Goal: Task Accomplishment & Management: Complete application form

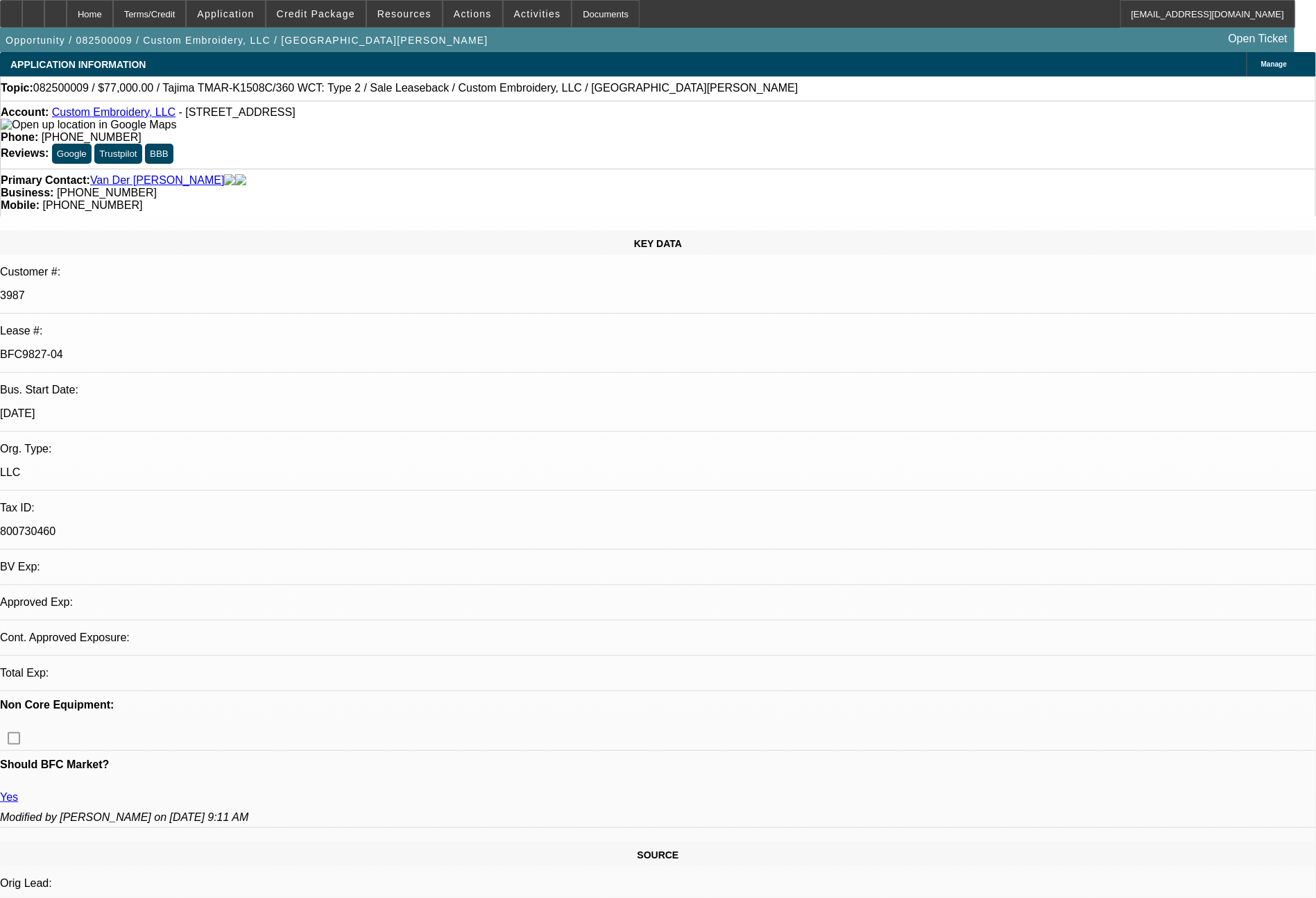
select select "0"
select select "2"
select select "0"
select select "2"
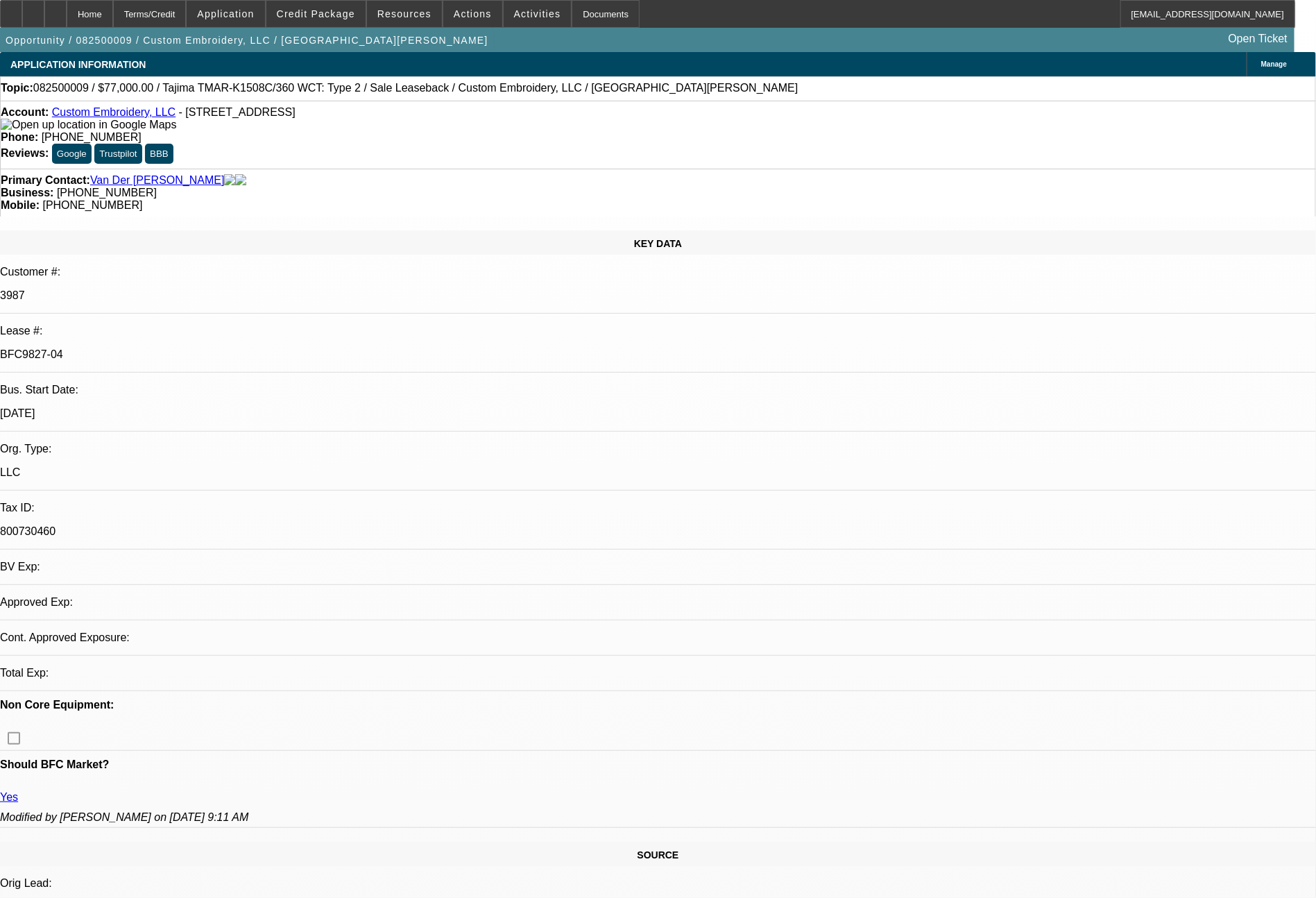
select select "0"
select select "2"
select select "0"
select select "2"
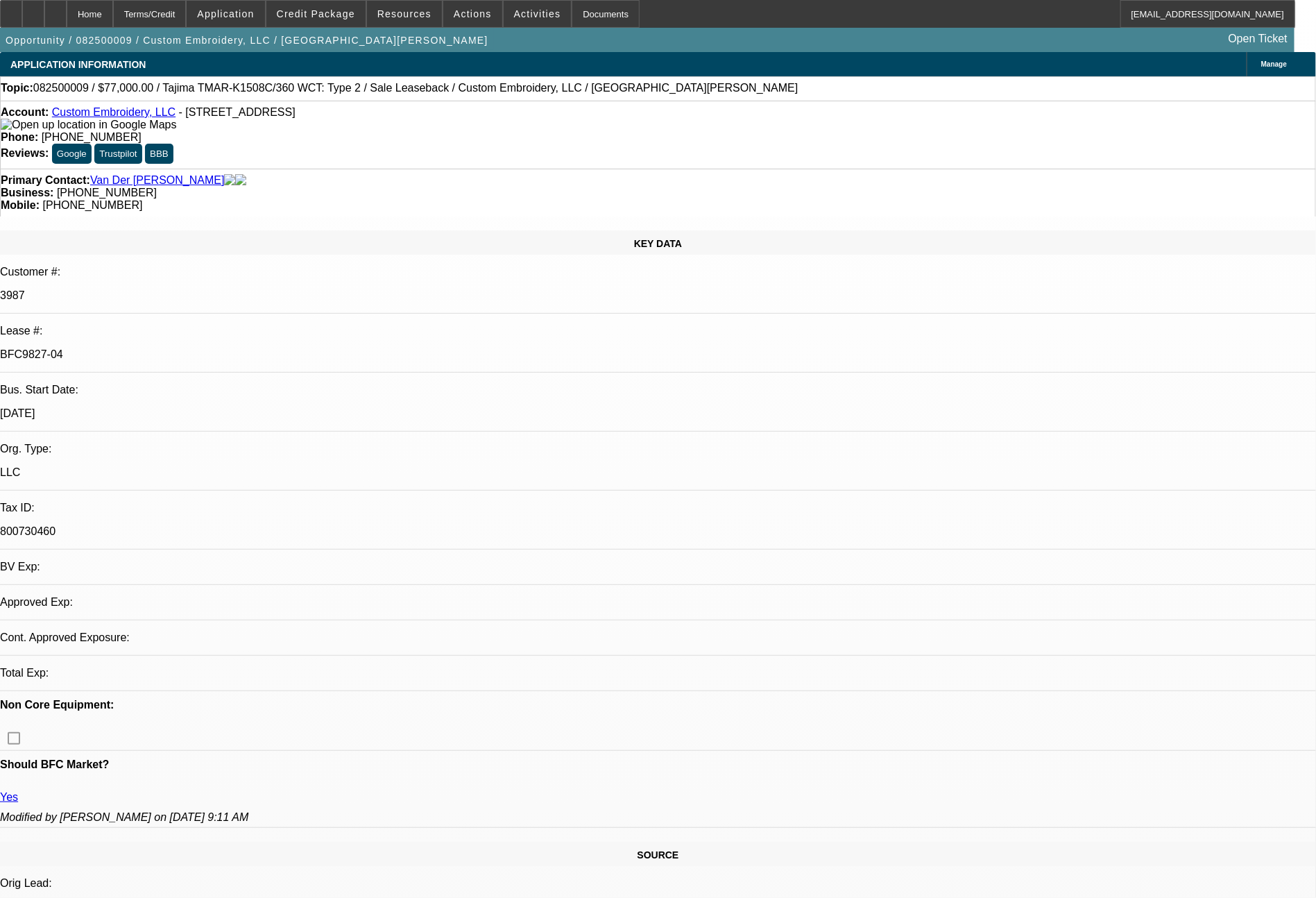
select select "0"
select select "2"
select select "0"
select select "2"
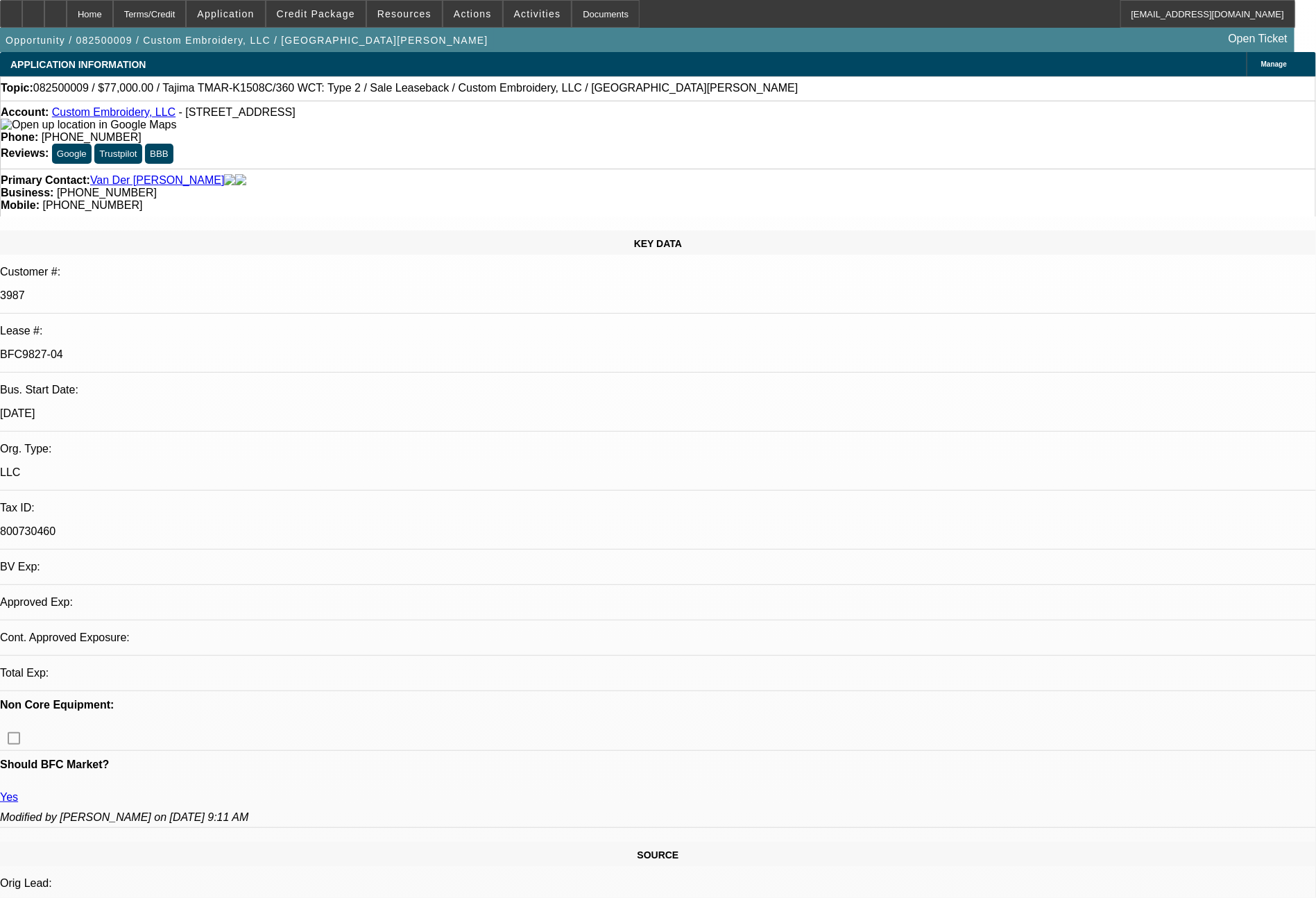
select select "0"
select select "2"
select select "0"
select select "2"
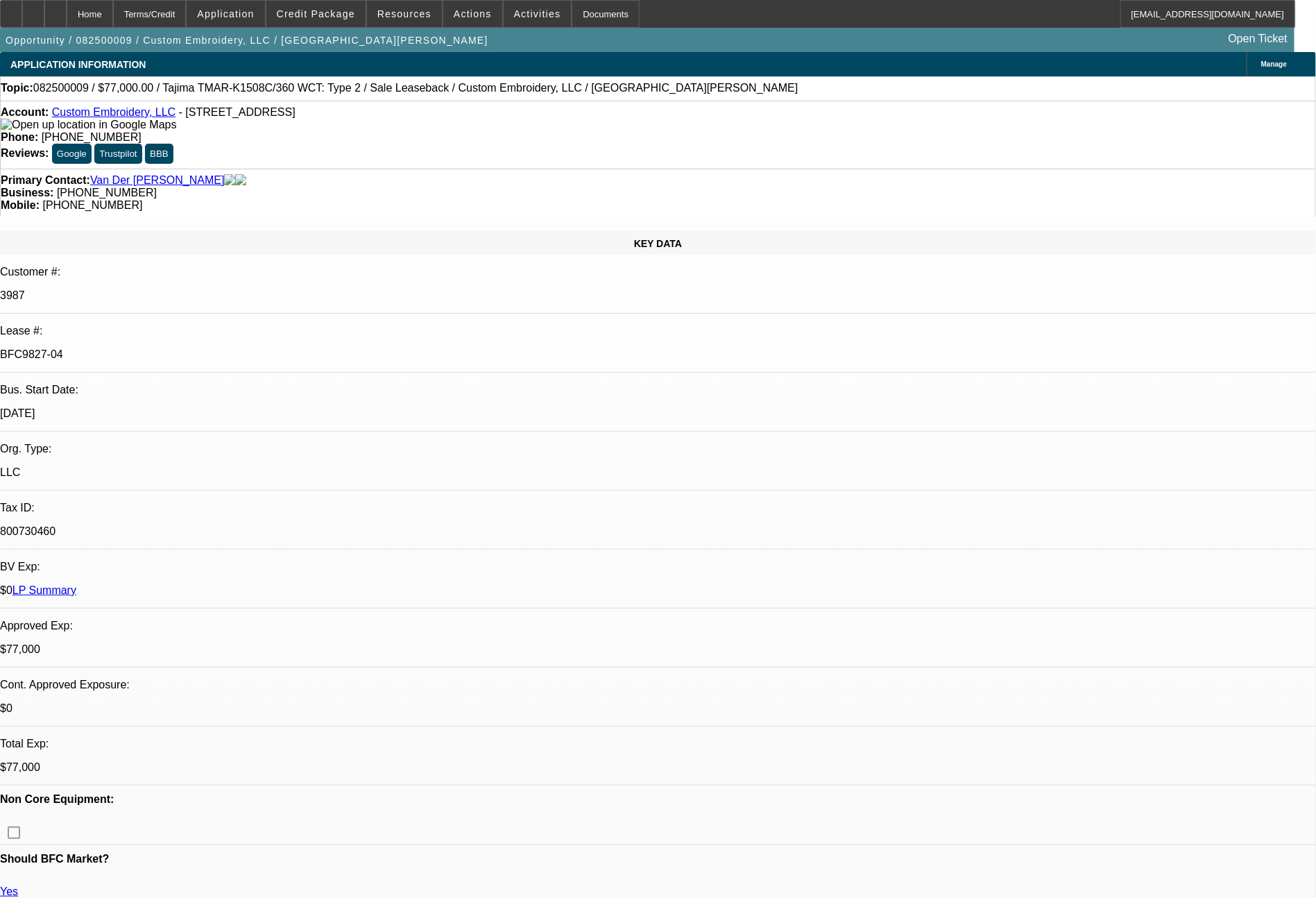
select select "0"
select select "2"
select select "0.1"
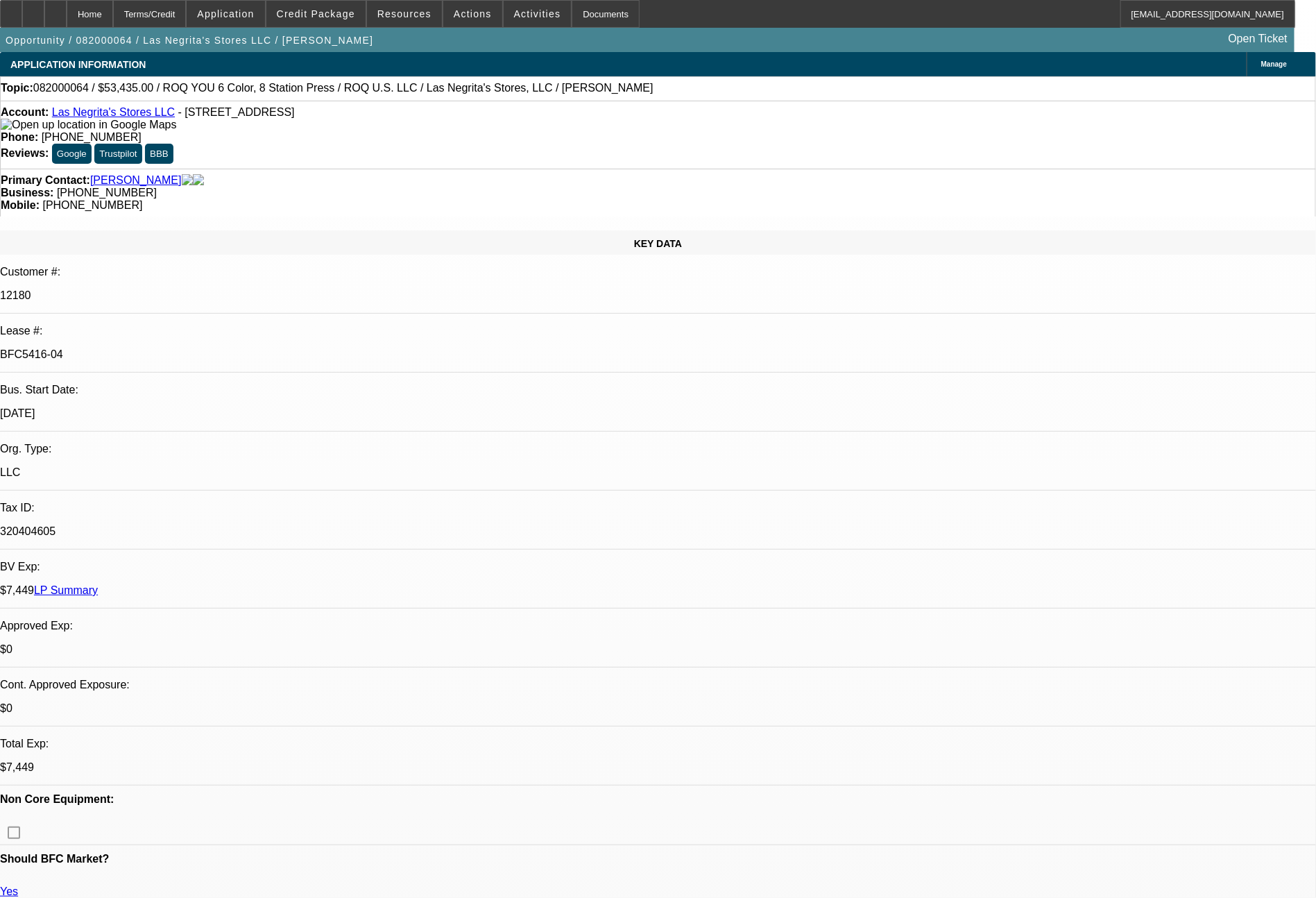
select select "4"
select select "0"
select select "2"
select select "0.1"
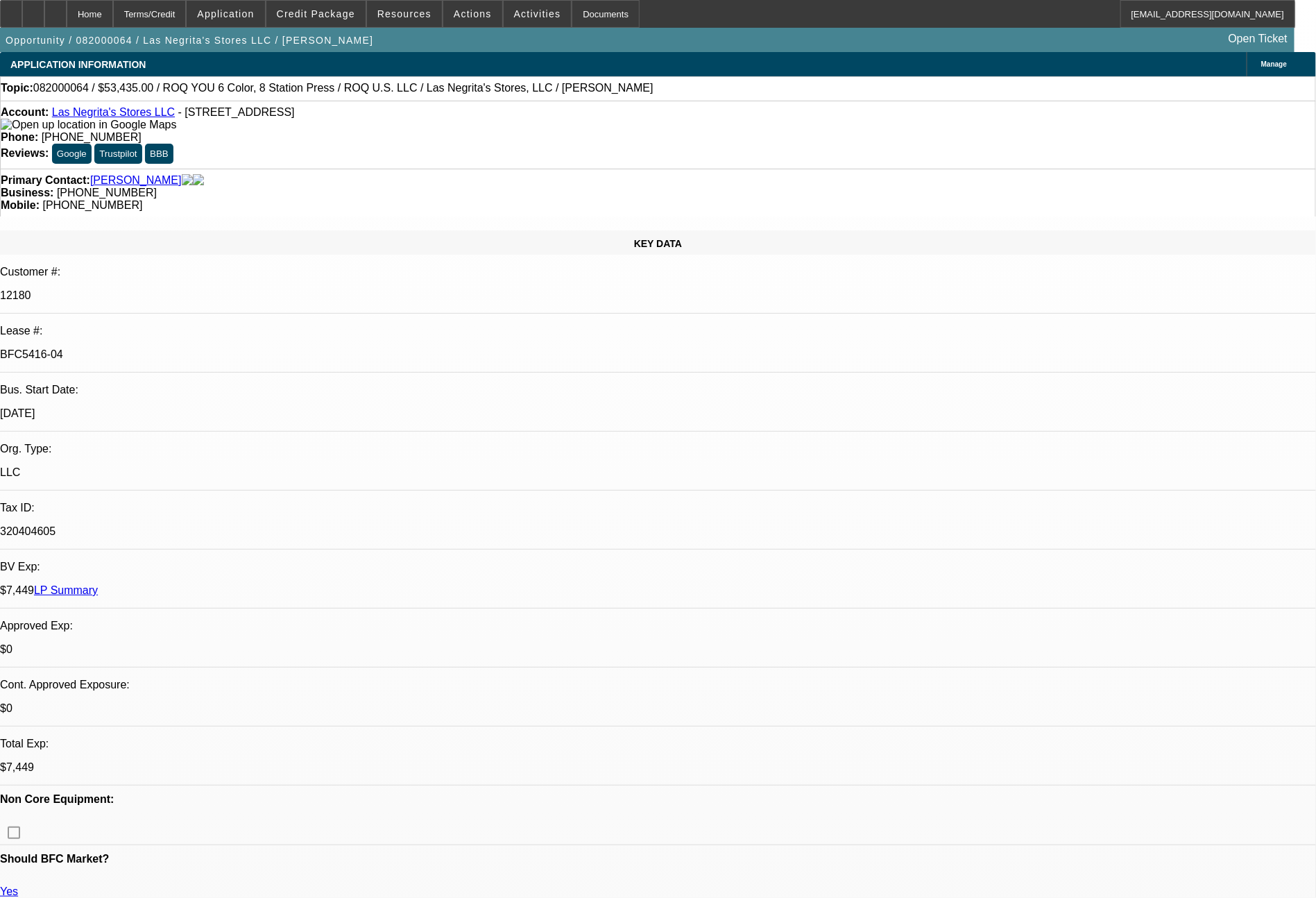
select select "4"
select select "0"
select select "2"
select select "0.1"
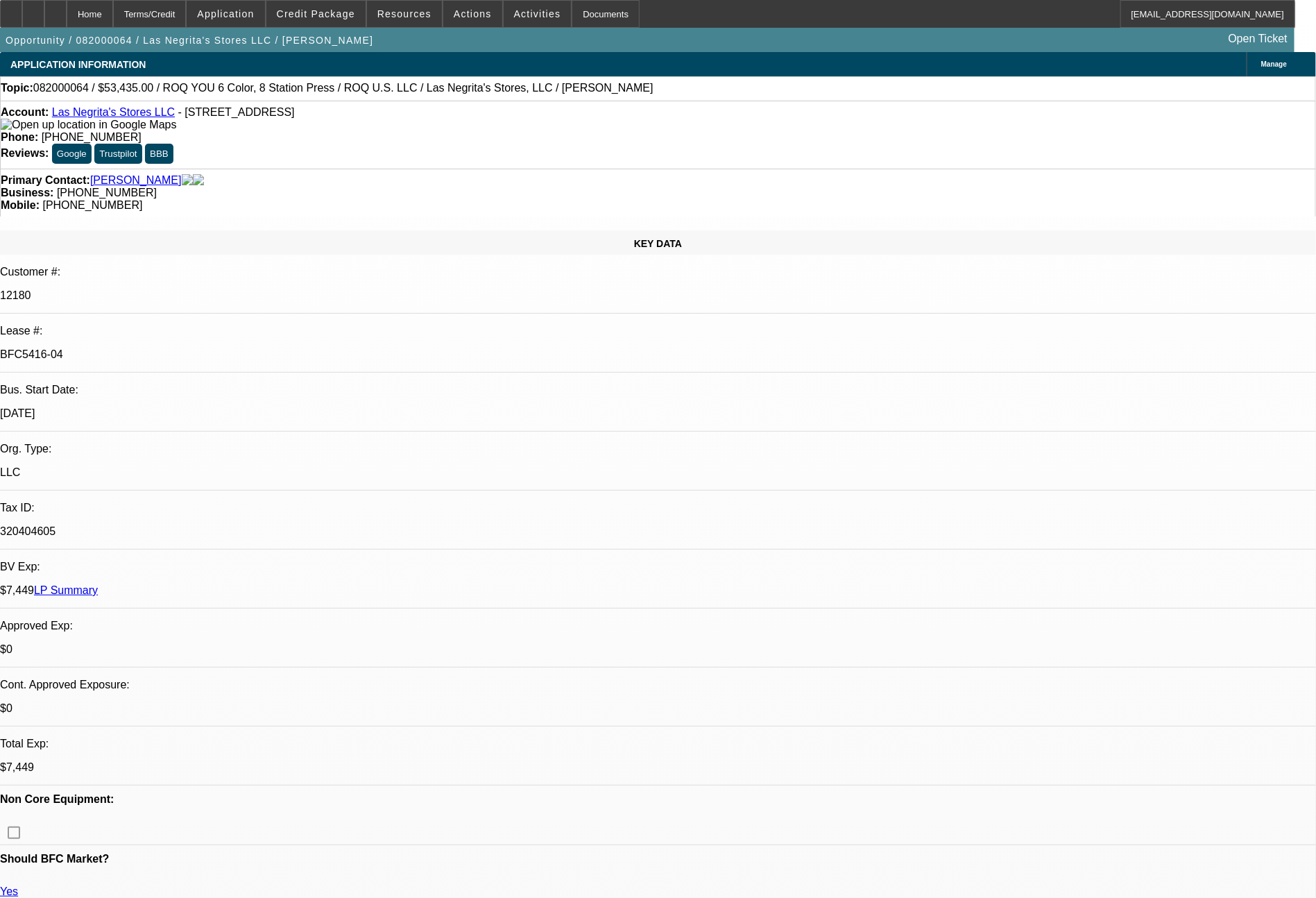
select select "4"
select select "0"
select select "2"
select select "0.1"
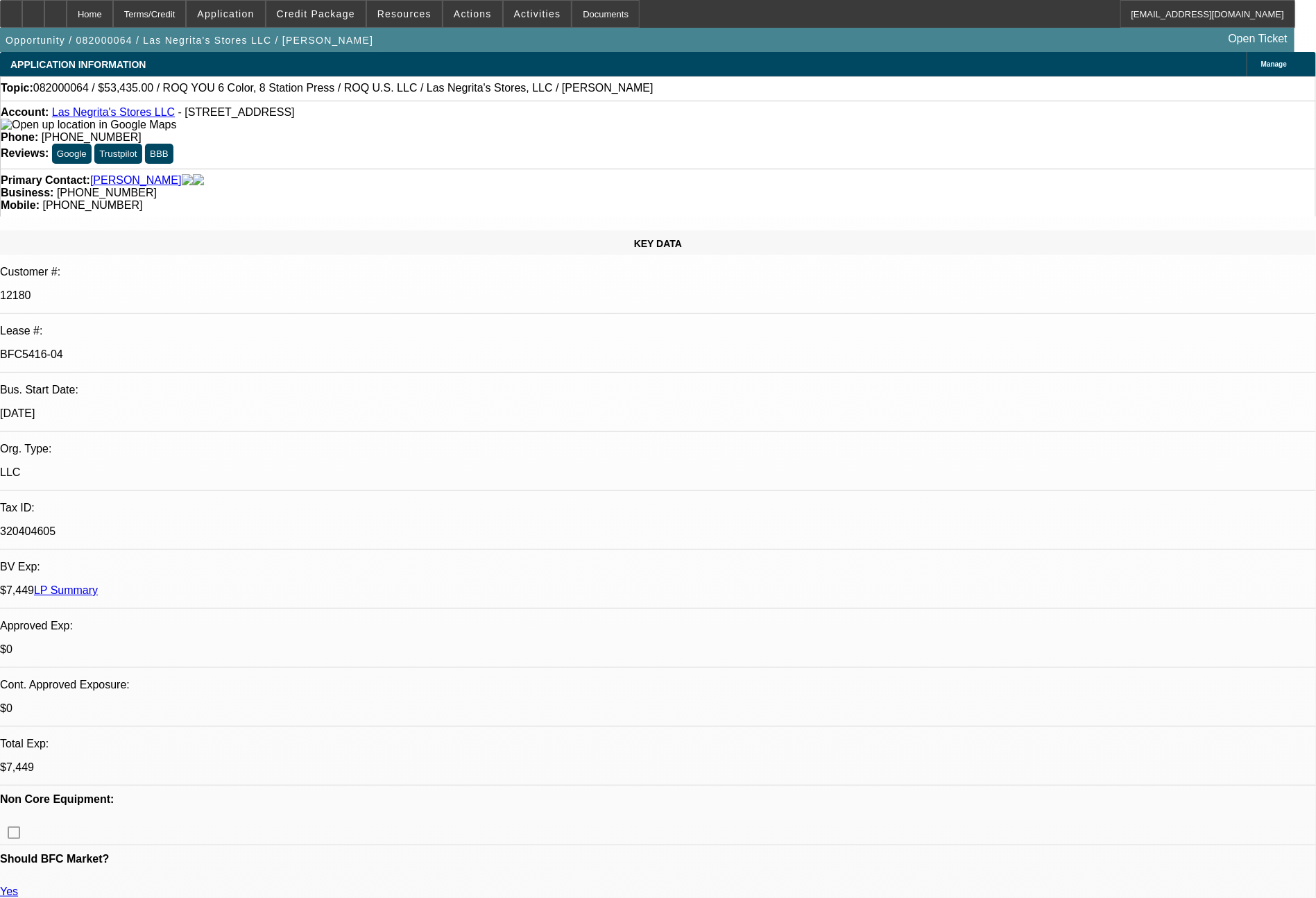
select select "4"
click at [433, 11] on span at bounding box center [404, 14] width 75 height 33
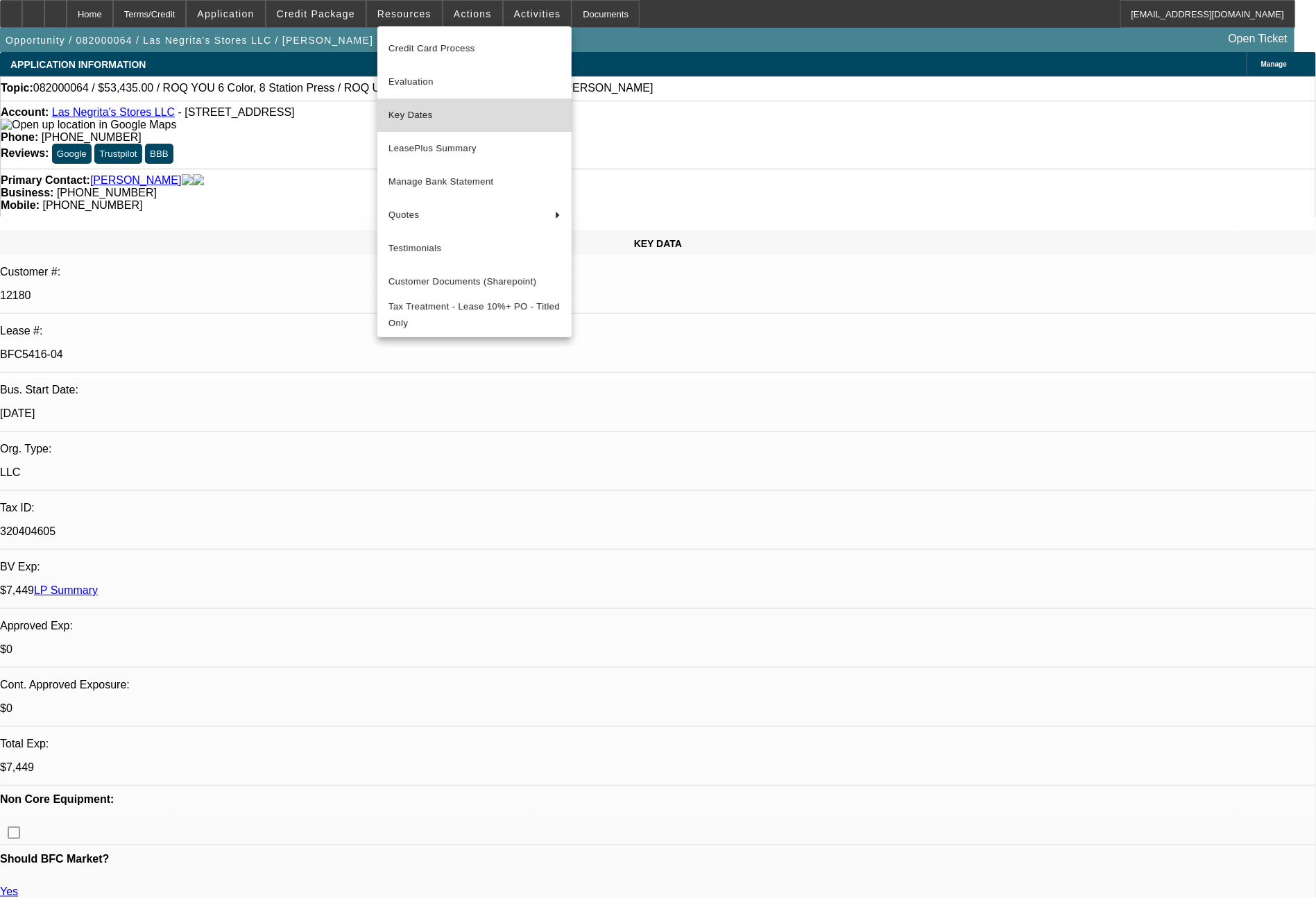
click at [393, 115] on span "Key Dates" at bounding box center [474, 115] width 172 height 17
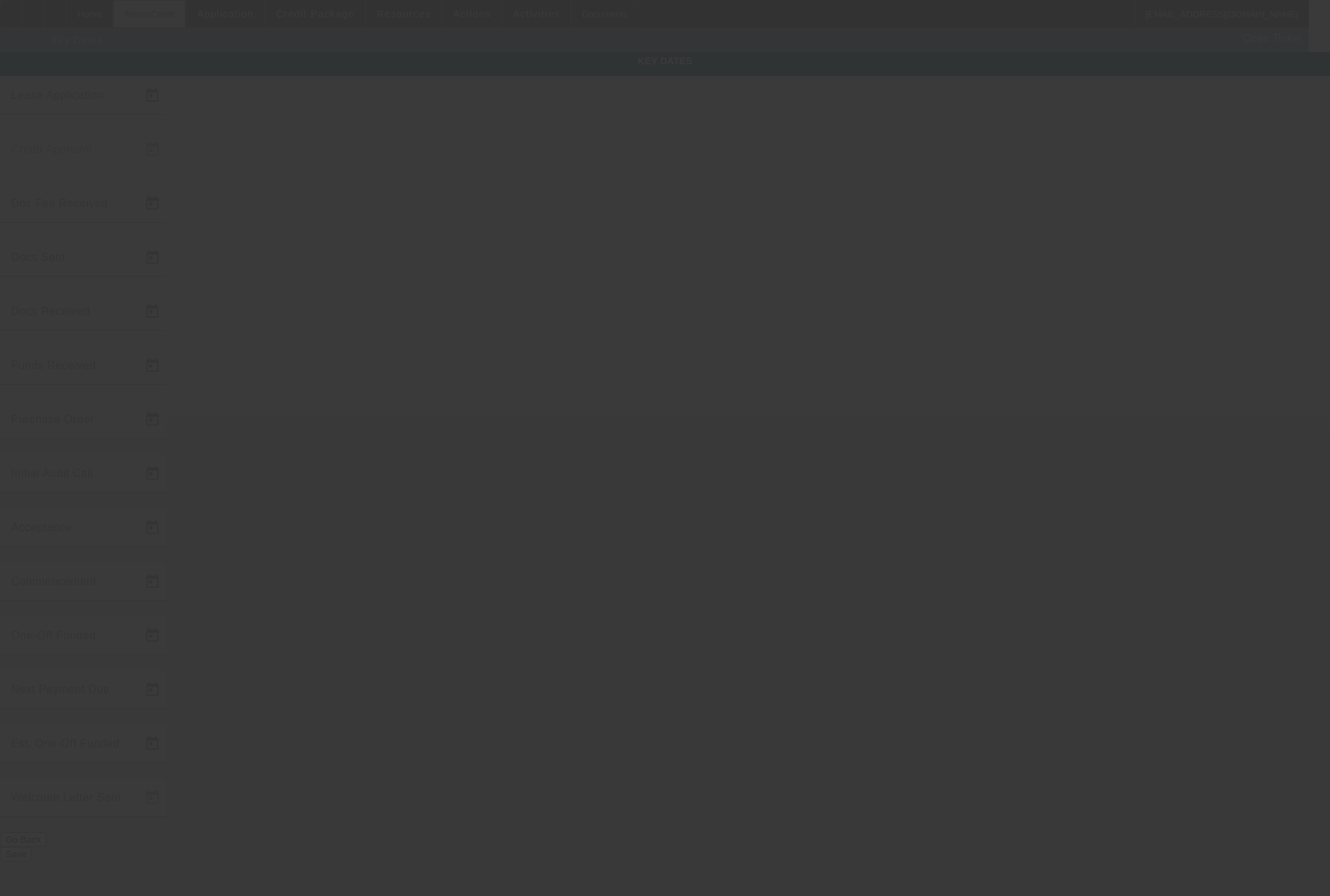
type input "8/4/2020"
type input "8/5/2020"
type input "8/11/2020"
type input "8/17/2020"
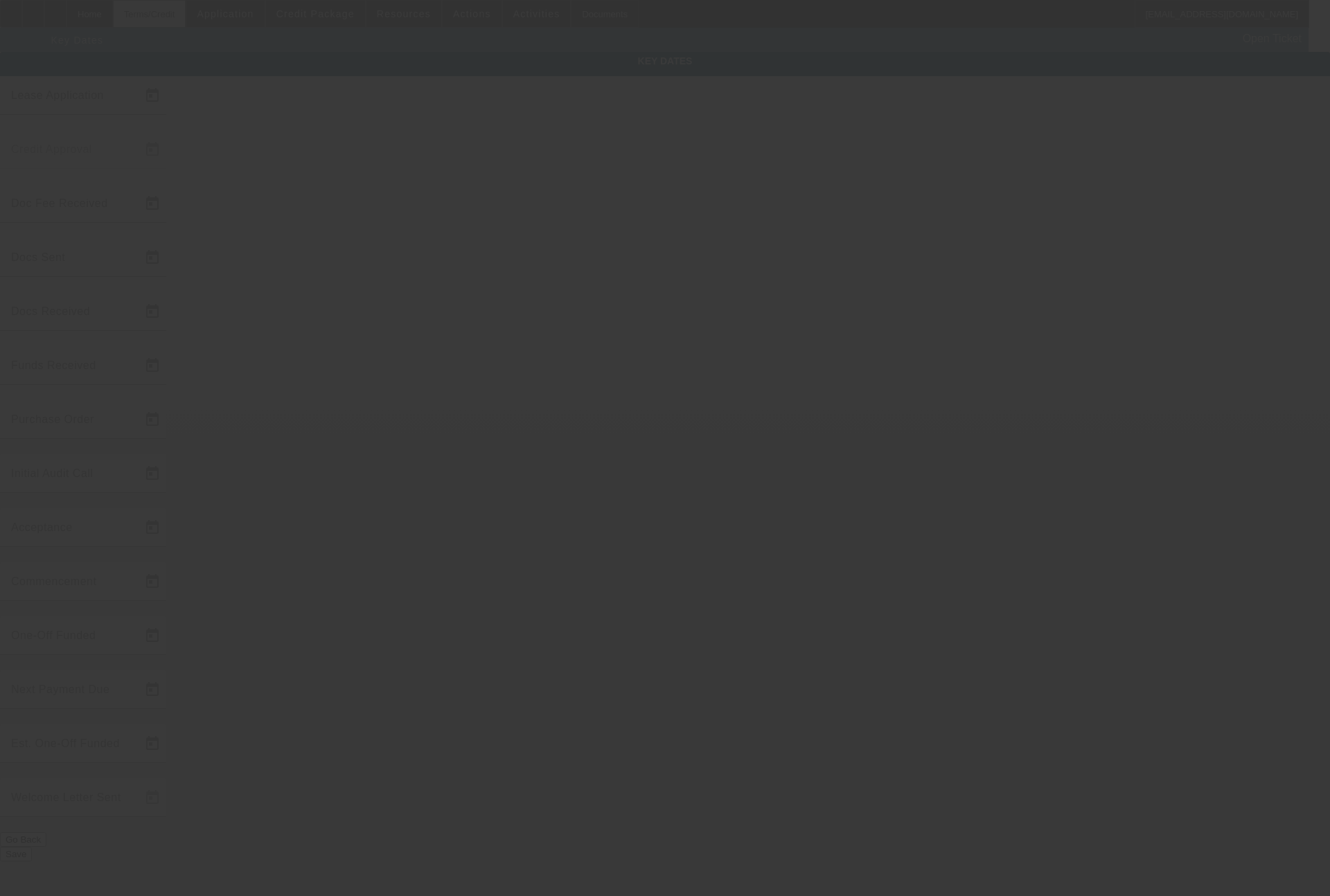
type input "8/17/2020"
type input "8/18/2020"
type input "9/24/2020"
type input "10/1/2020"
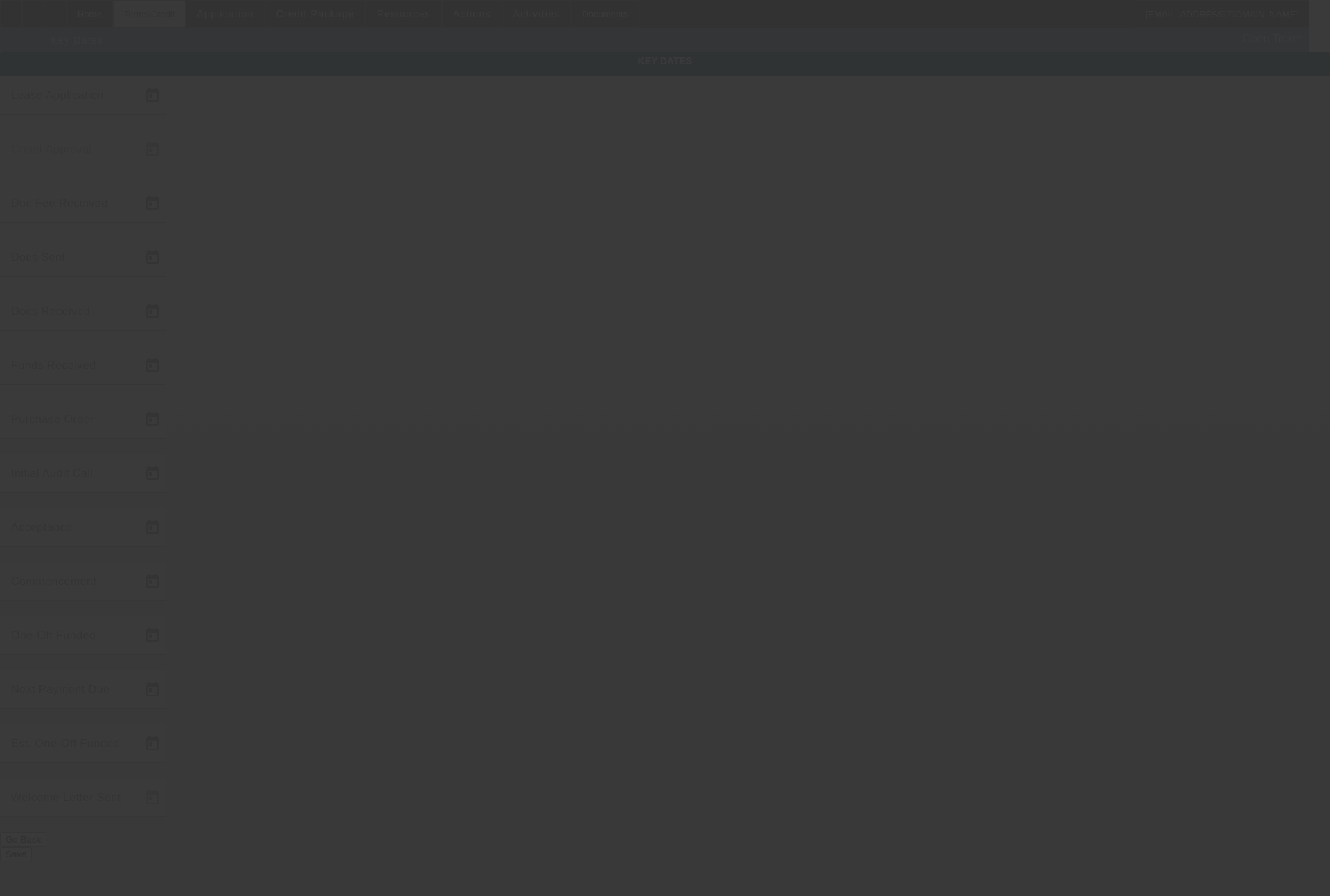
type input "11/1/2020"
type input "9/24/2020"
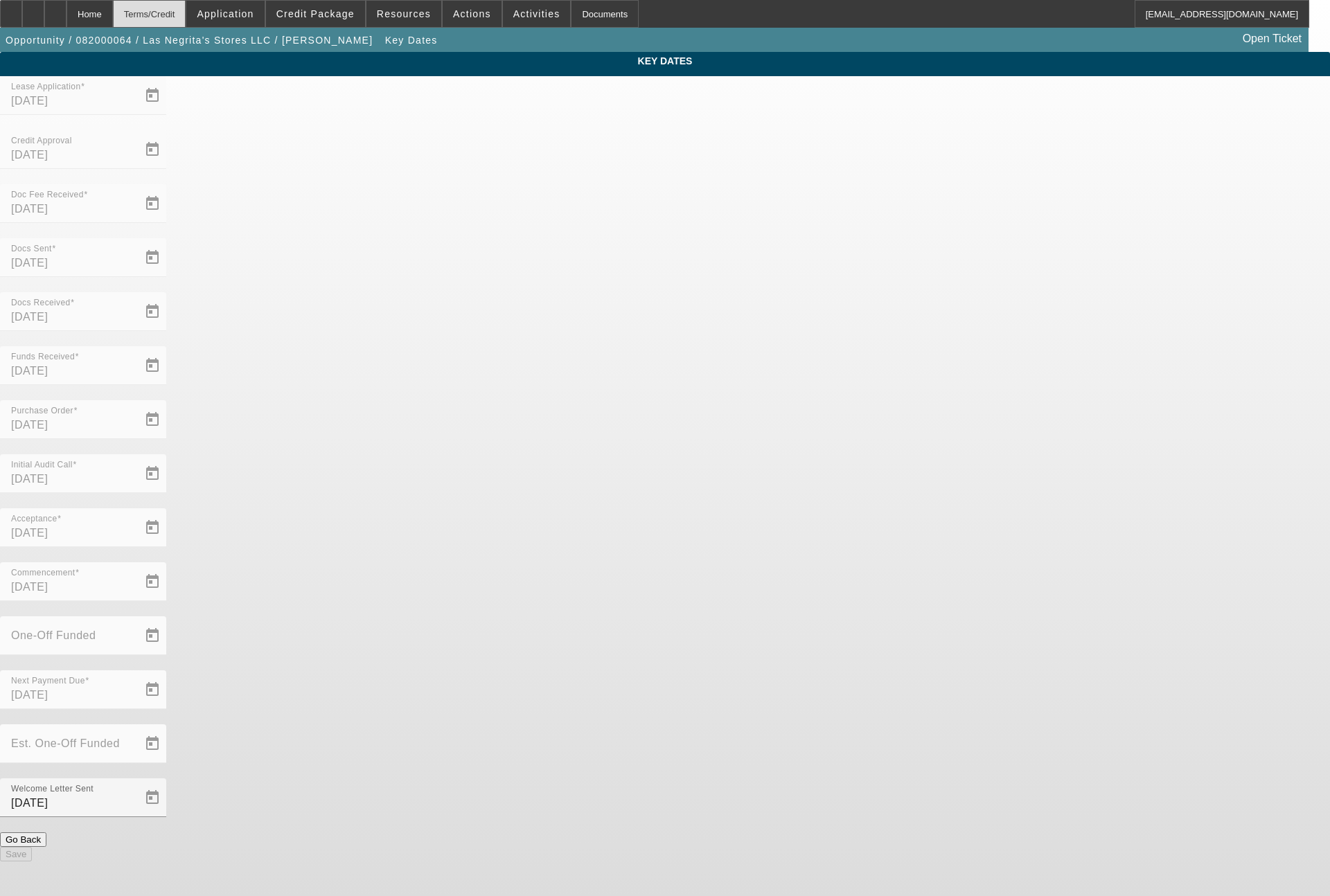
click at [179, 15] on div "Terms/Credit" at bounding box center [149, 14] width 73 height 28
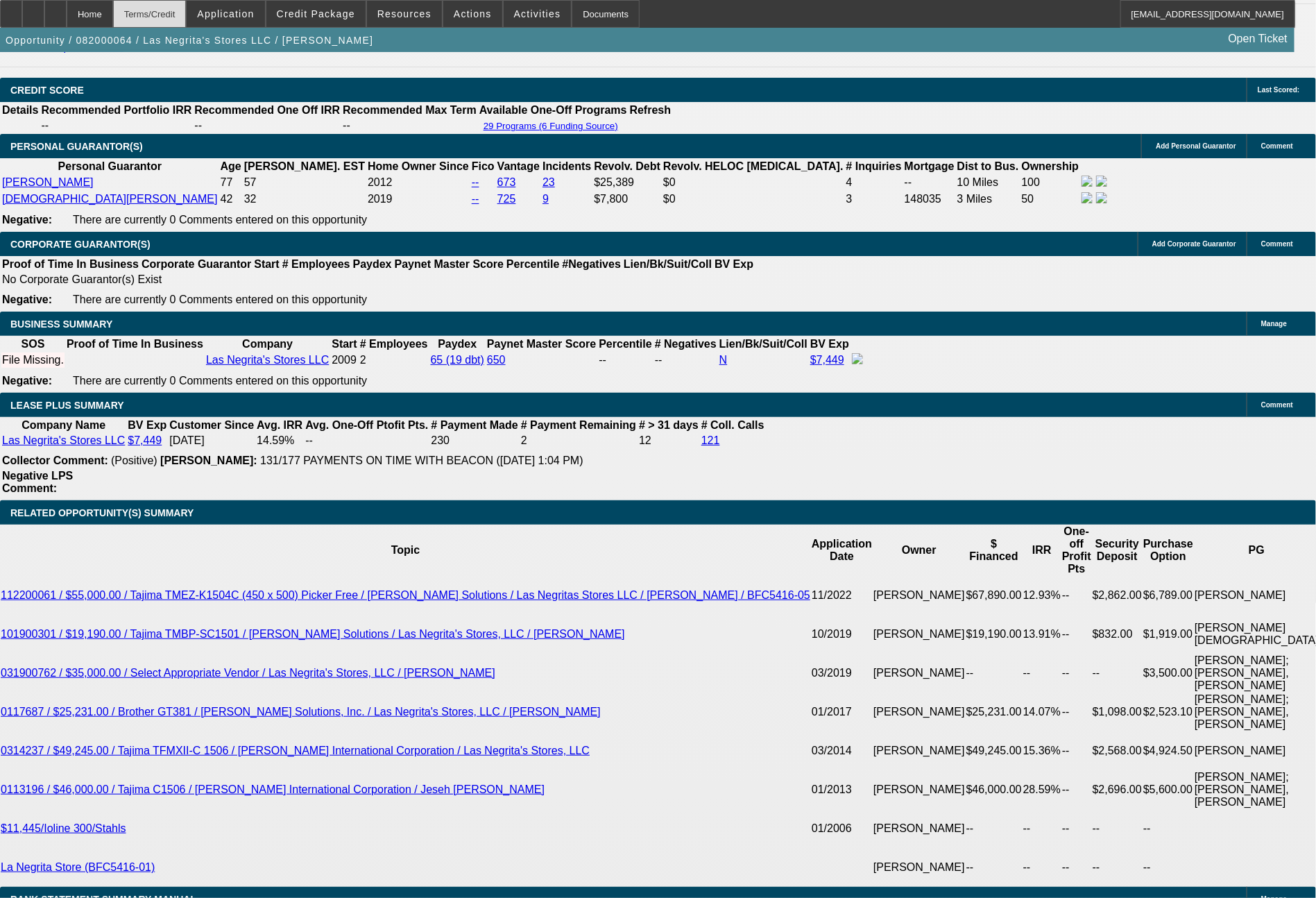
scroll to position [2086, 0]
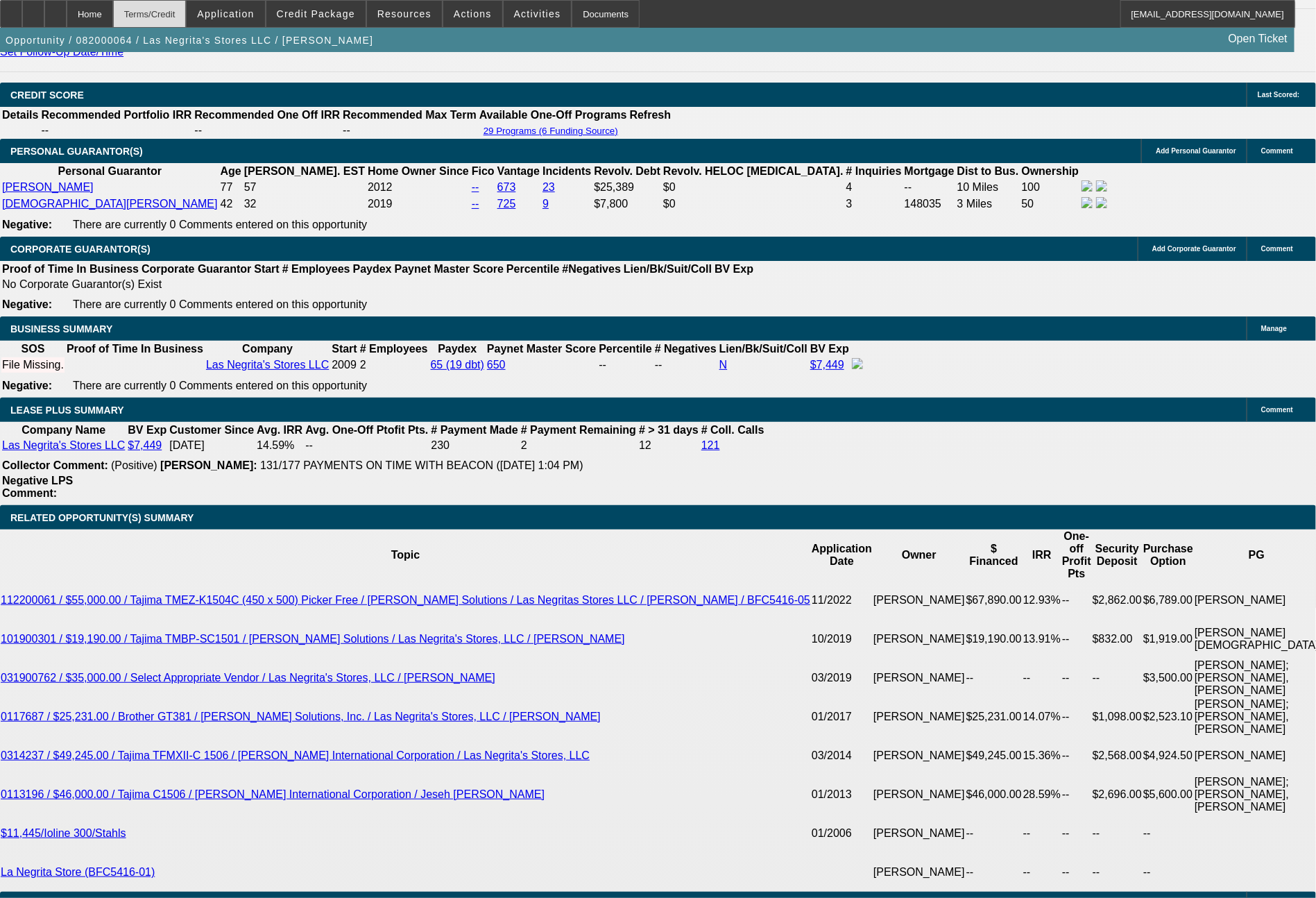
select select "0"
select select "2"
select select "0.1"
select select "4"
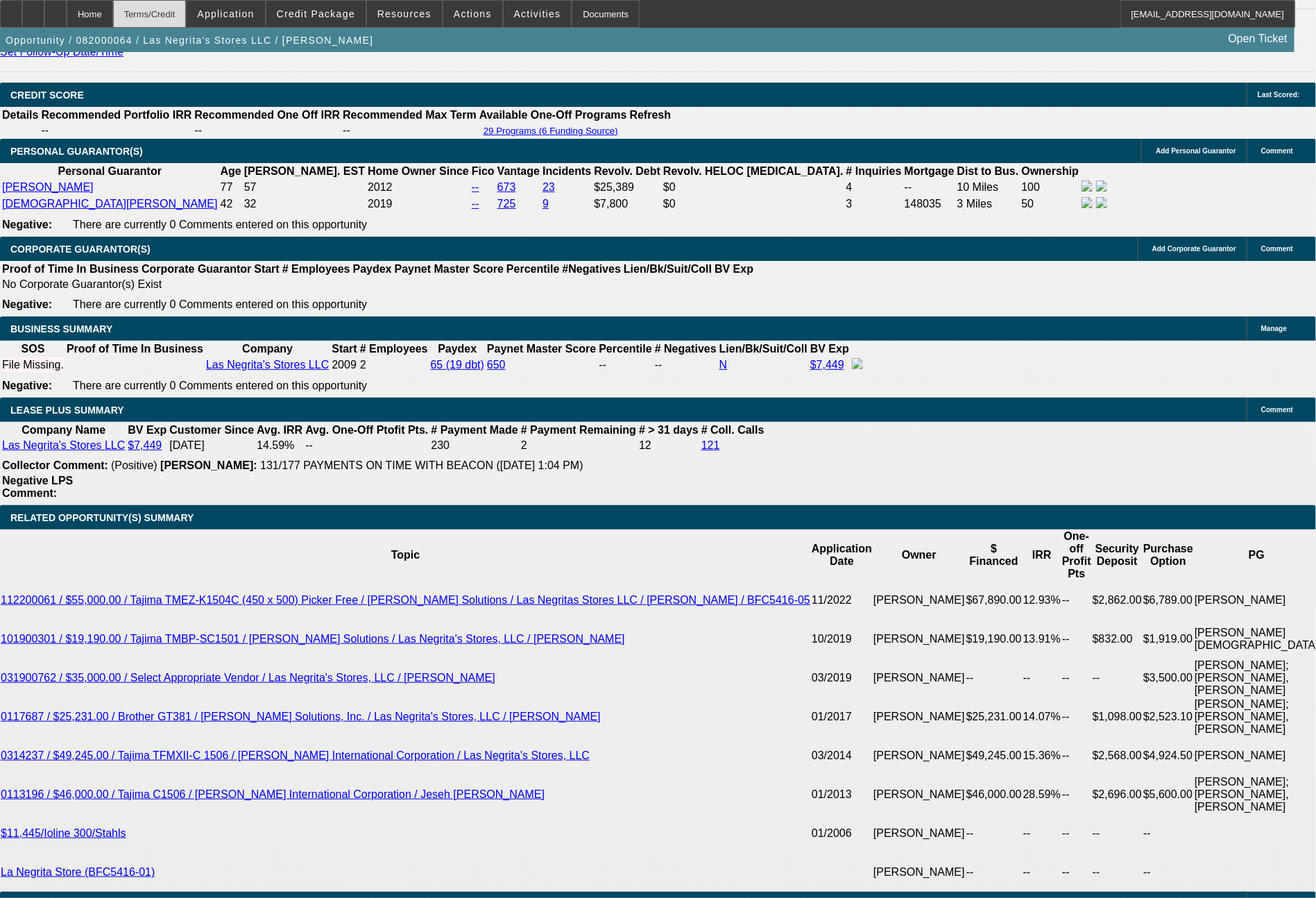
select select "0"
select select "2"
select select "0.1"
select select "4"
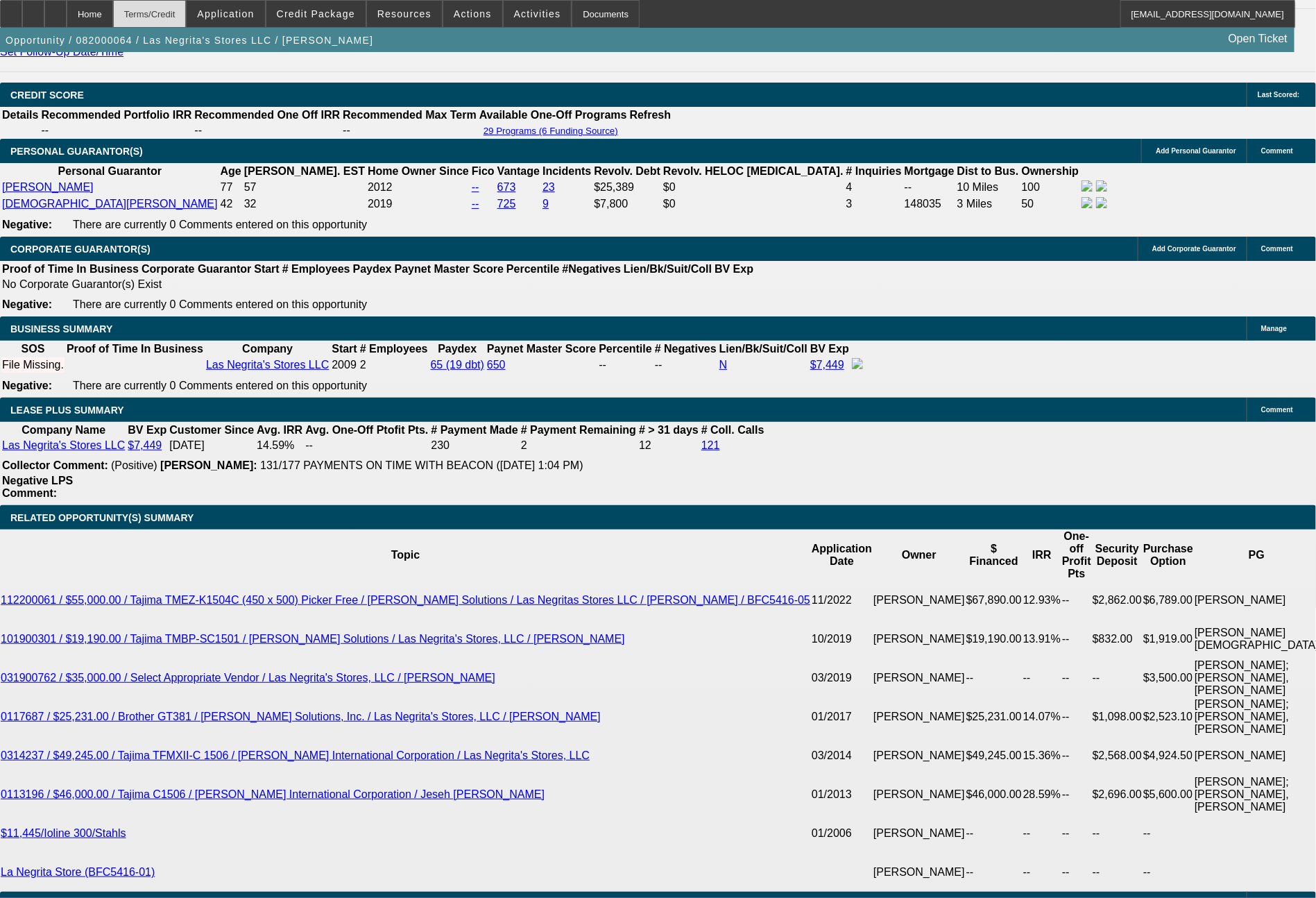
select select "0"
select select "2"
select select "0.1"
select select "4"
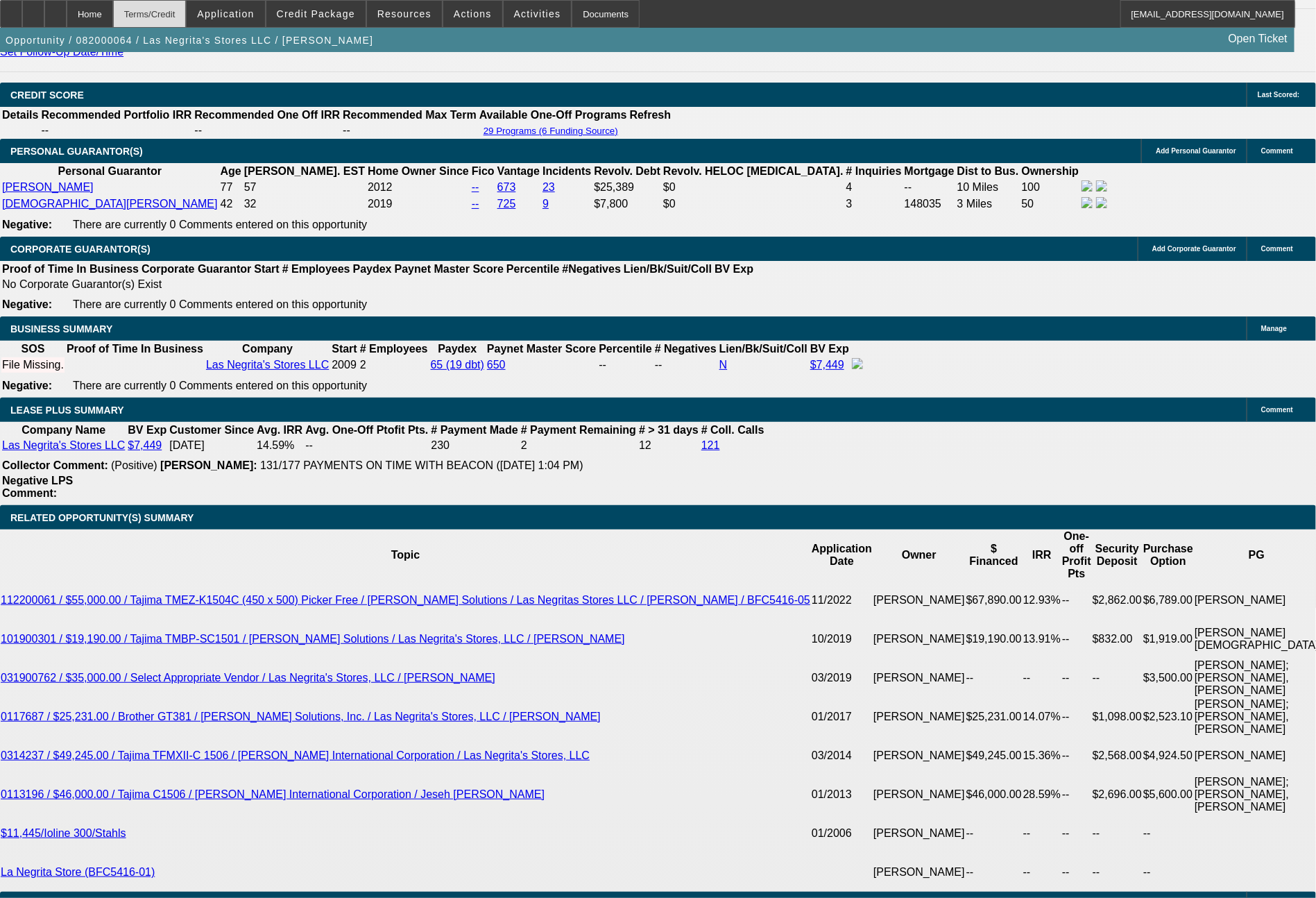
select select "0"
select select "2"
select select "0.1"
select select "4"
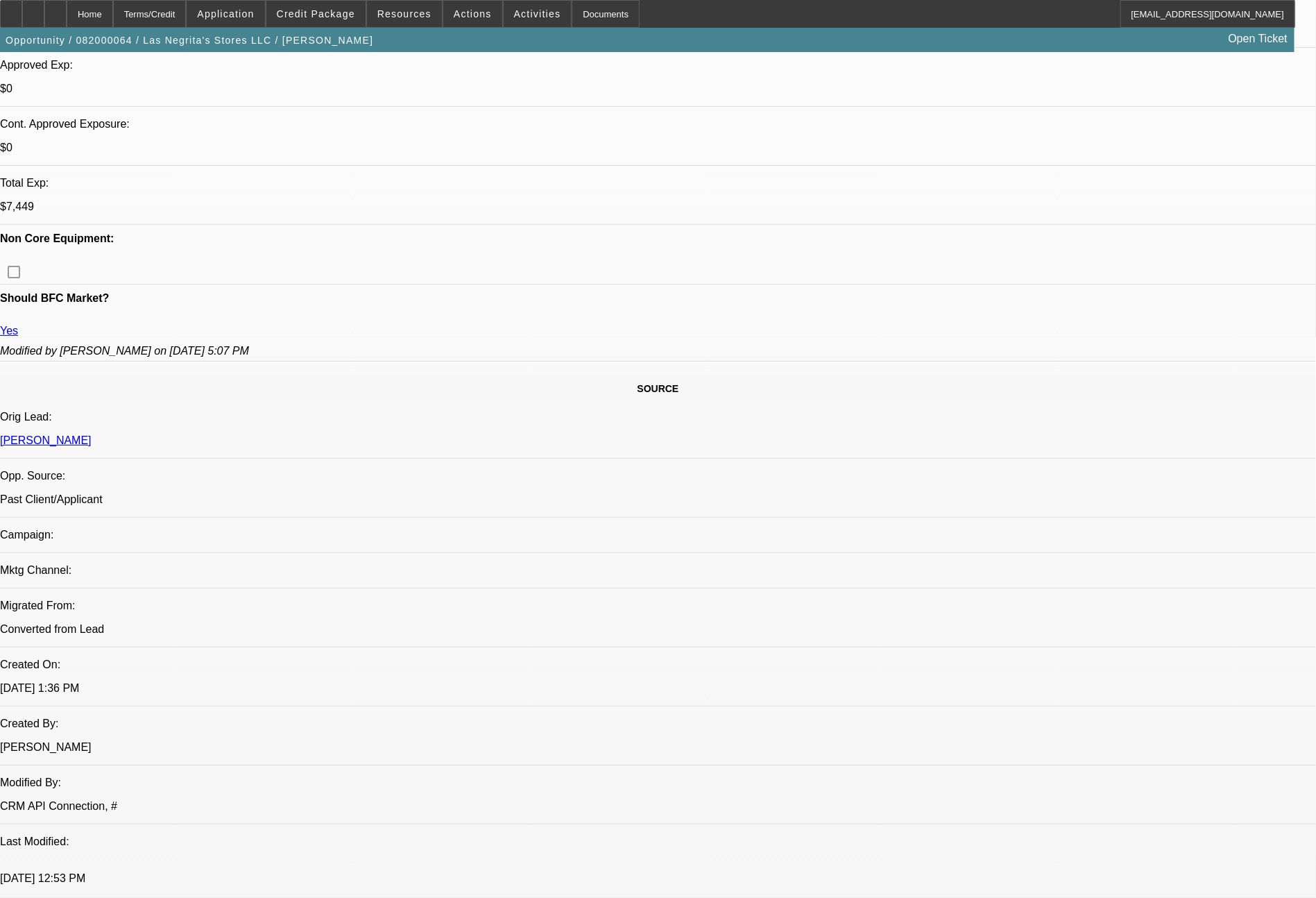
scroll to position [0, 0]
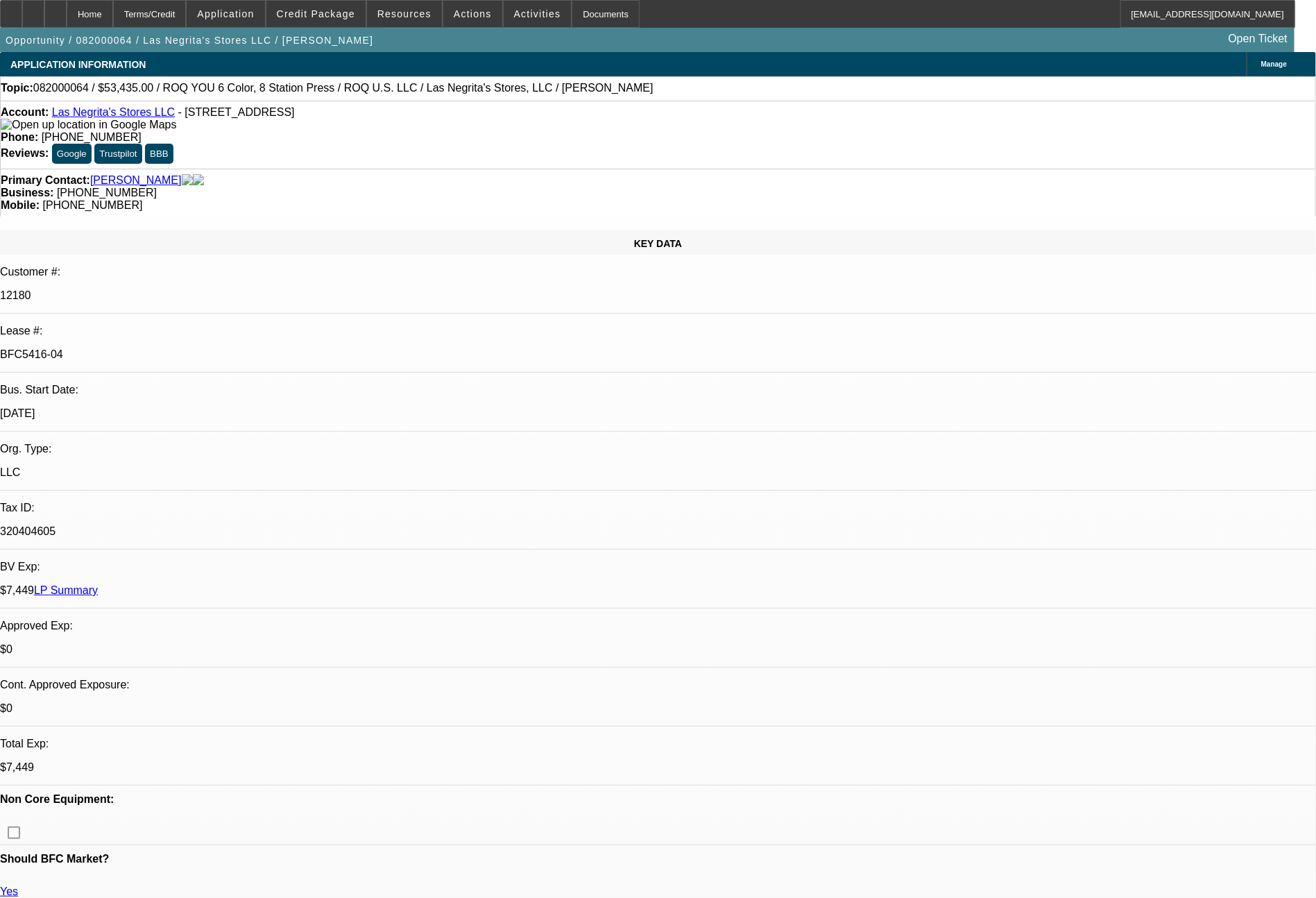
click at [97, 584] on link "LP Summary" at bounding box center [65, 590] width 64 height 12
click at [423, 9] on span "Resources" at bounding box center [405, 13] width 55 height 11
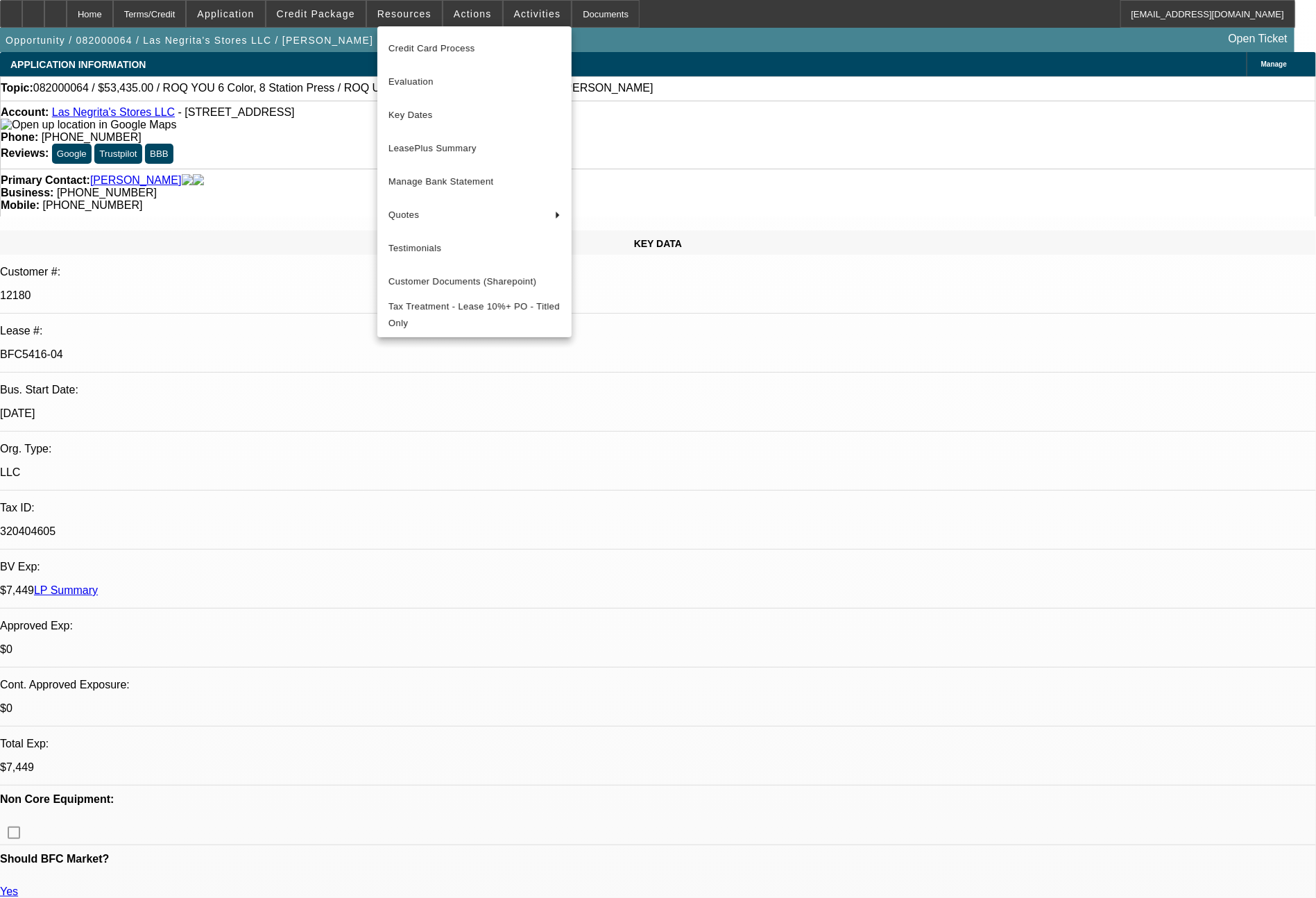
click at [468, 8] on div at bounding box center [658, 449] width 1316 height 898
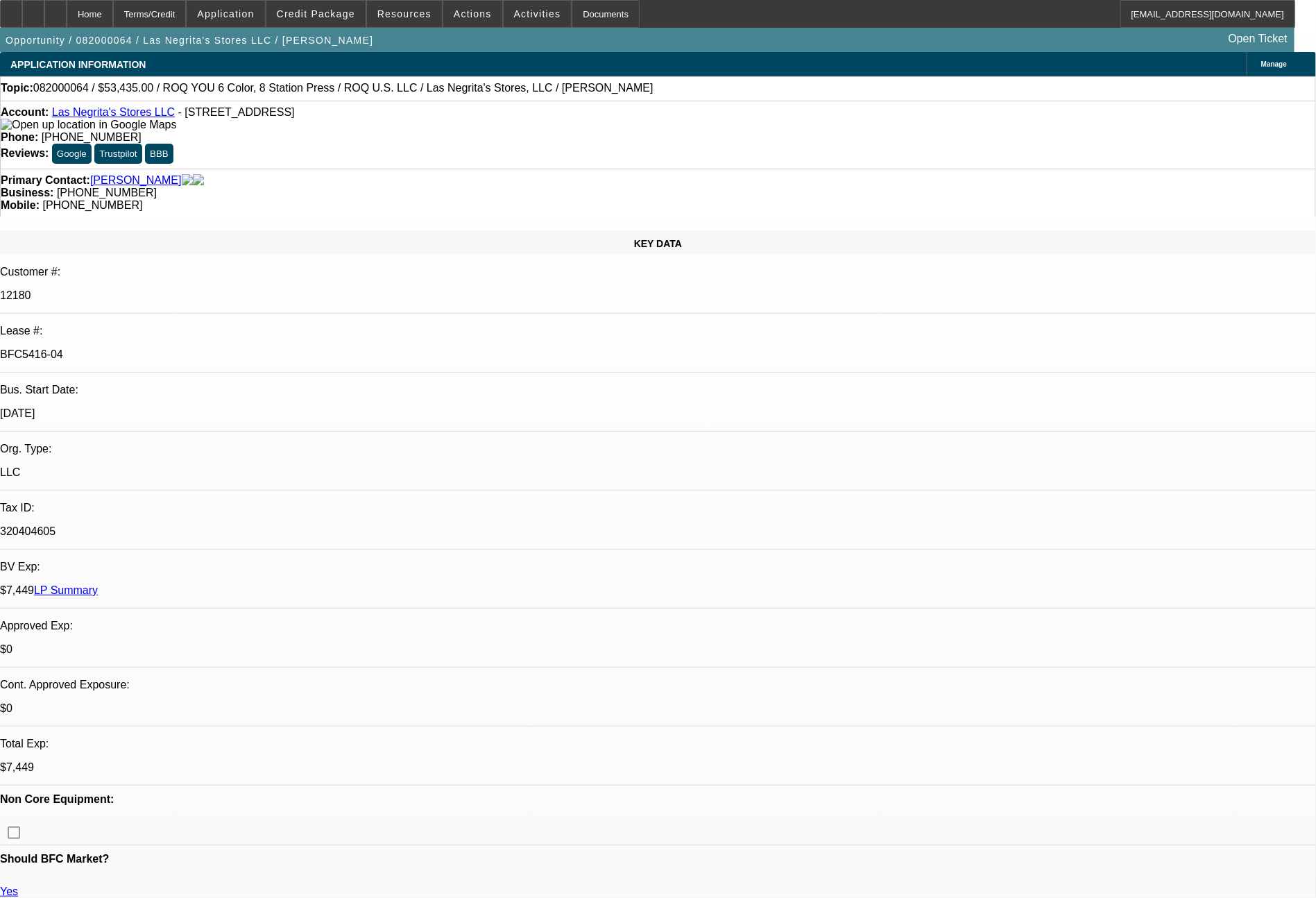
click at [468, 8] on span "Actions" at bounding box center [473, 13] width 38 height 11
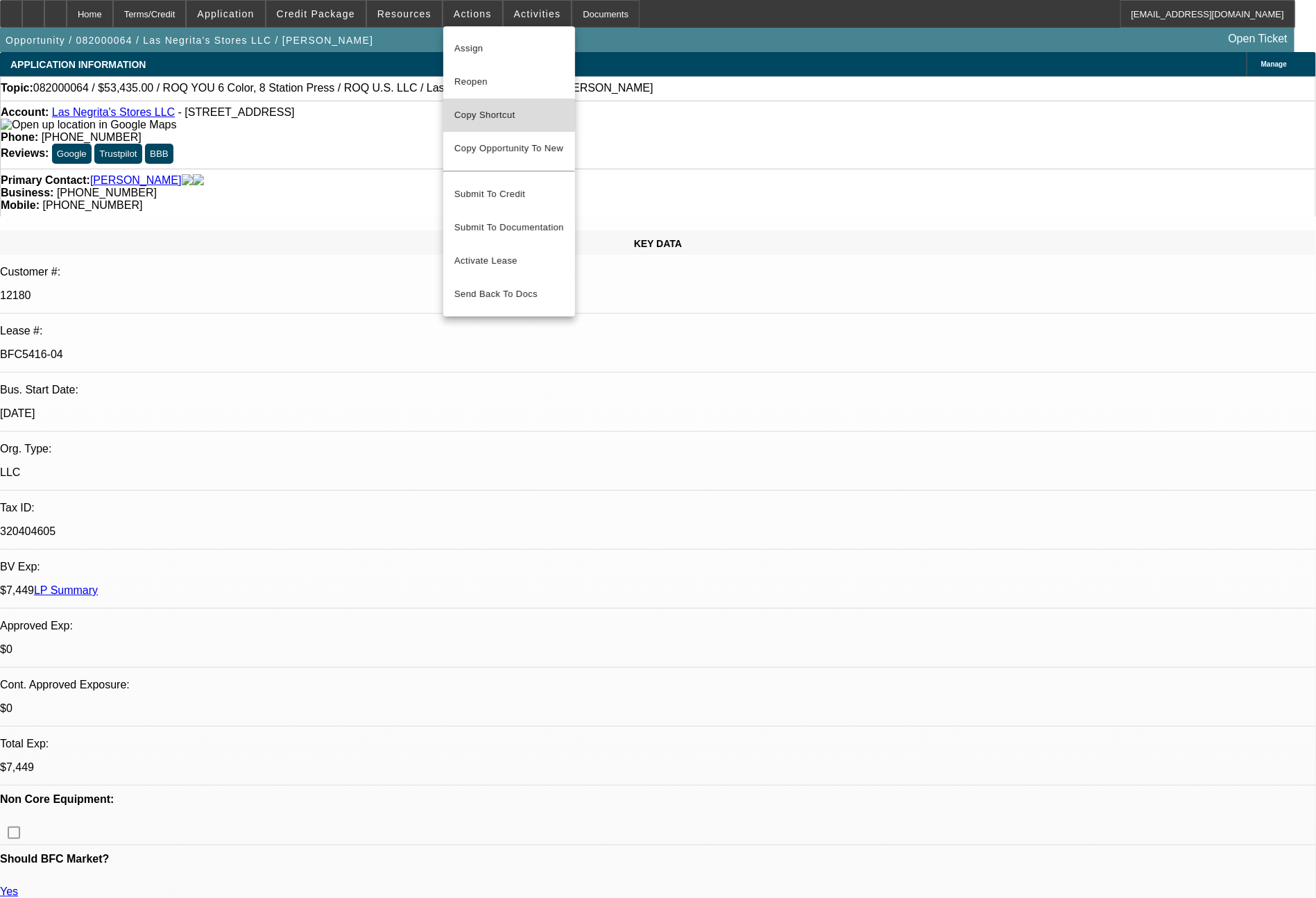
click at [485, 115] on span "Copy Shortcut" at bounding box center [509, 115] width 110 height 17
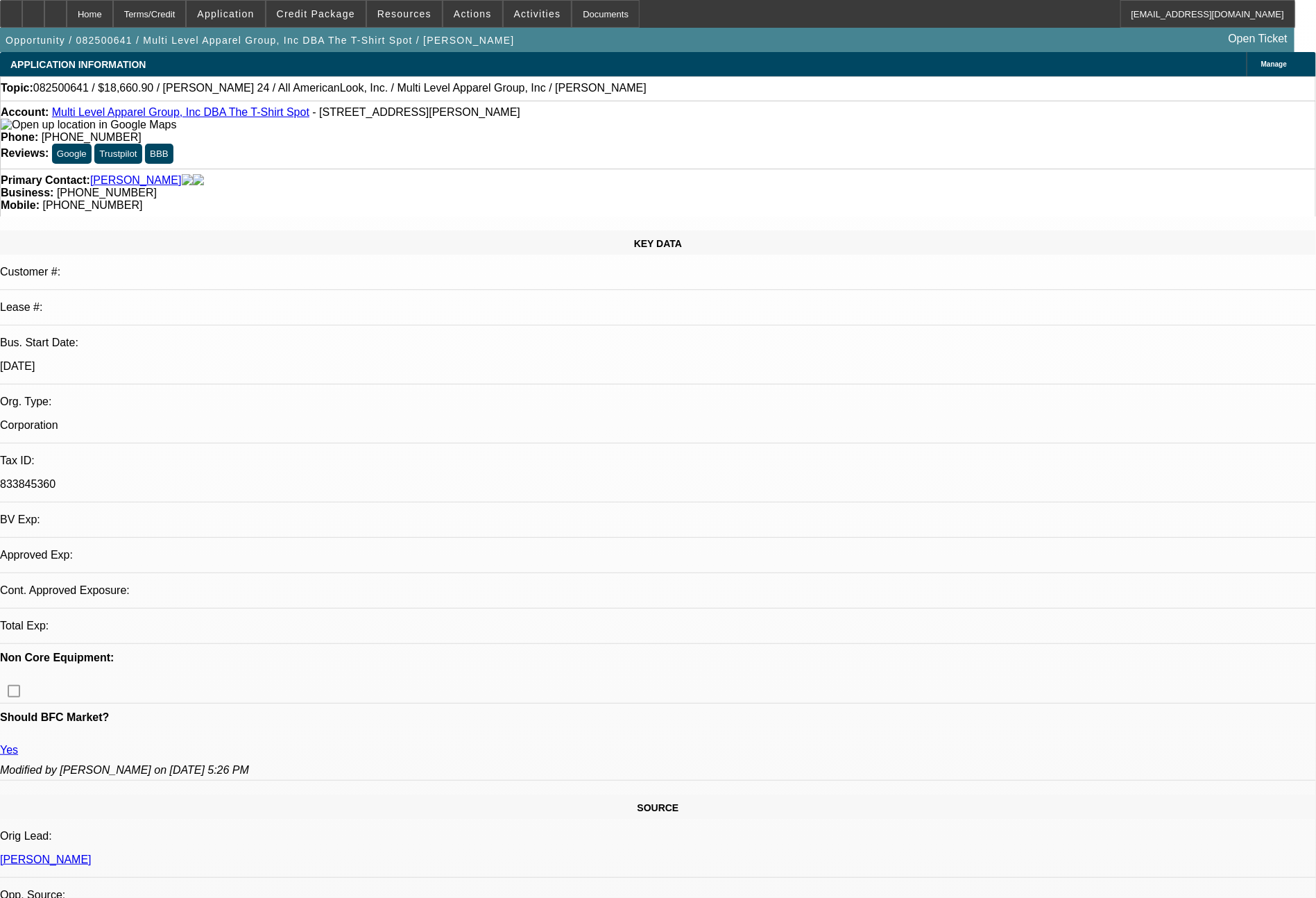
select select "0"
select select "0.1"
select select "4"
select select "0"
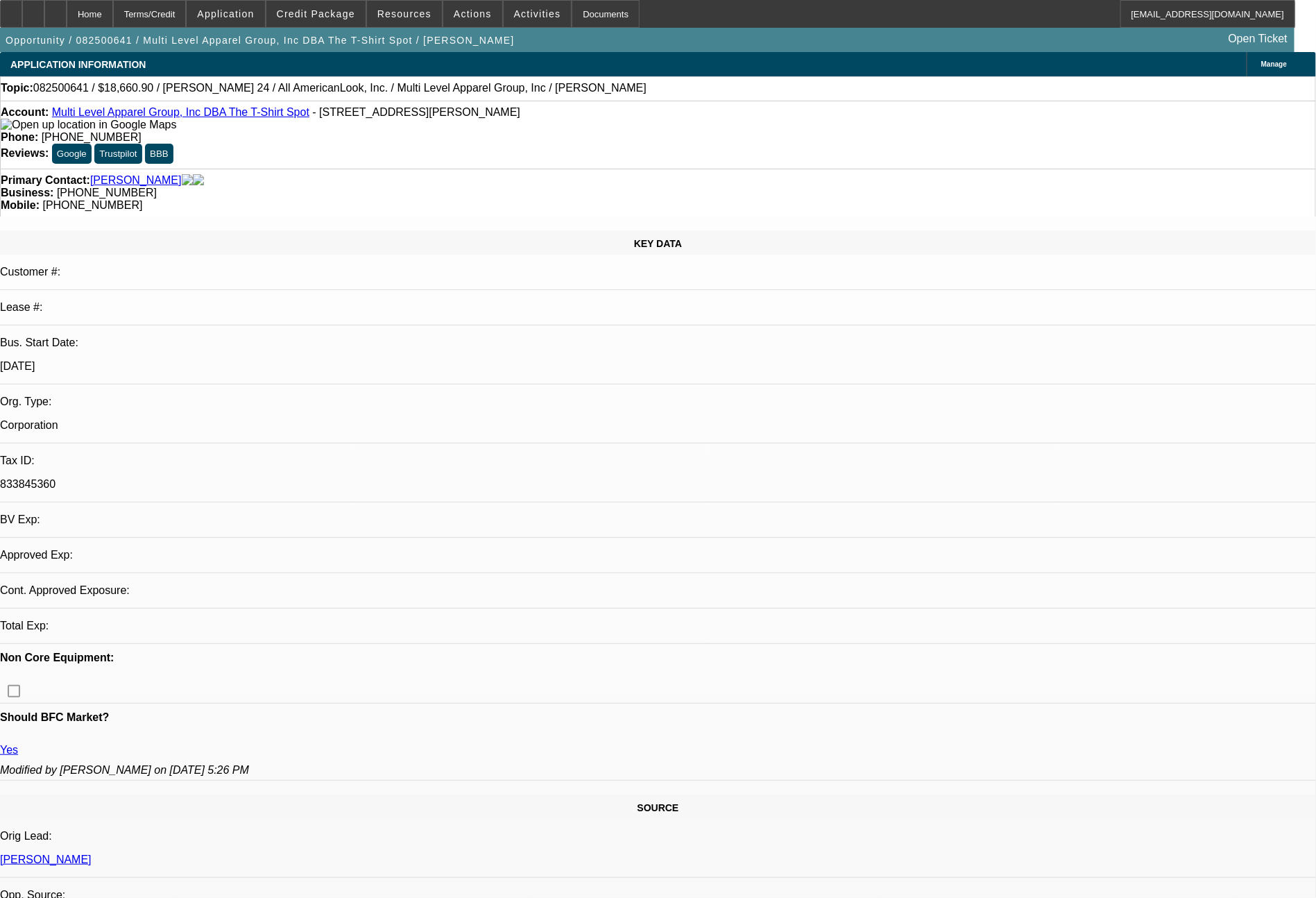
select select "0"
select select "0.1"
select select "4"
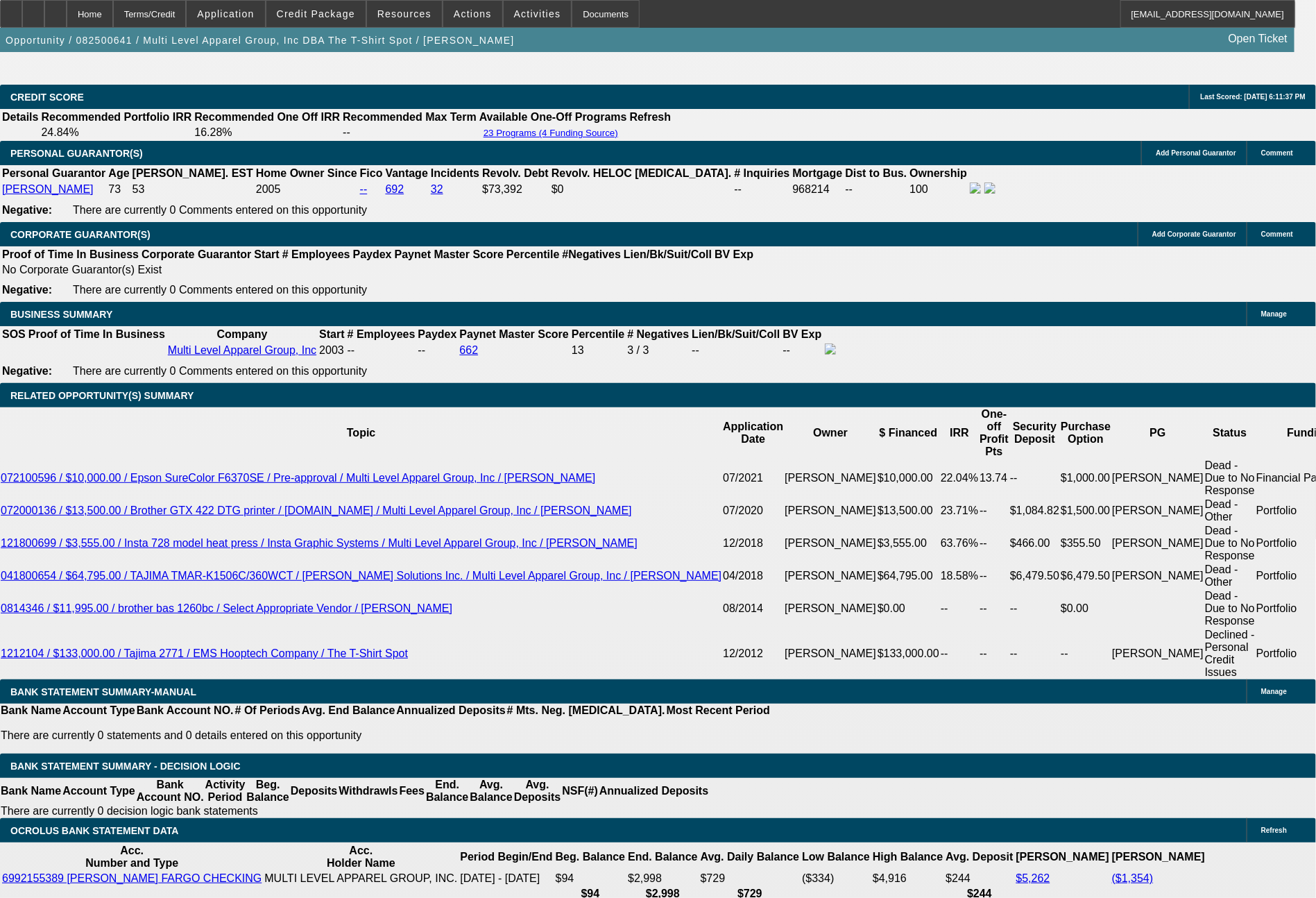
scroll to position [2168, 0]
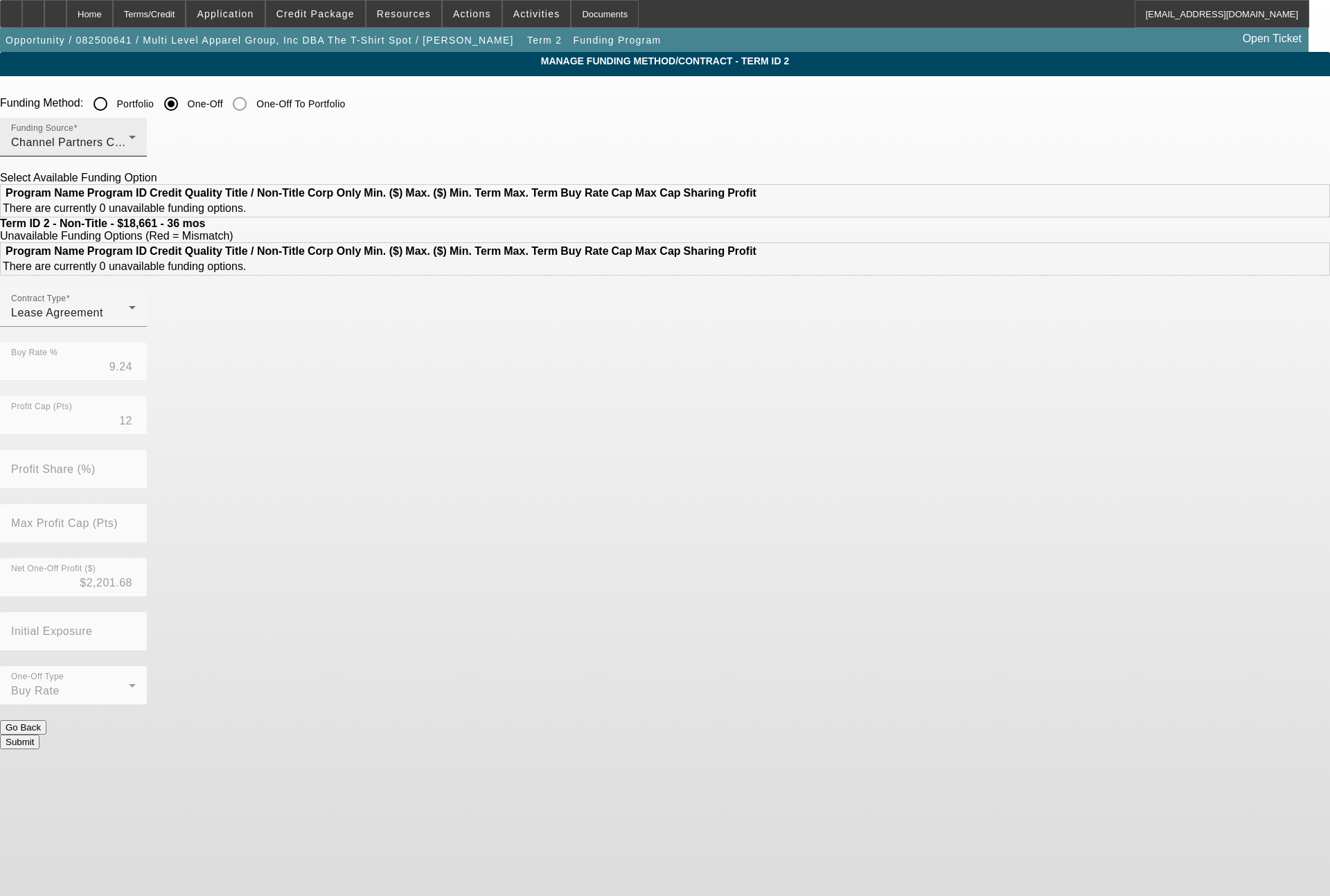
click at [129, 151] on div "Channel Partners Capital LLC (EF)" at bounding box center [69, 143] width 118 height 16
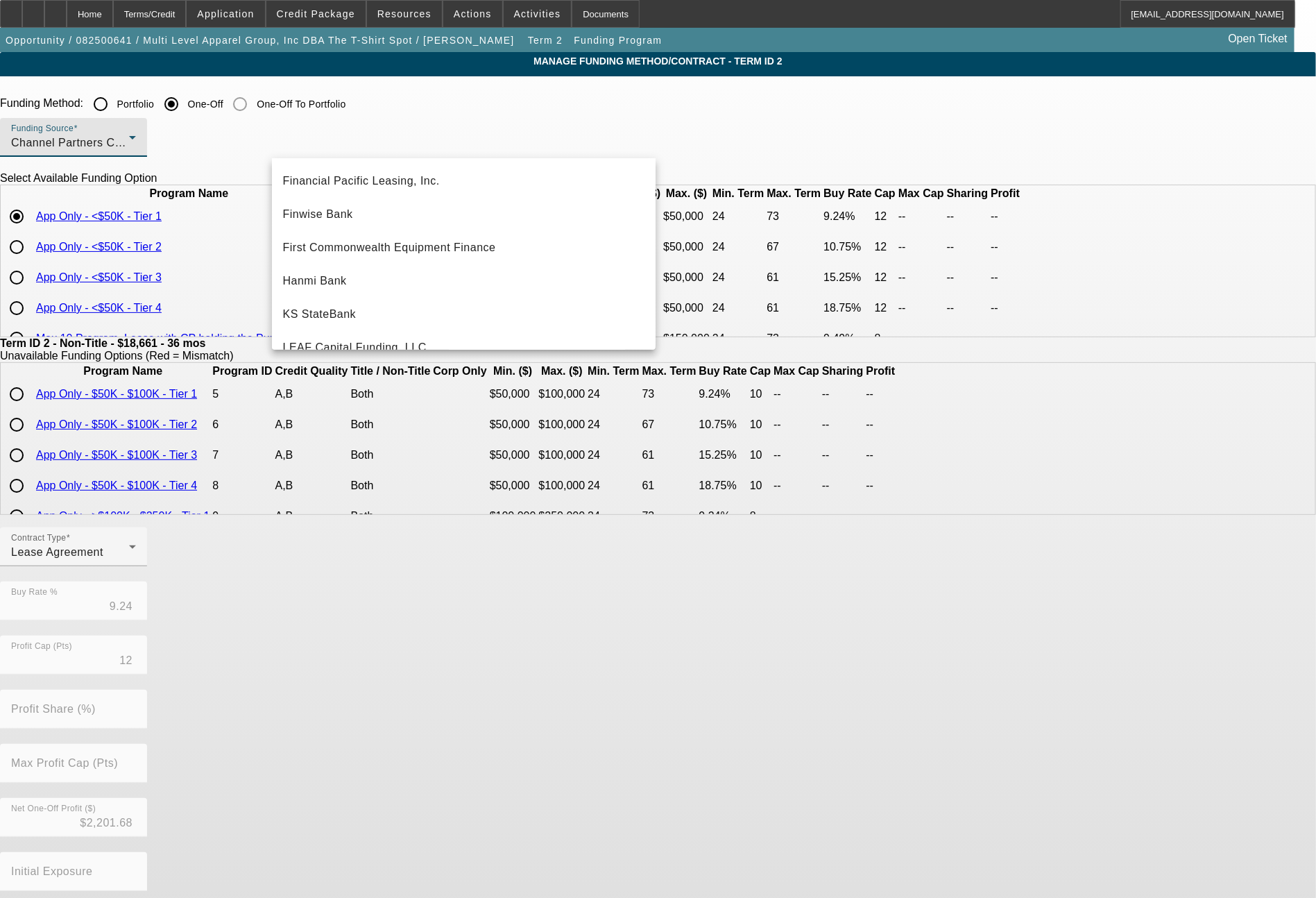
scroll to position [333, 0]
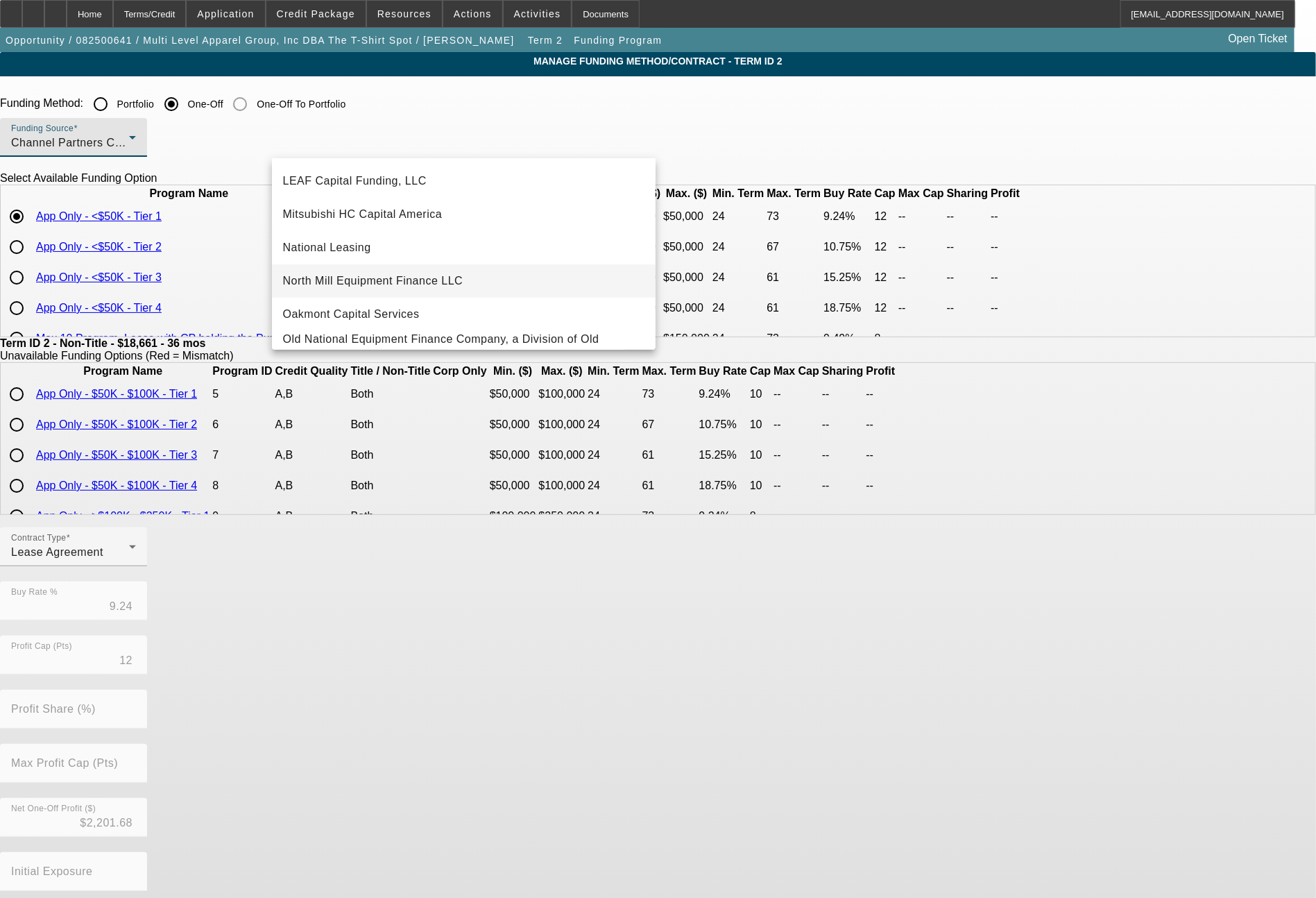
click at [410, 284] on span "North Mill Equipment Finance LLC" at bounding box center [373, 281] width 180 height 17
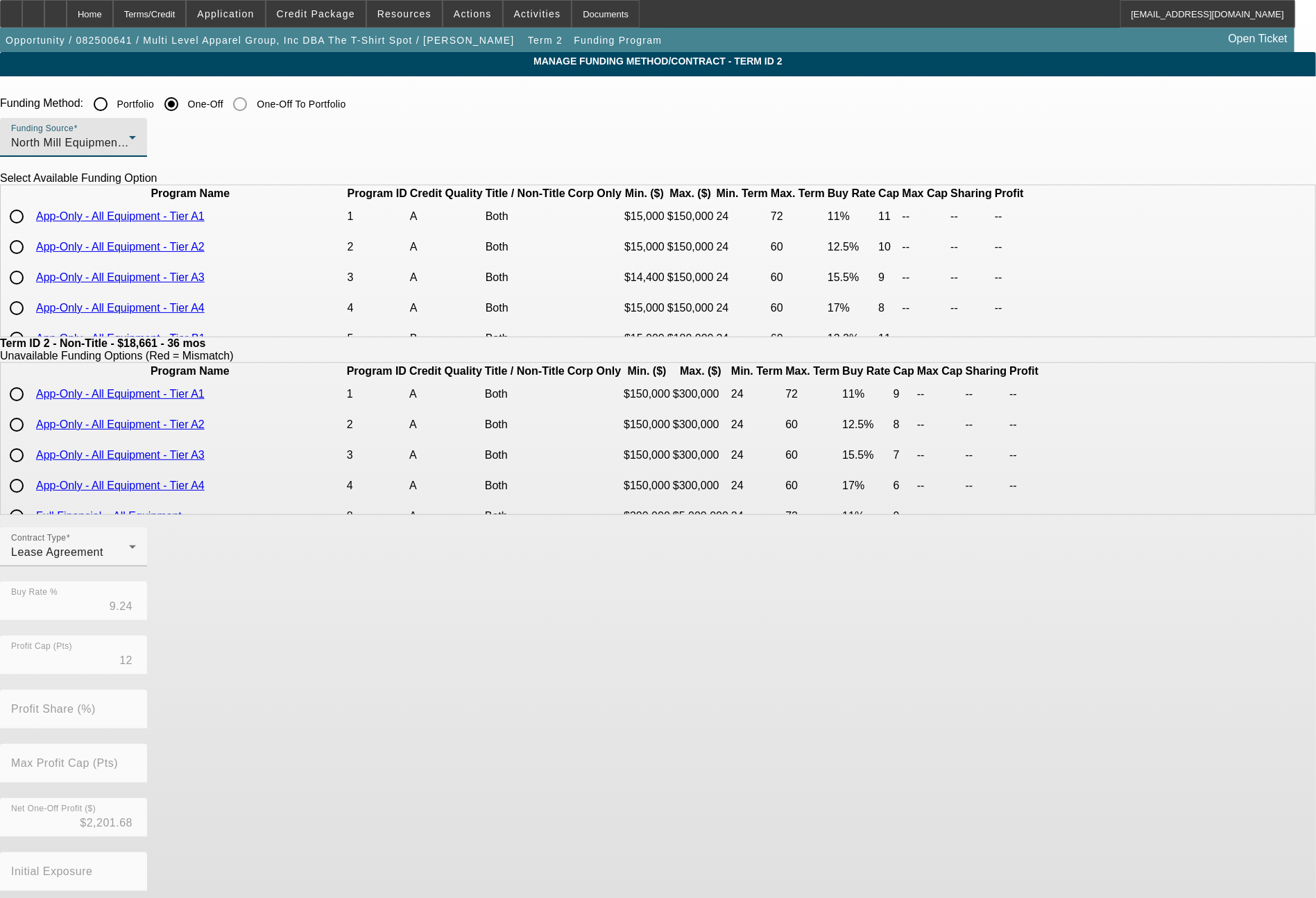
click at [129, 149] on div "North Mill Equipment Finance LLC" at bounding box center [69, 143] width 118 height 17
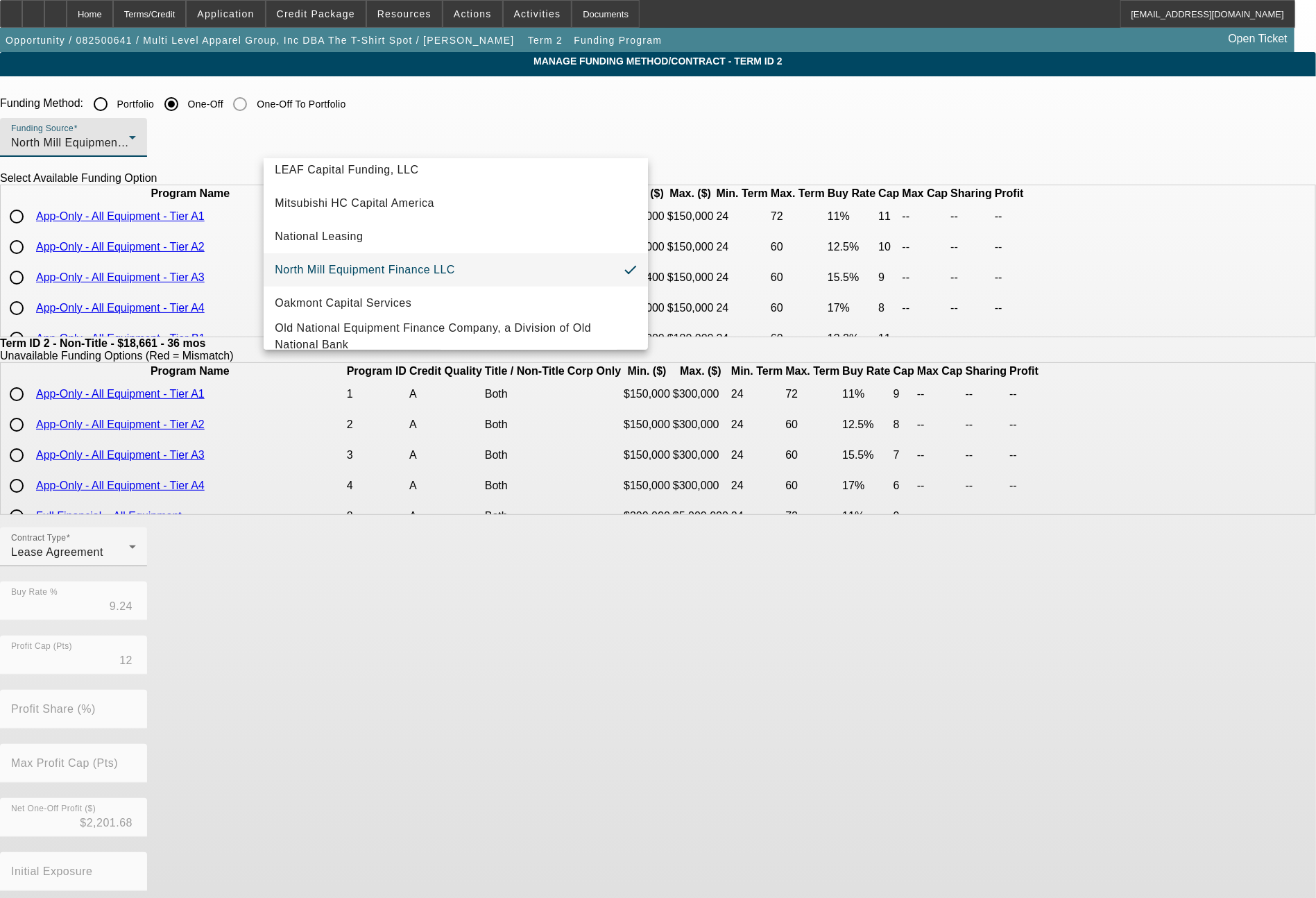
scroll to position [364, 0]
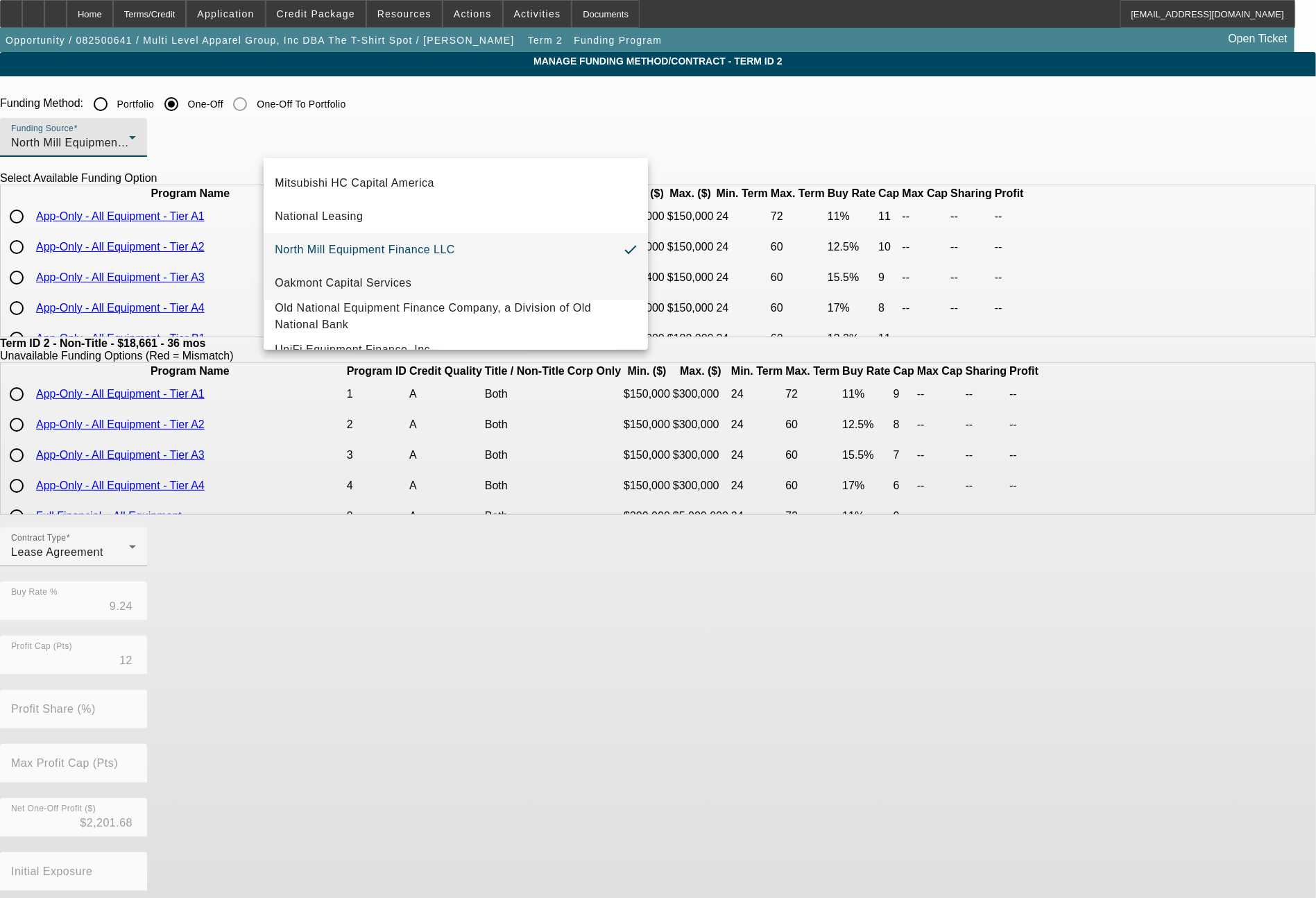
click at [402, 287] on span "Oakmont Capital Services" at bounding box center [343, 283] width 136 height 17
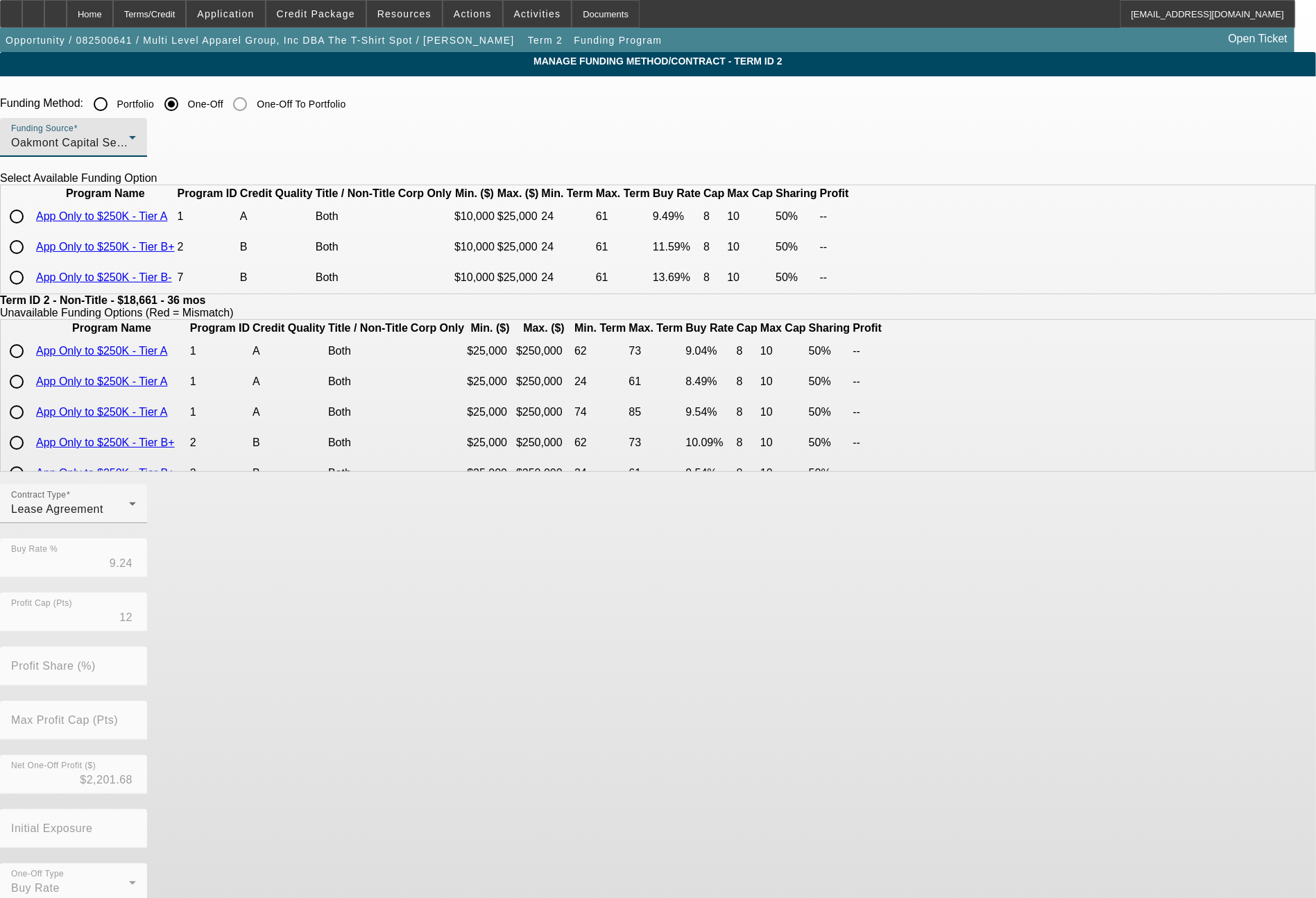
click at [31, 261] on input "radio" at bounding box center [17, 247] width 28 height 28
radio input "true"
type input "11.59"
type input "8"
type input "50.00"
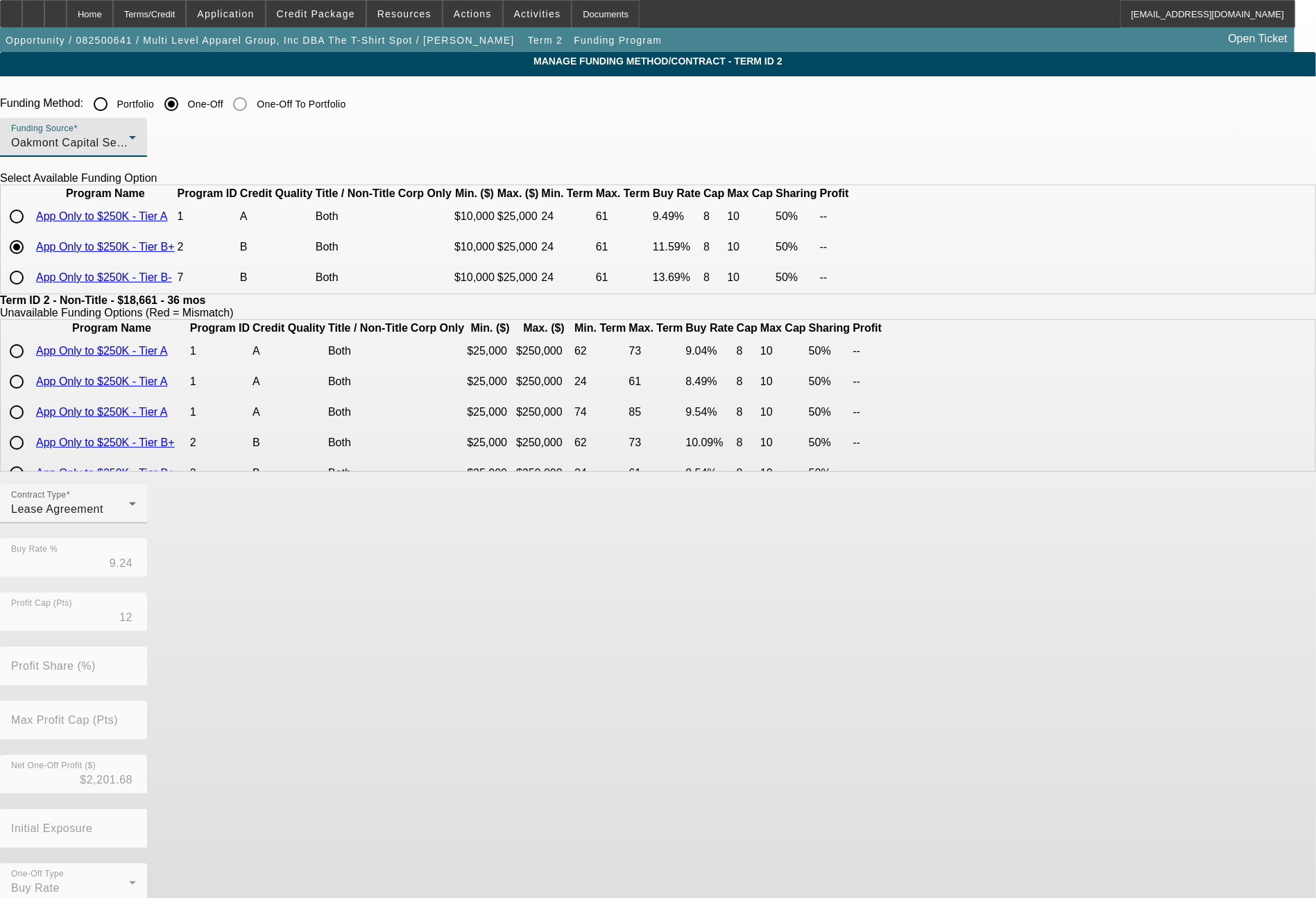
type input "10"
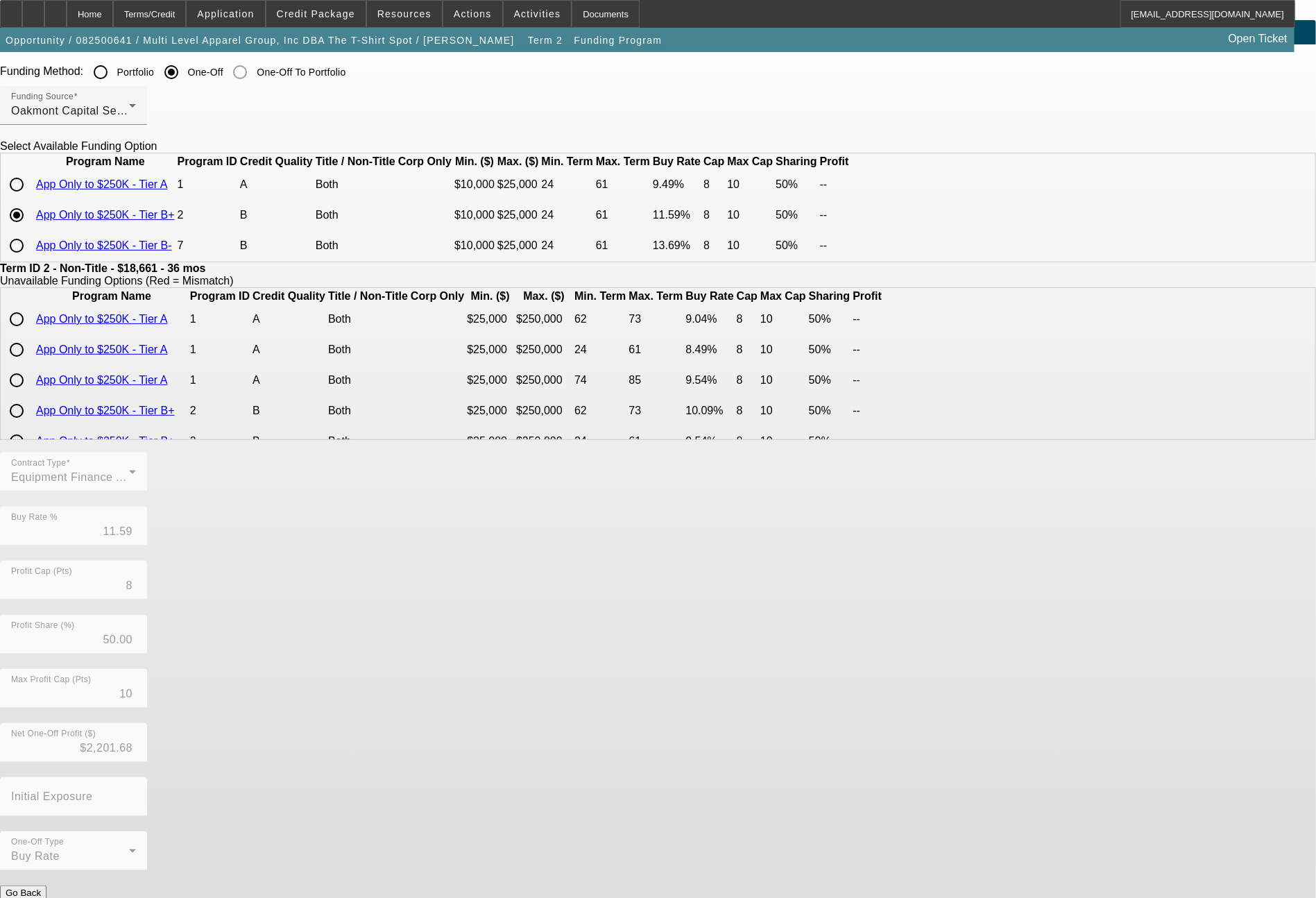
scroll to position [59, 0]
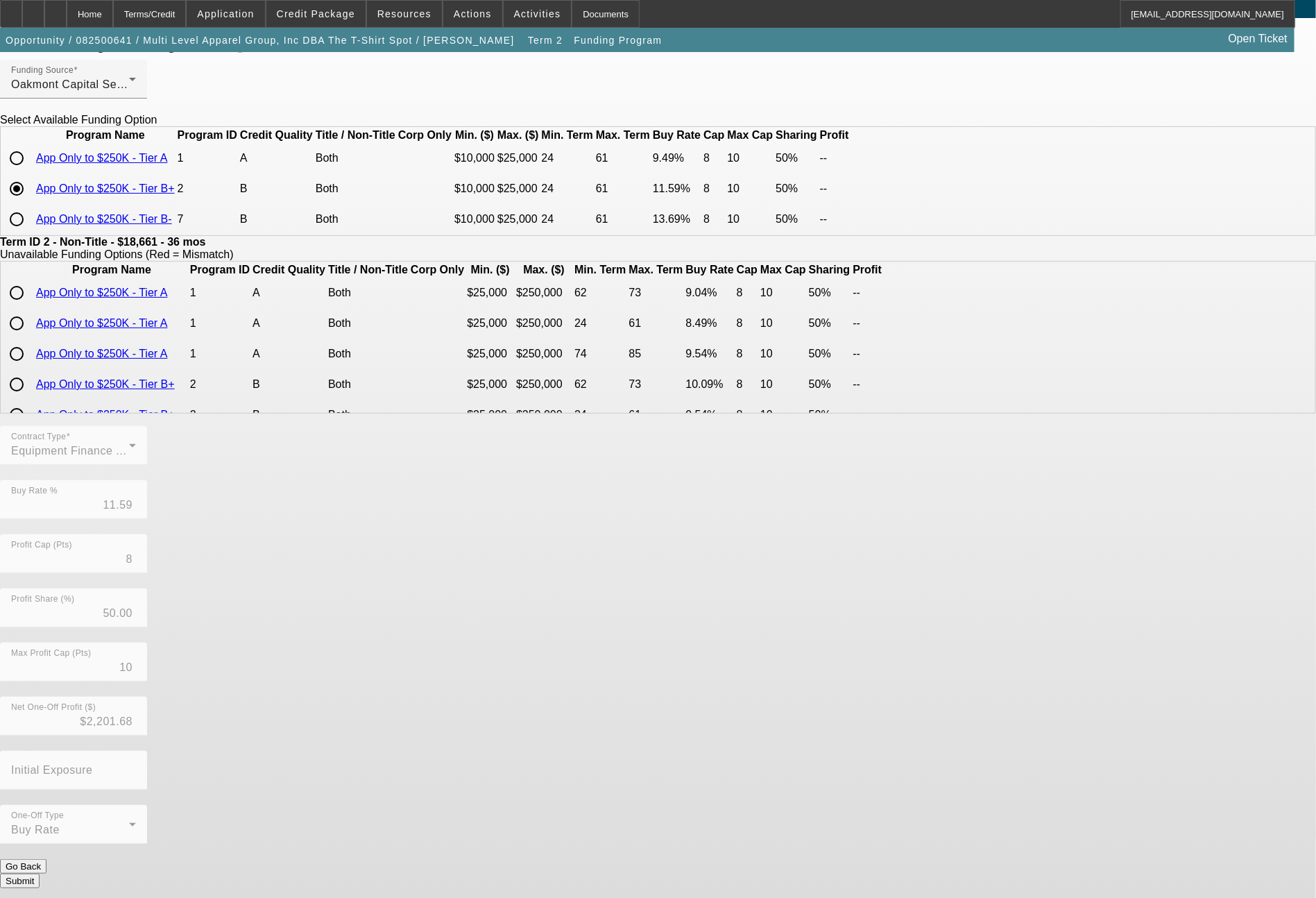
click at [40, 874] on button "Submit" at bounding box center [20, 881] width 40 height 15
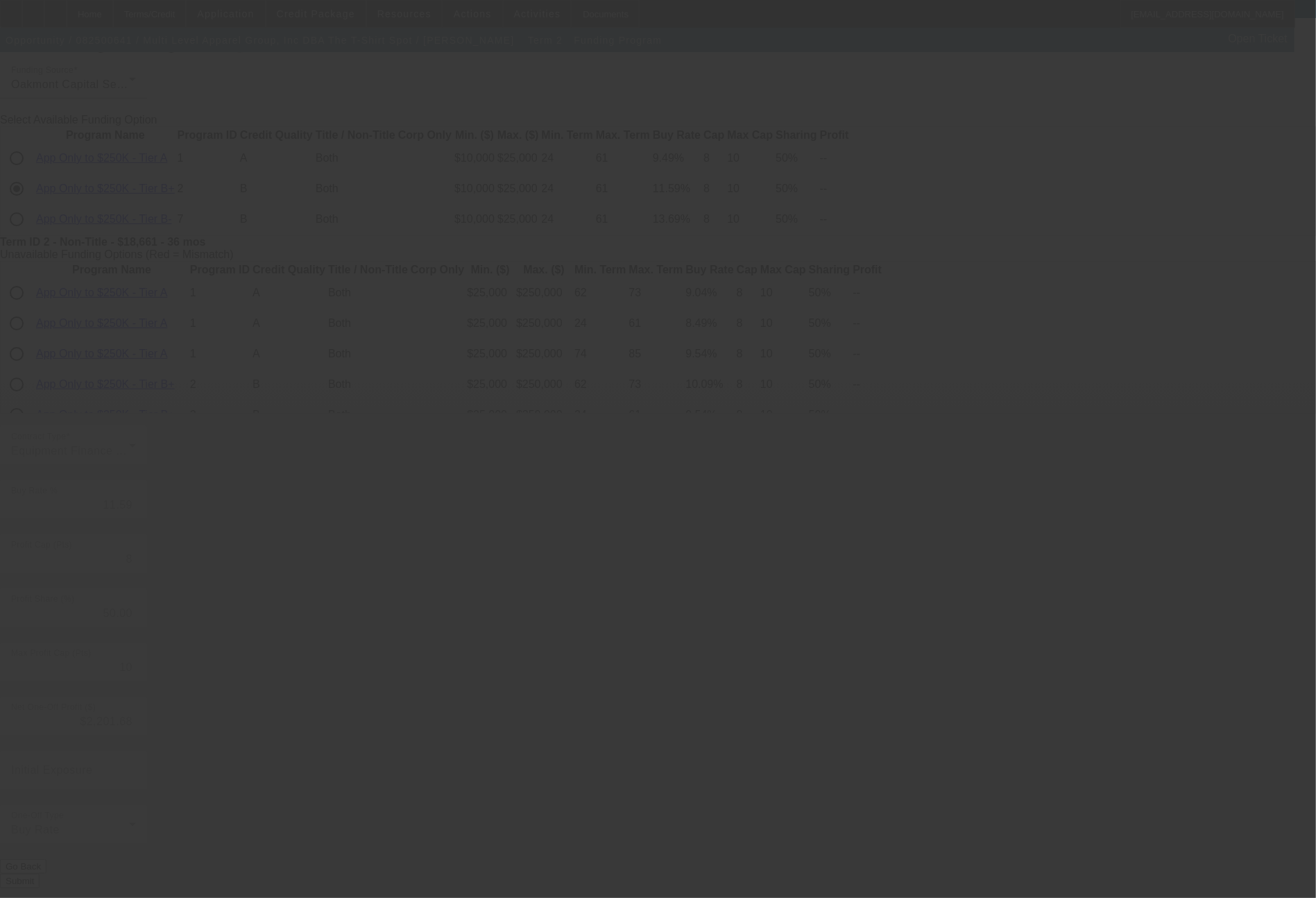
type input "9.24"
type input "12"
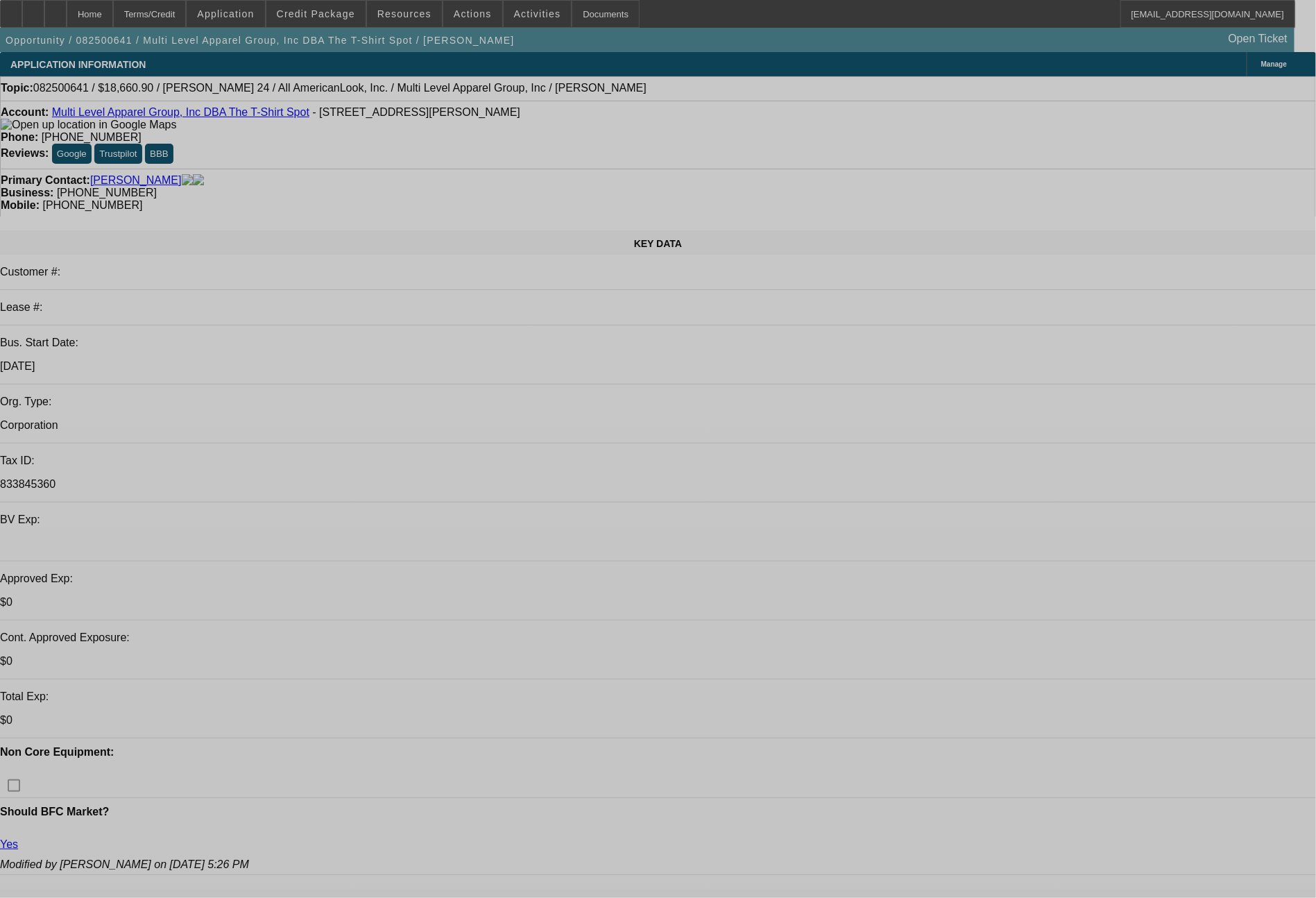
select select "0"
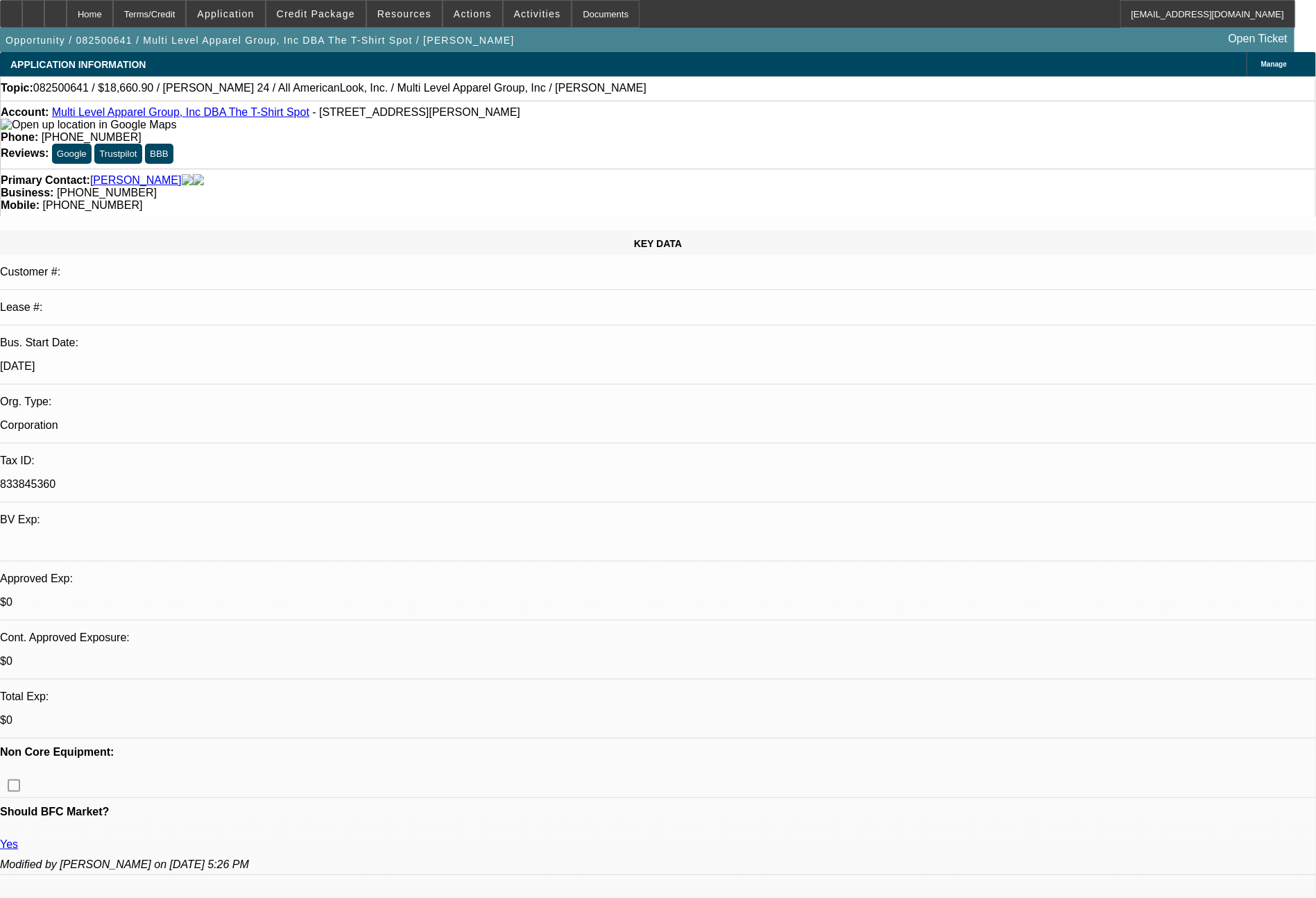
select select "0"
select select "6"
select select "0"
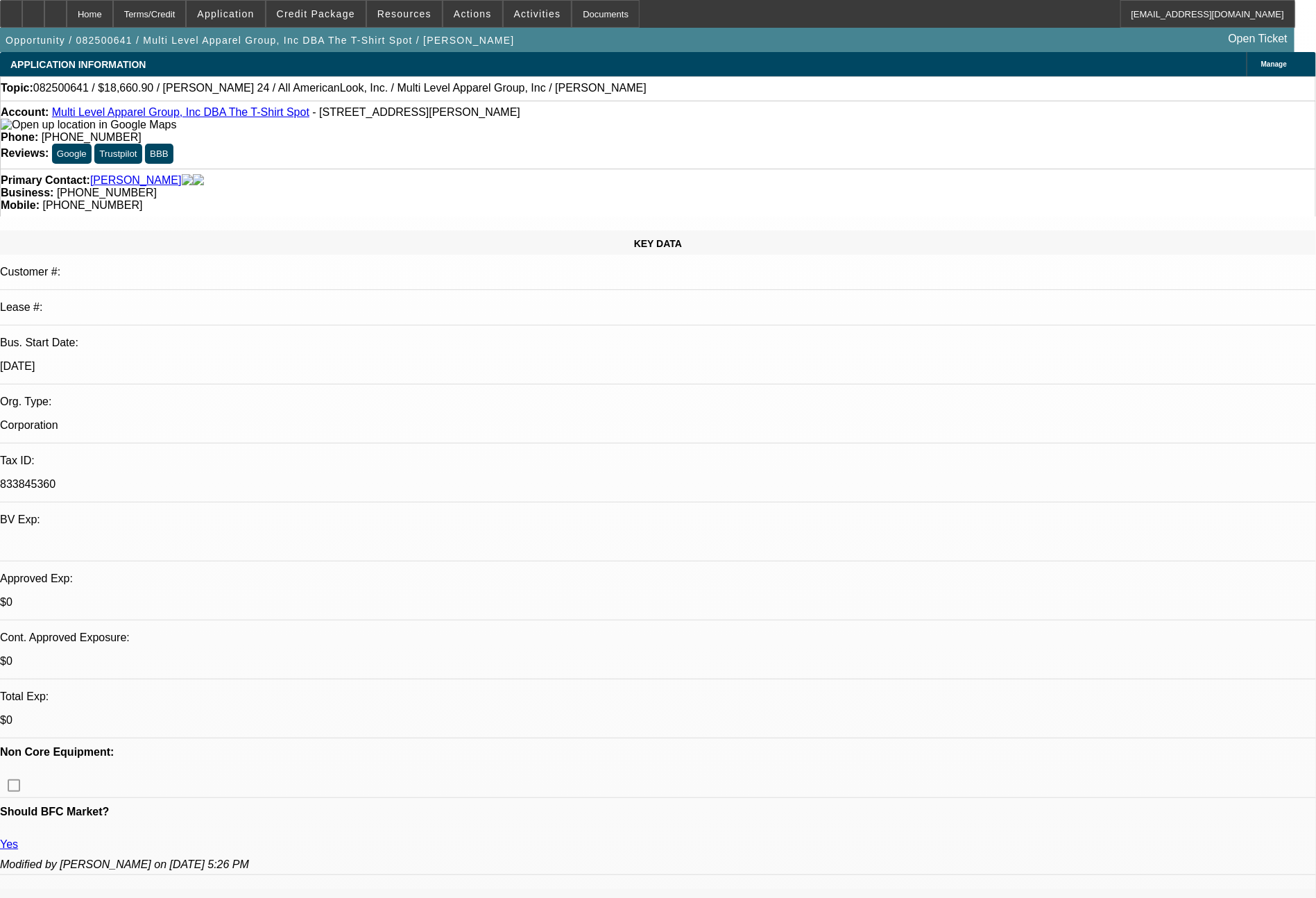
select select "0.1"
select select "4"
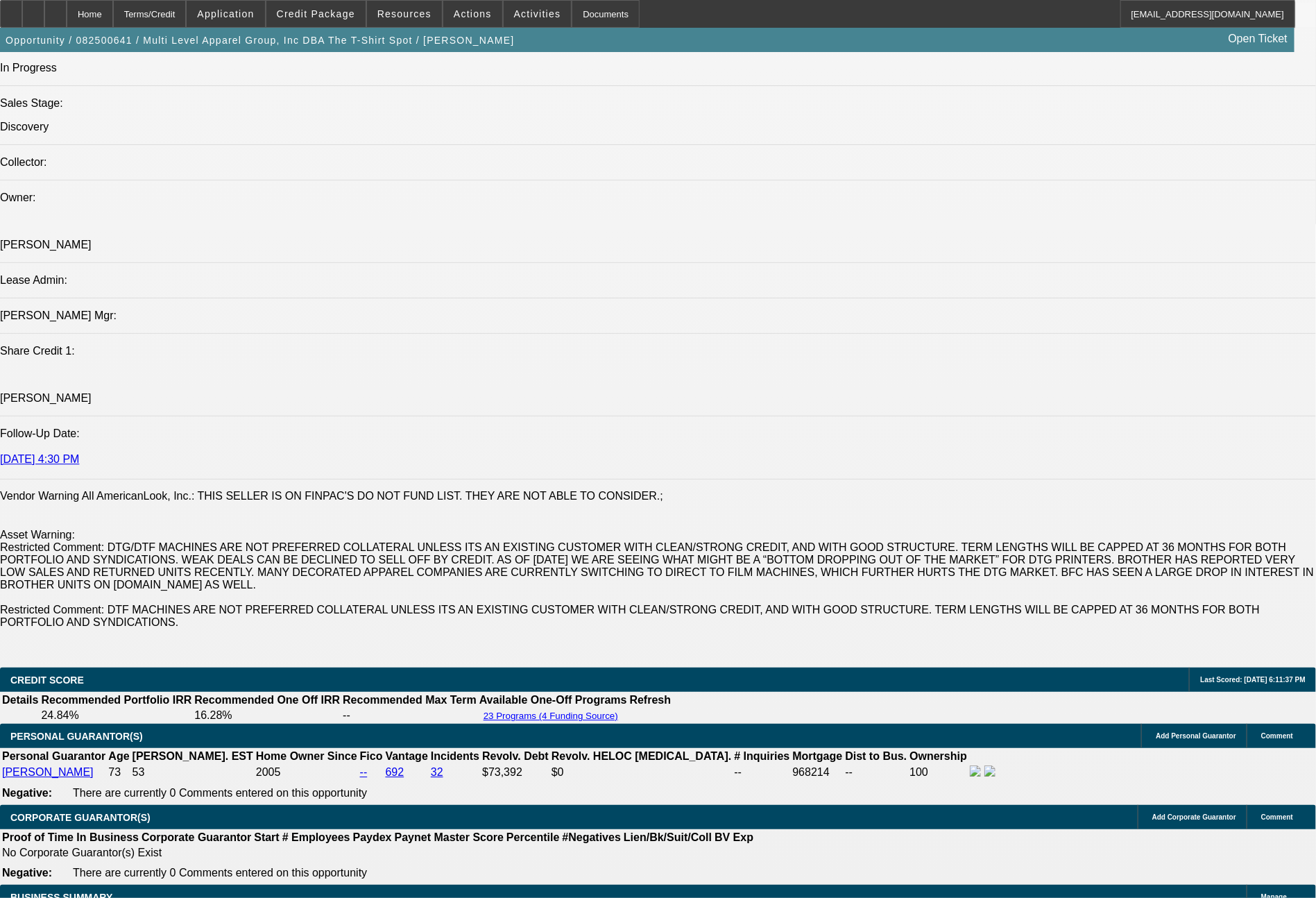
scroll to position [2357, 0]
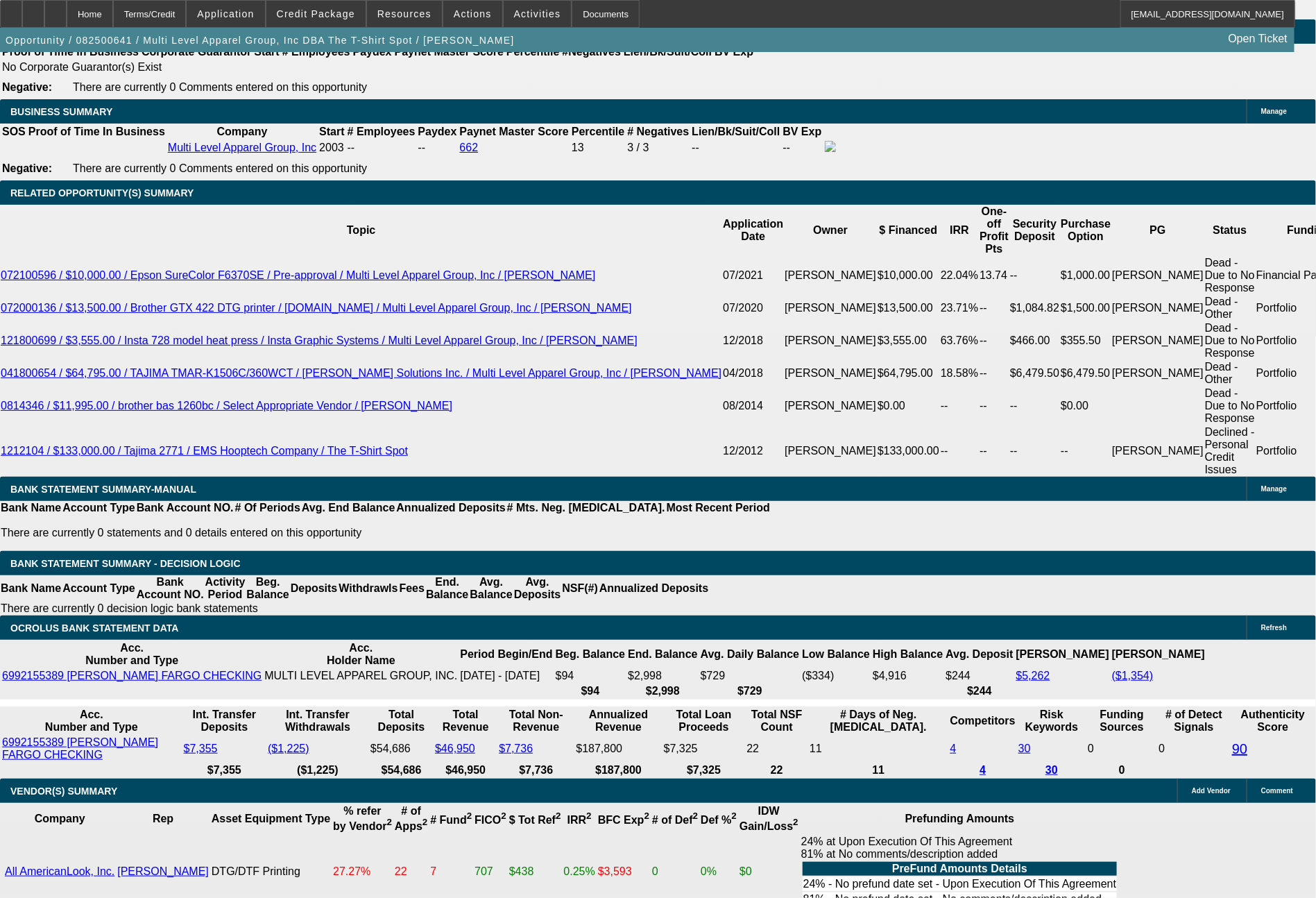
drag, startPoint x: 211, startPoint y: 421, endPoint x: 302, endPoint y: 423, distance: 91.0
type input "64"
type input "UNKNOWN"
type input "649"
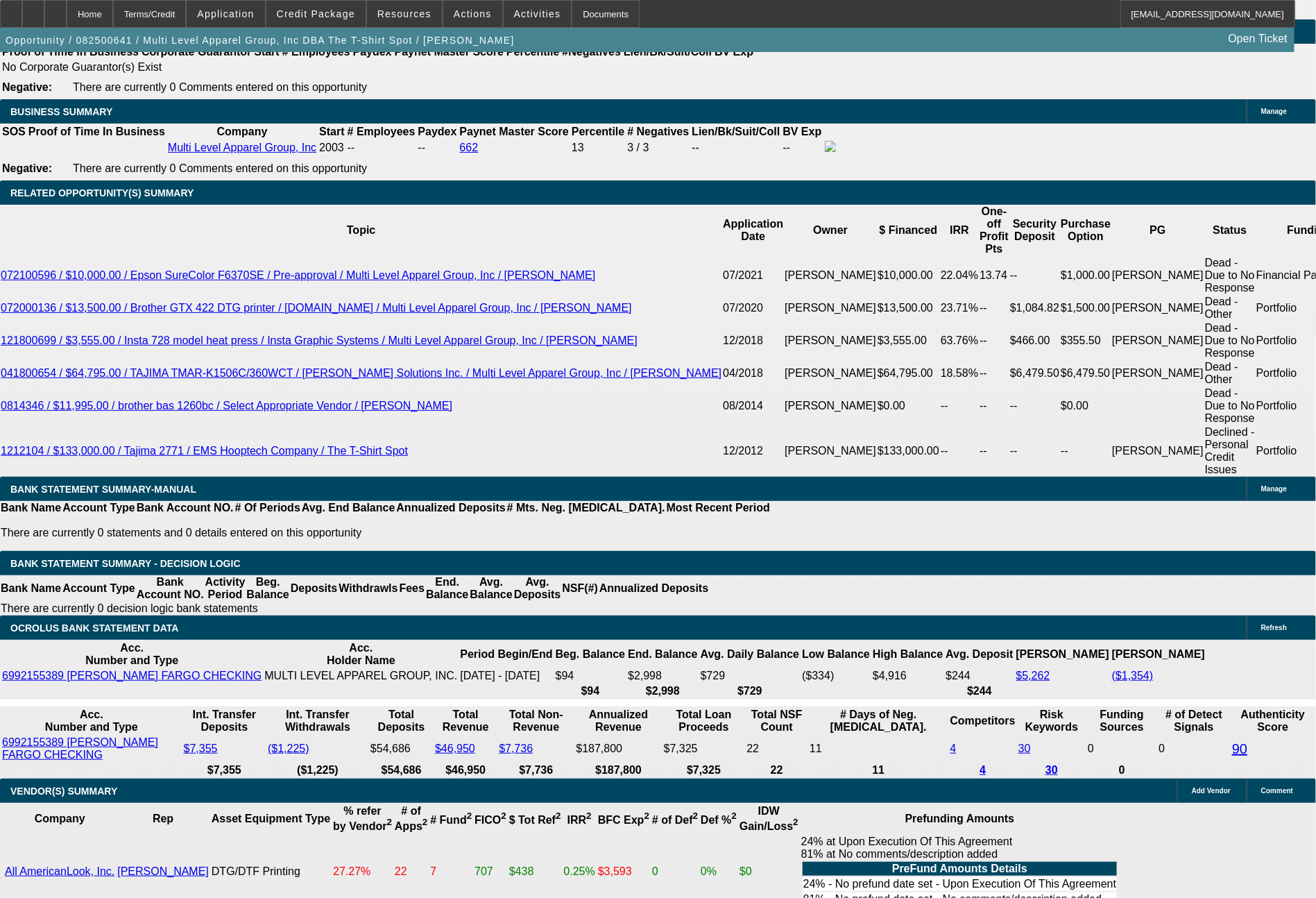
type input "15.2"
type input "644"
type input "14.7"
type input "64"
type input "647"
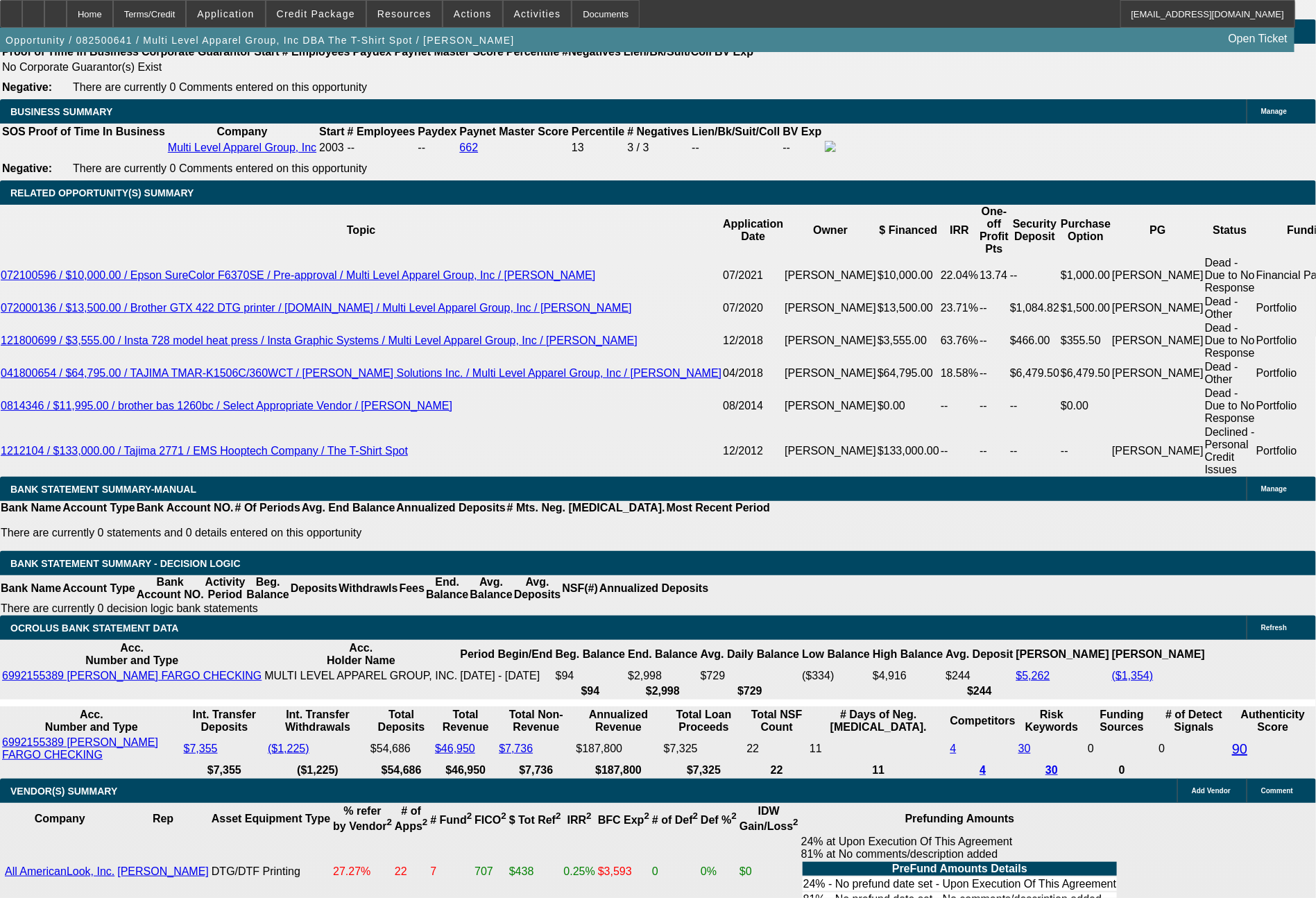
type input "15"
type input "64"
type input "644"
type input "14.7"
type input "$644.00"
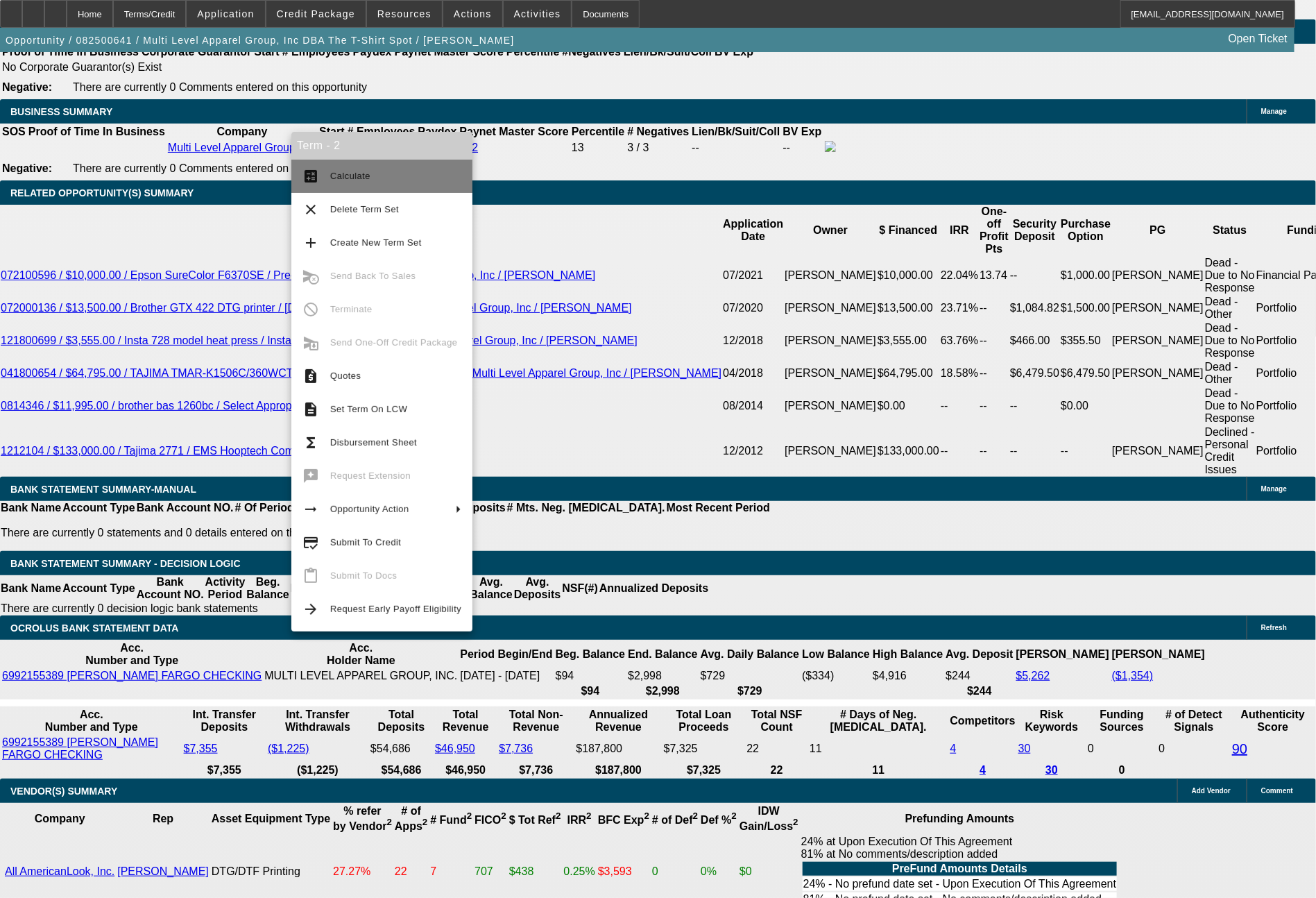
click at [312, 186] on button "calculate Calculate" at bounding box center [382, 176] width 181 height 33
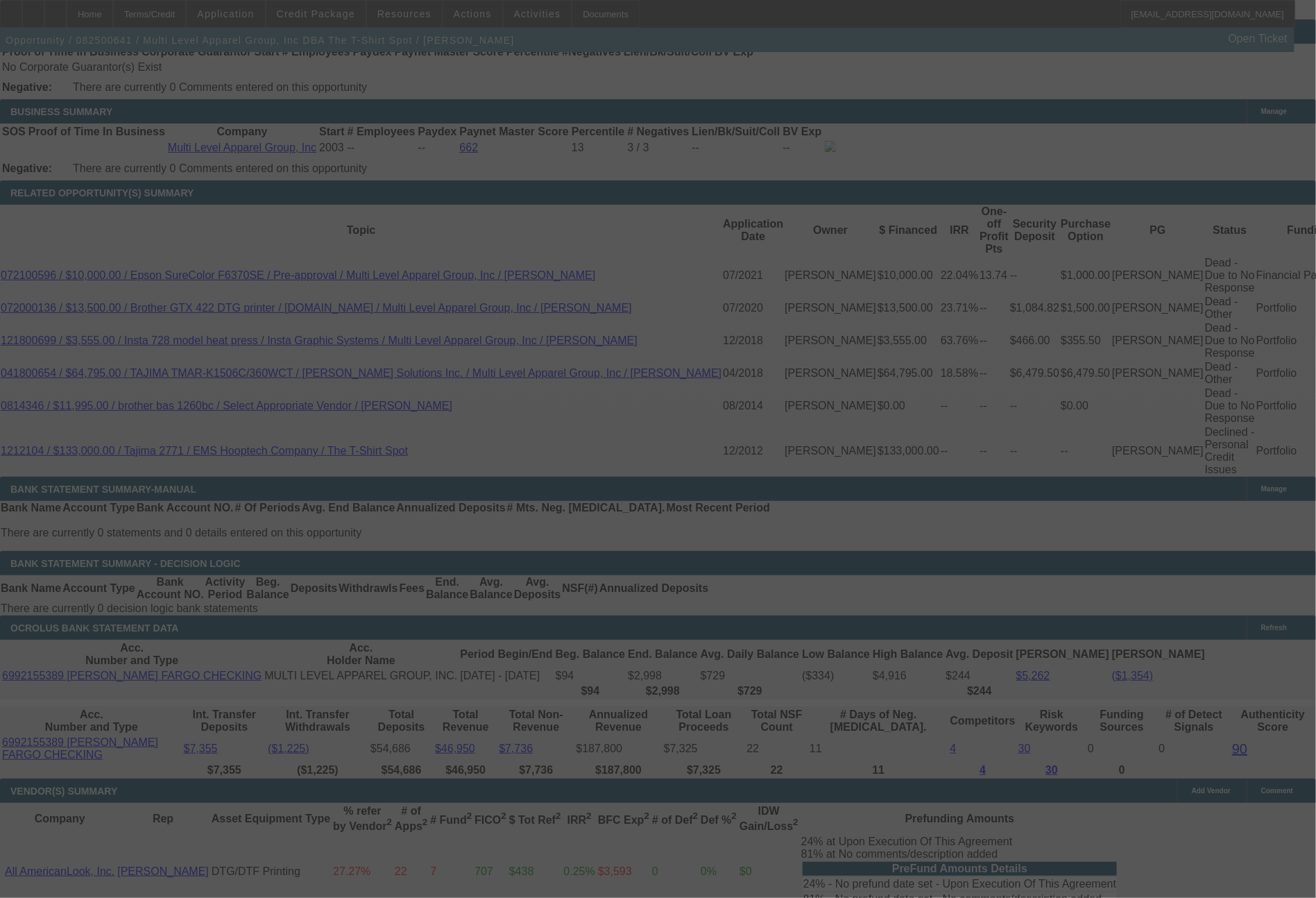
select select "0"
select select "6"
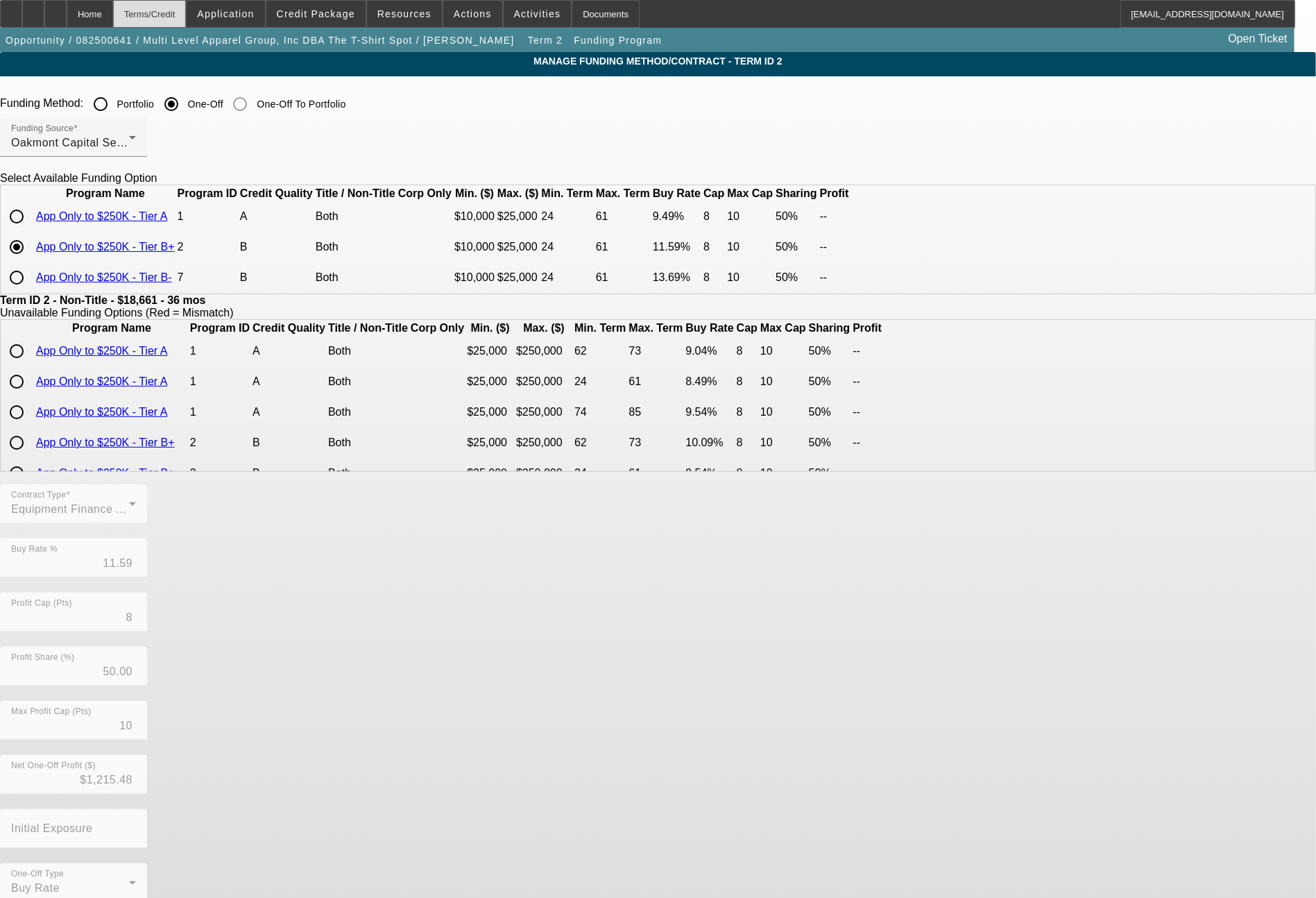
click at [187, 25] on div "Terms/Credit" at bounding box center [150, 14] width 74 height 28
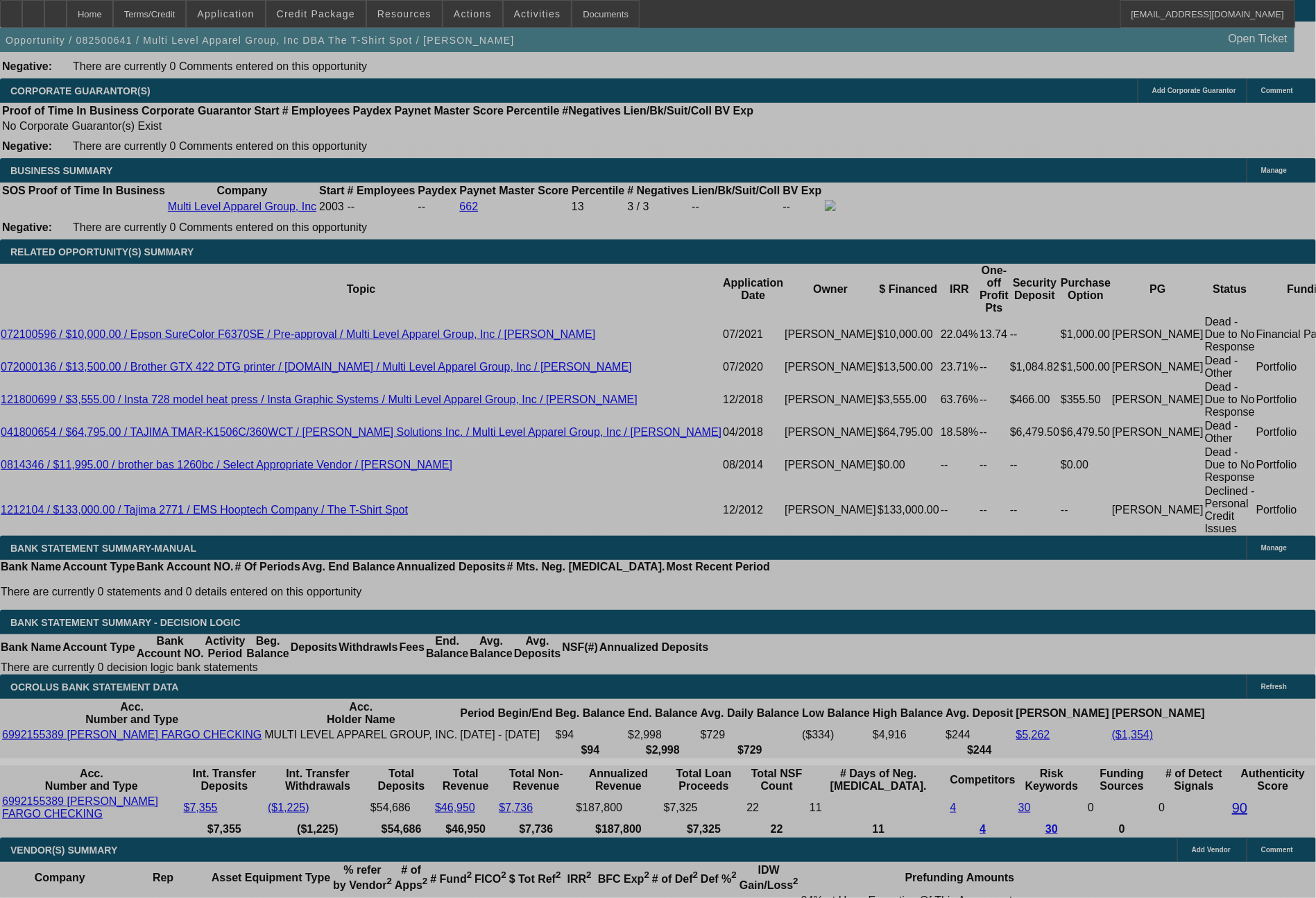
select select "0"
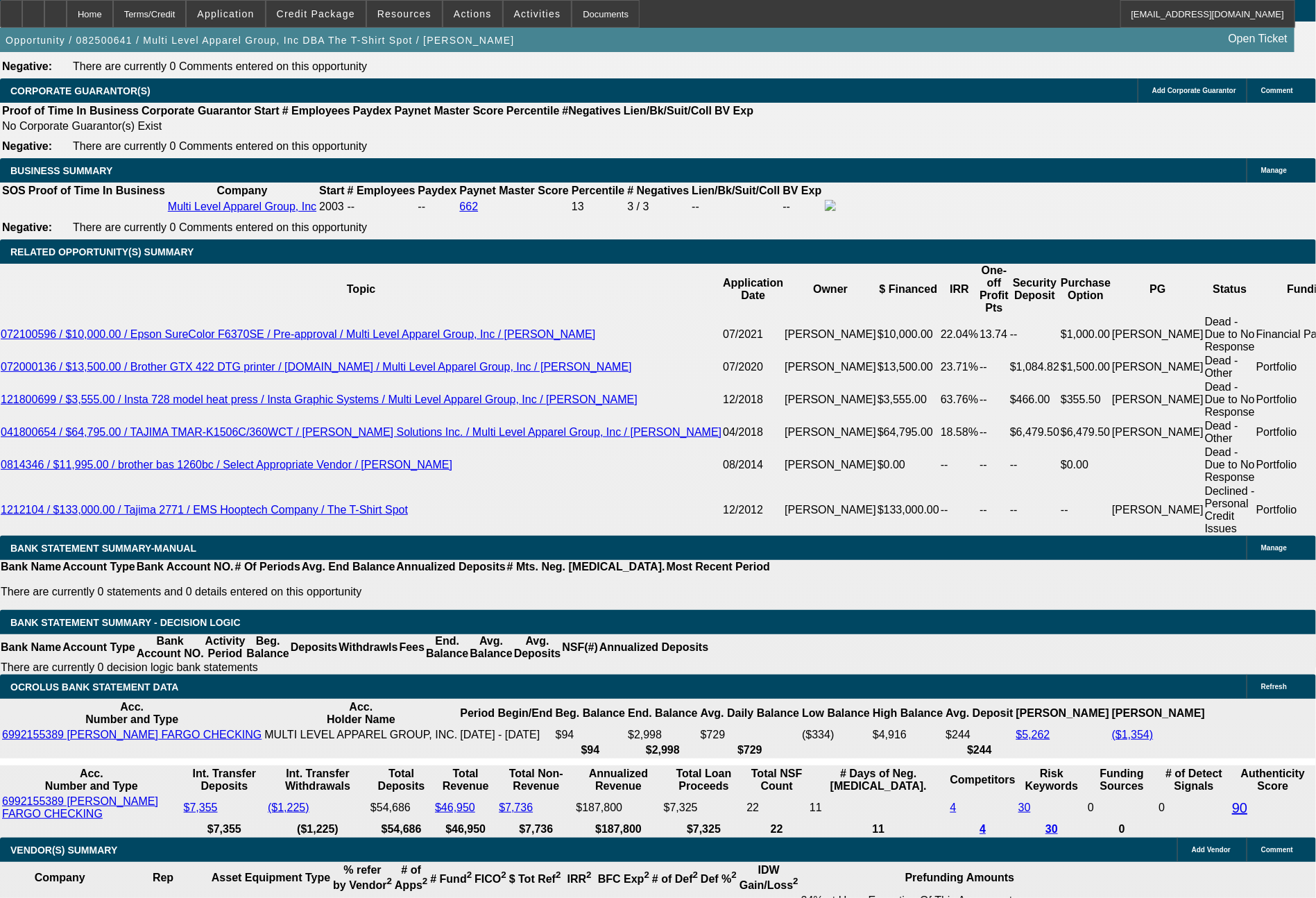
select select "0"
select select "6"
select select "0"
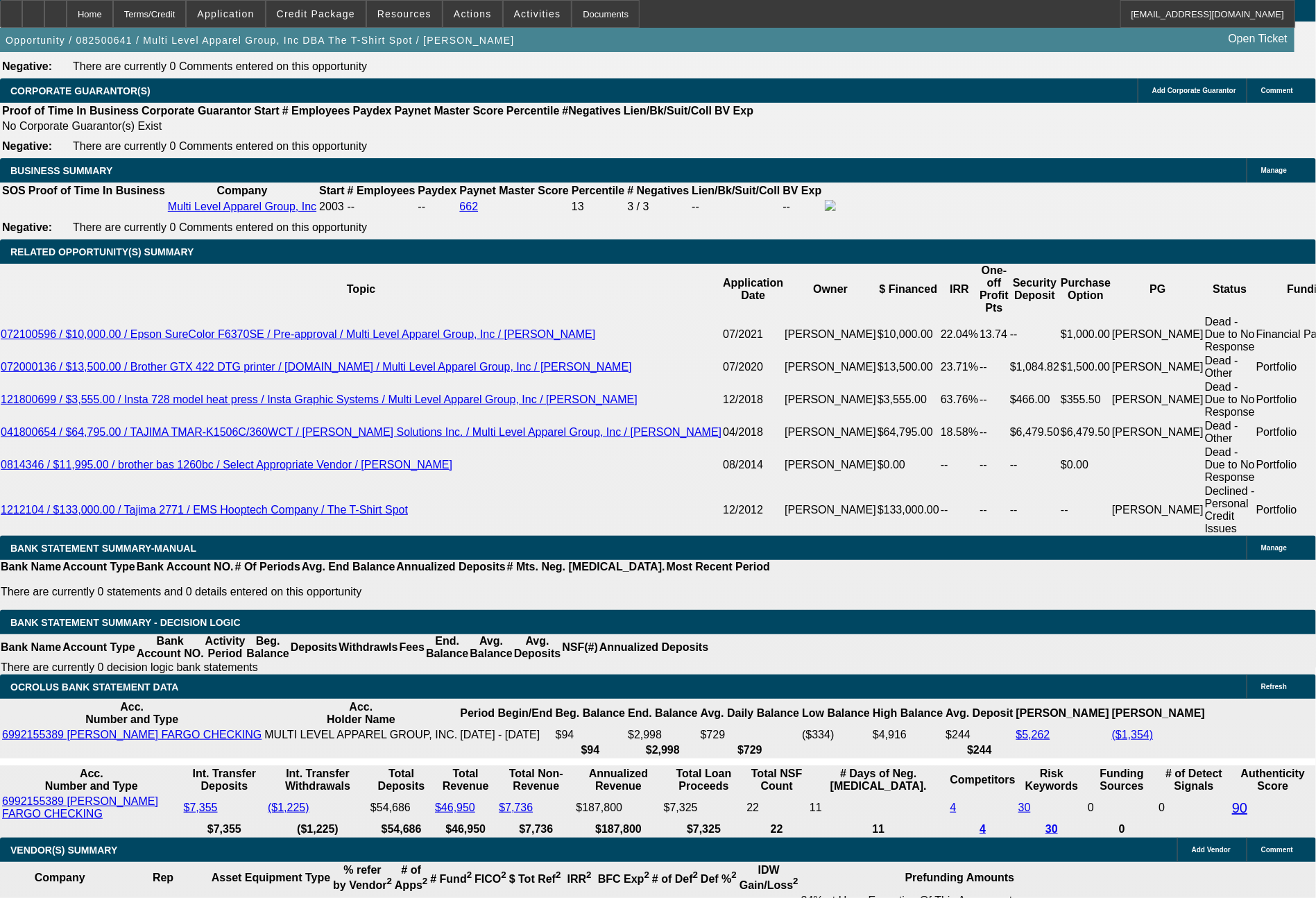
select select "0.1"
select select "4"
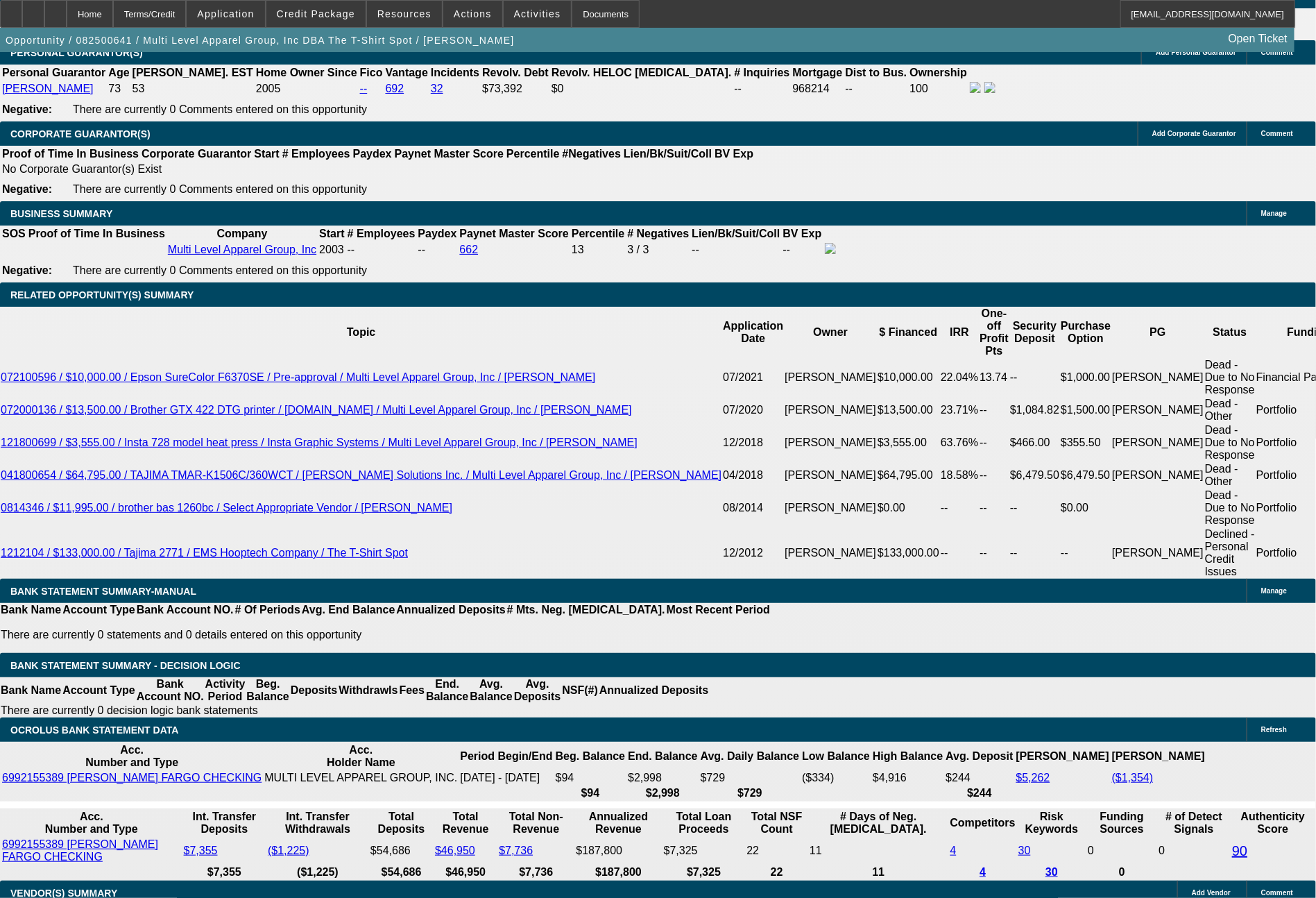
scroll to position [2250, 0]
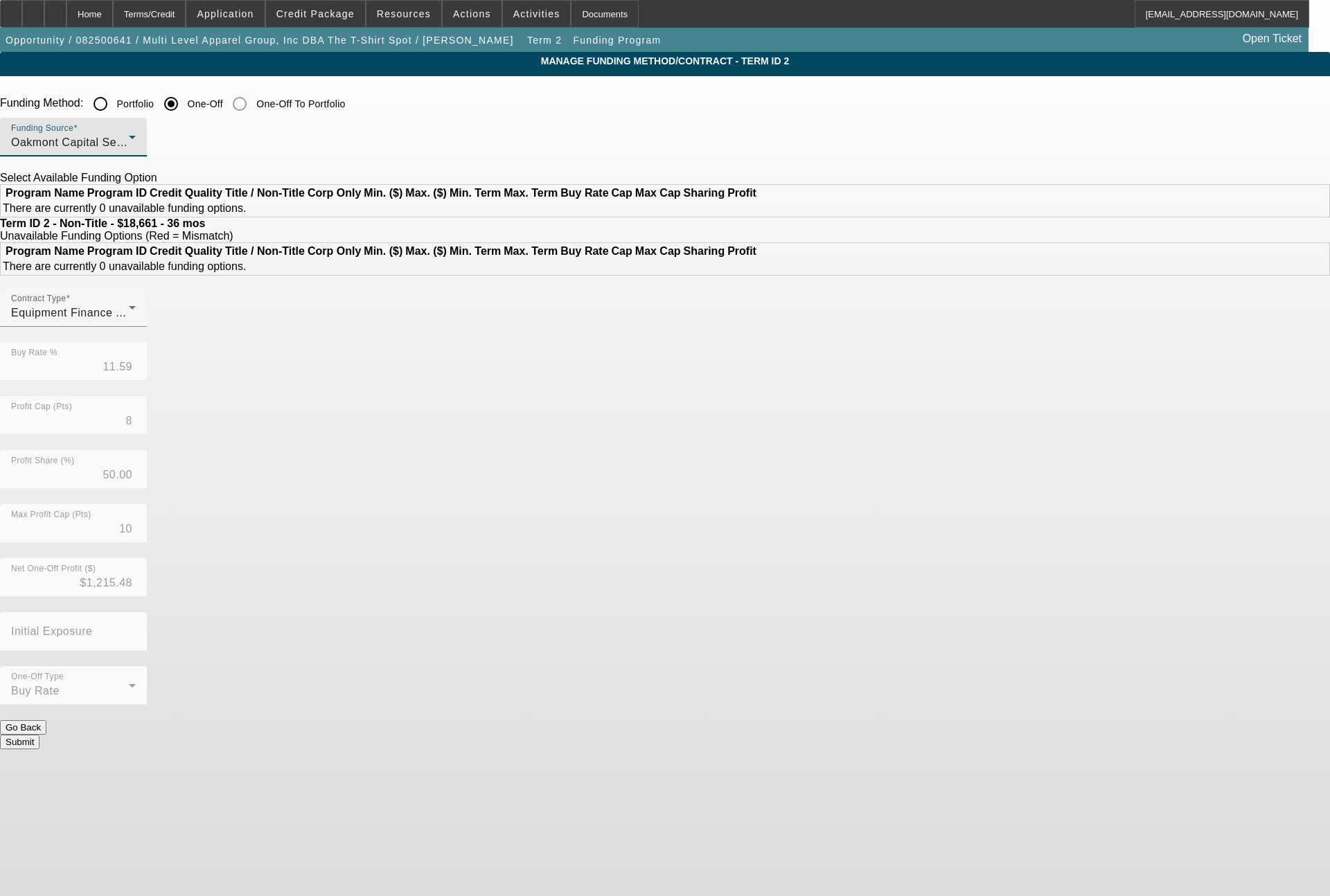
click at [129, 142] on div "Oakmont Capital Services" at bounding box center [69, 143] width 118 height 16
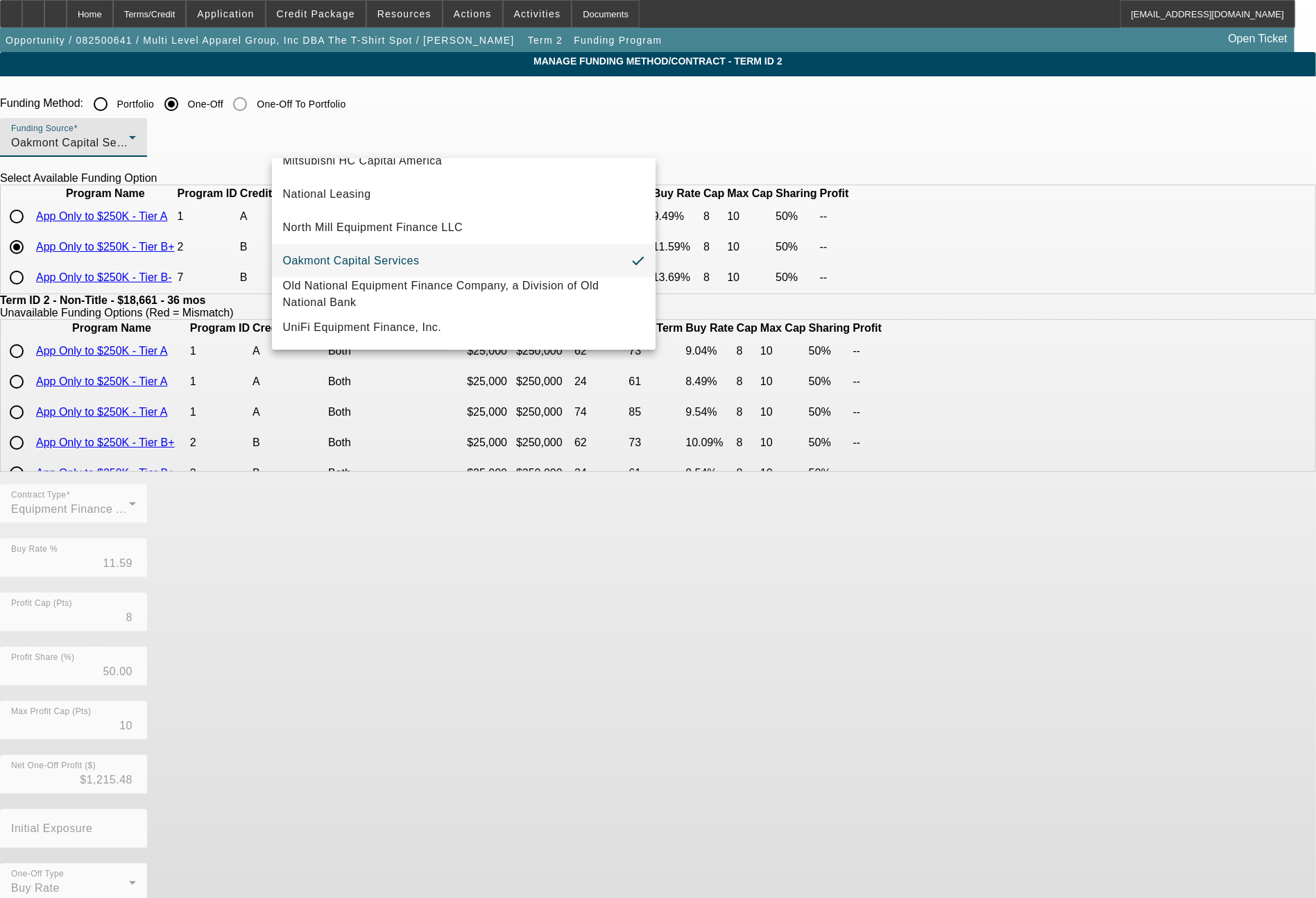
scroll to position [352, 0]
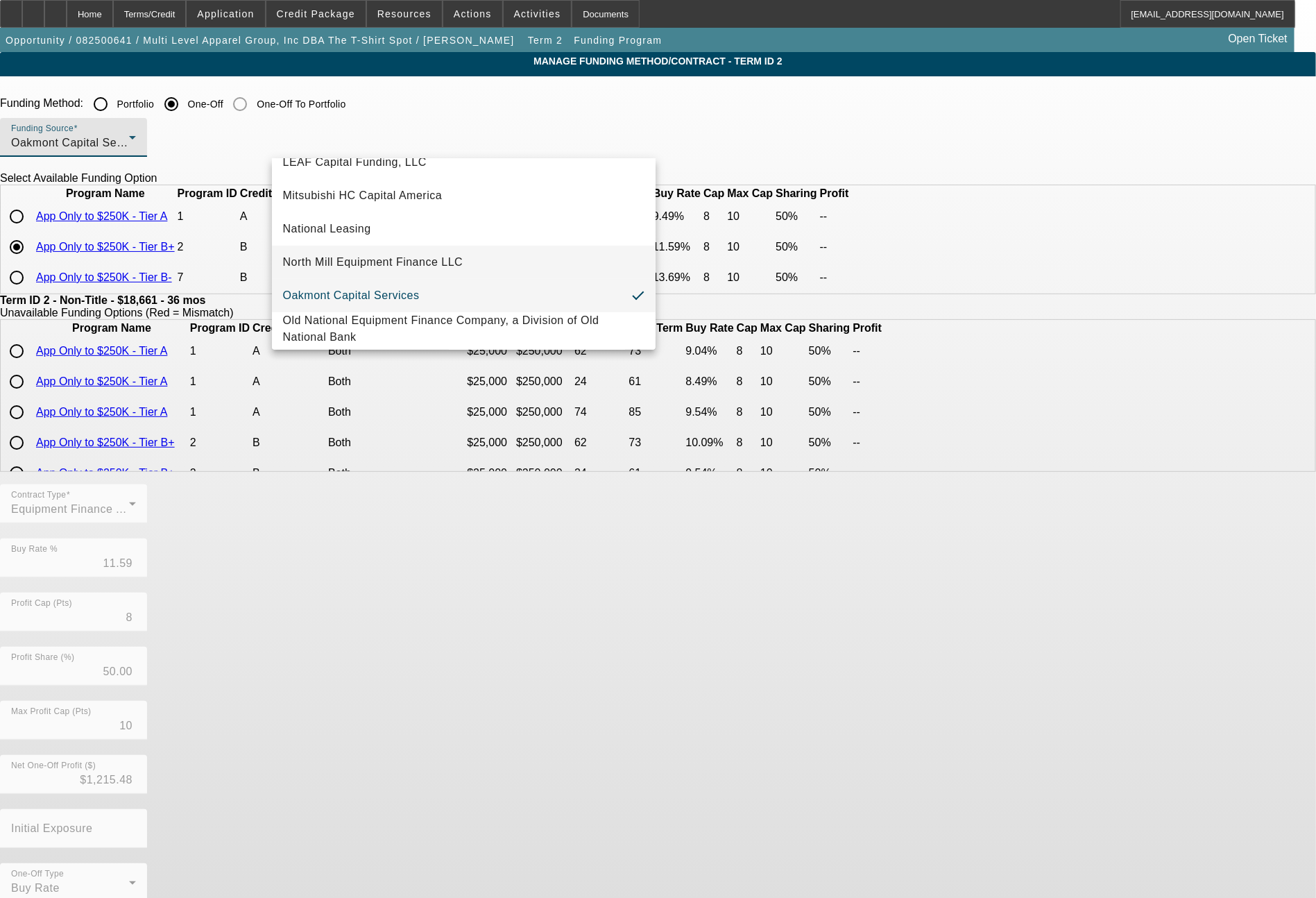
click at [393, 256] on span "North Mill Equipment Finance LLC" at bounding box center [373, 262] width 180 height 17
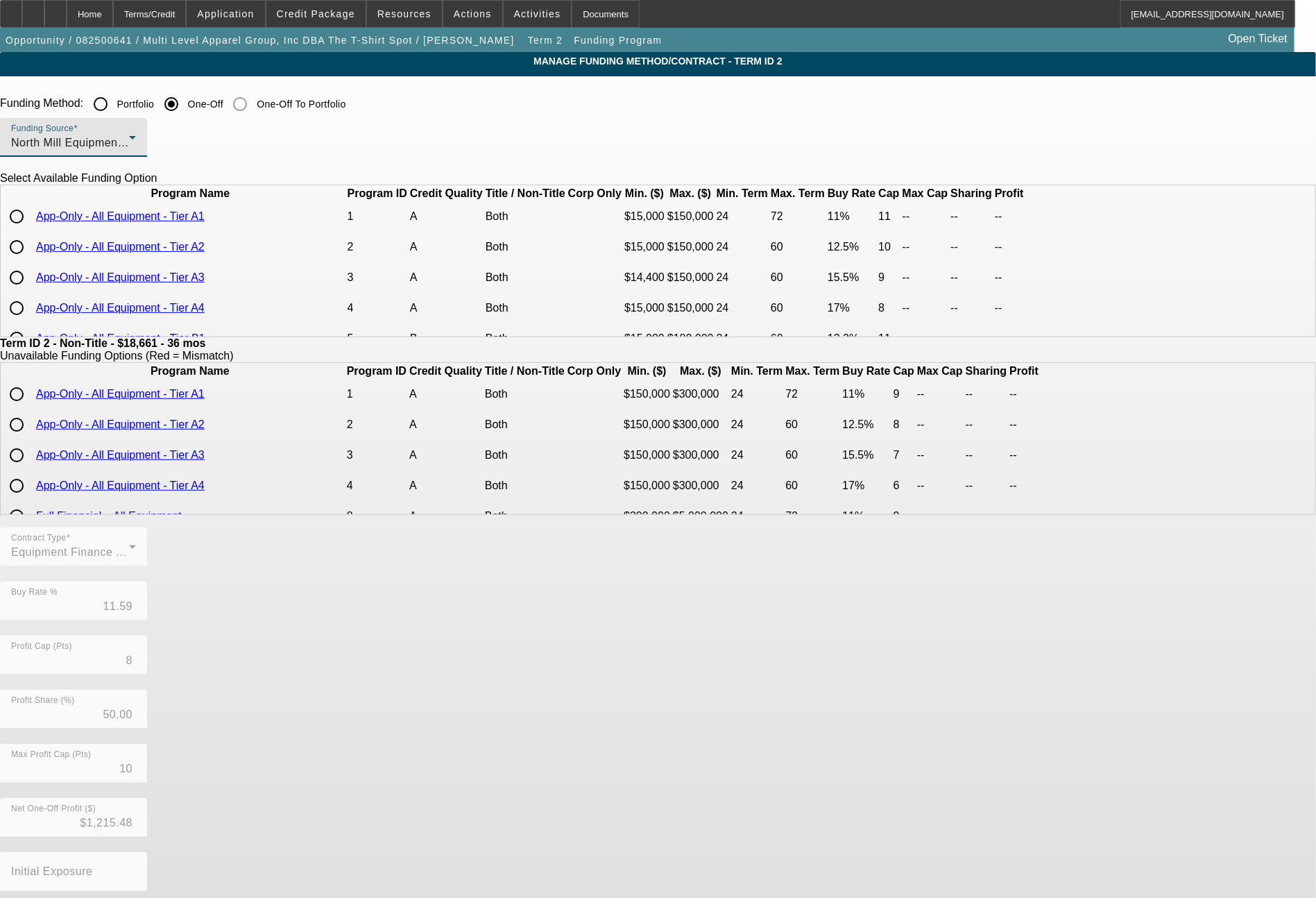
click at [31, 230] on input "radio" at bounding box center [17, 216] width 28 height 28
radio input "true"
type input "11.00"
type input "11"
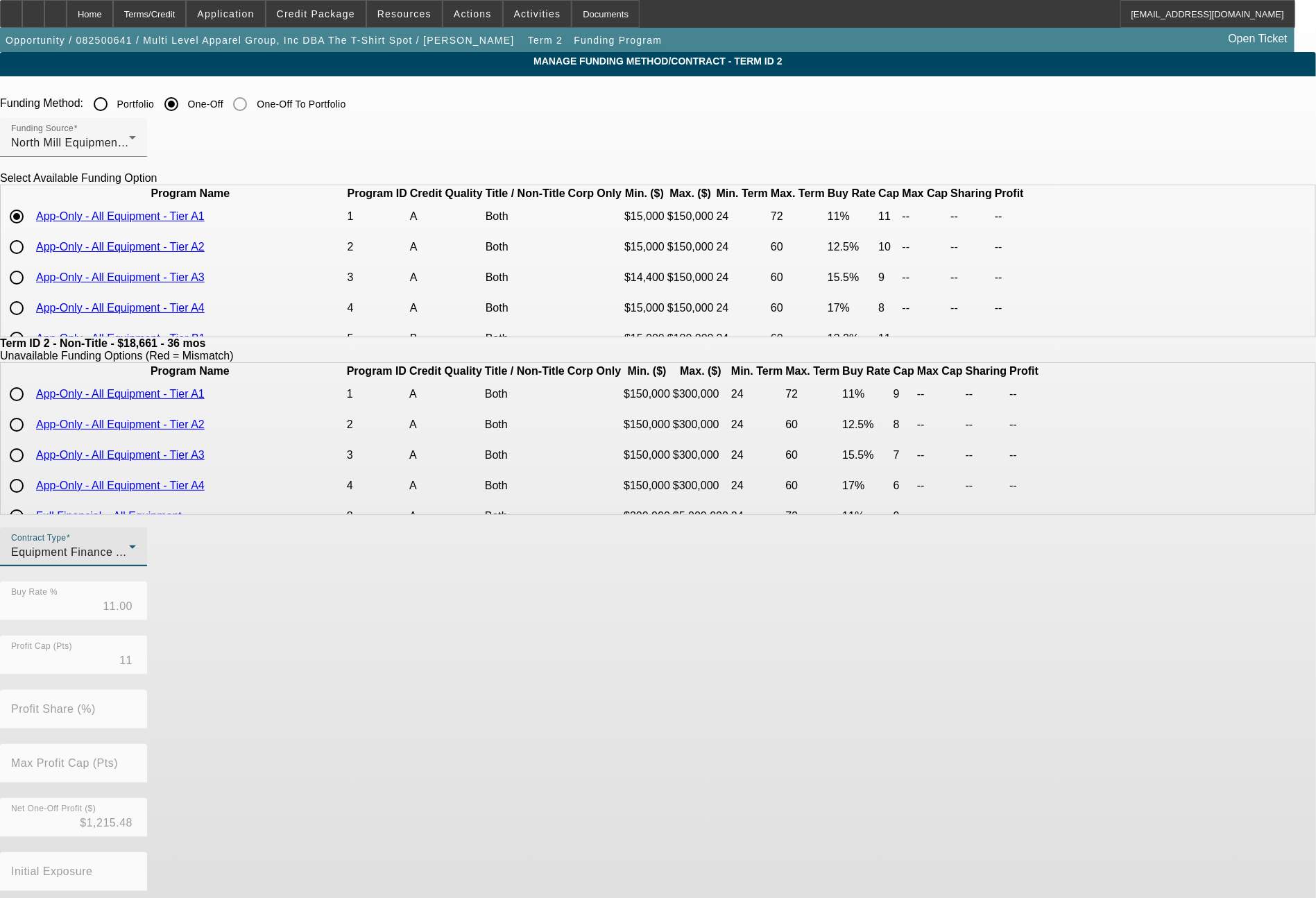
click at [129, 558] on div "Equipment Finance Agreement" at bounding box center [69, 553] width 118 height 17
click at [345, 604] on span "Lease Agreement" at bounding box center [321, 601] width 93 height 17
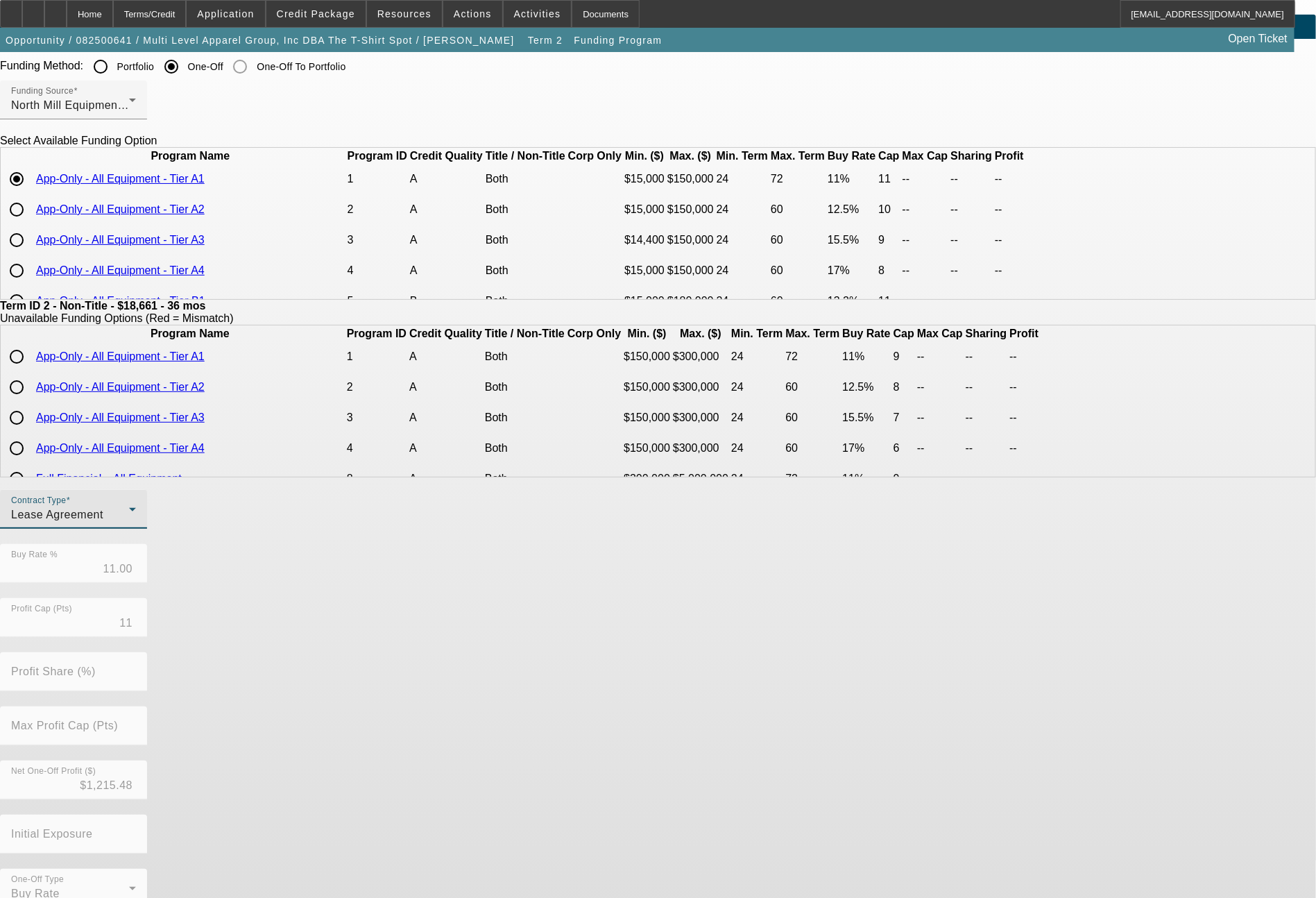
scroll to position [67, 0]
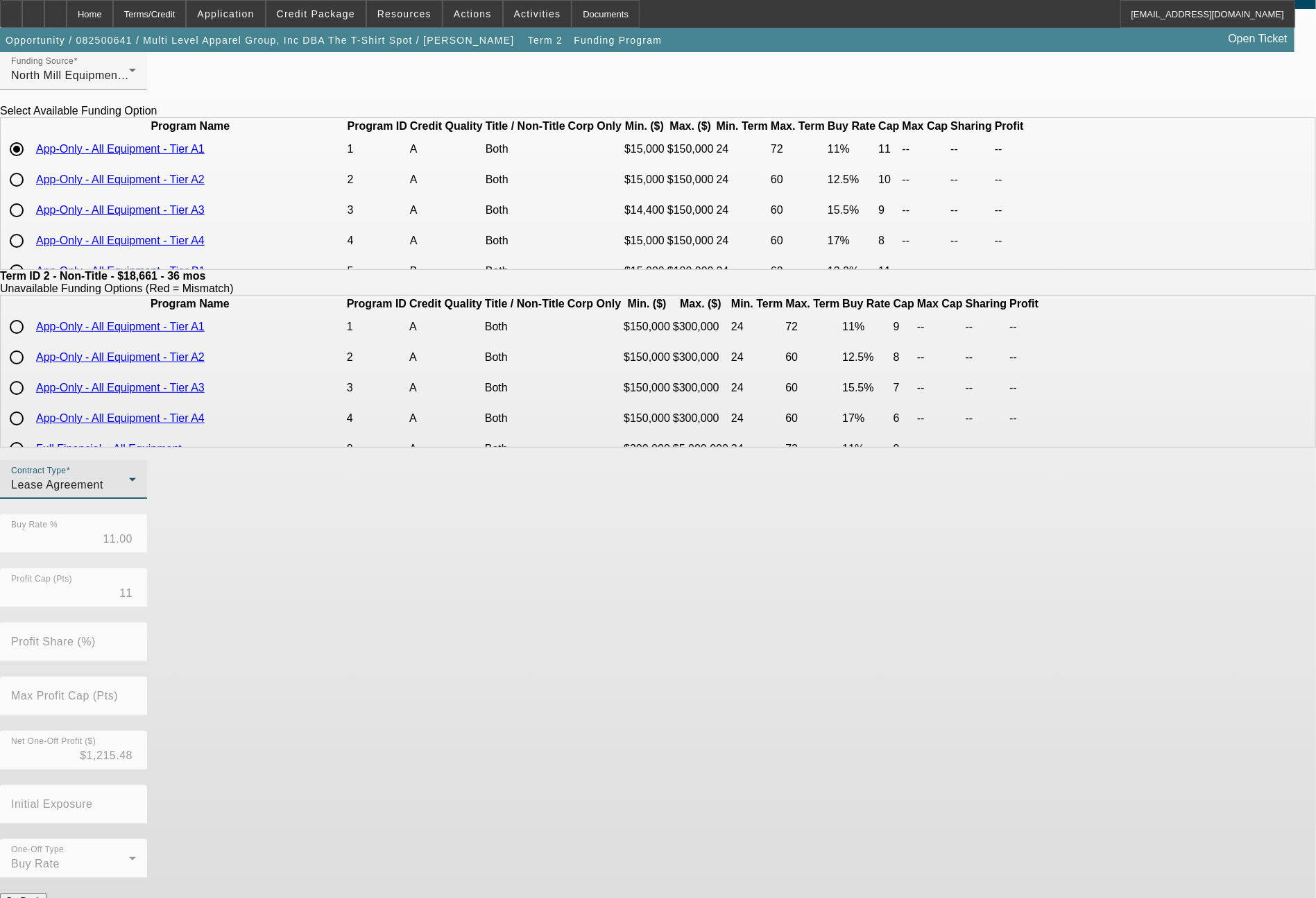
click at [40, 897] on button "Submit" at bounding box center [20, 915] width 40 height 15
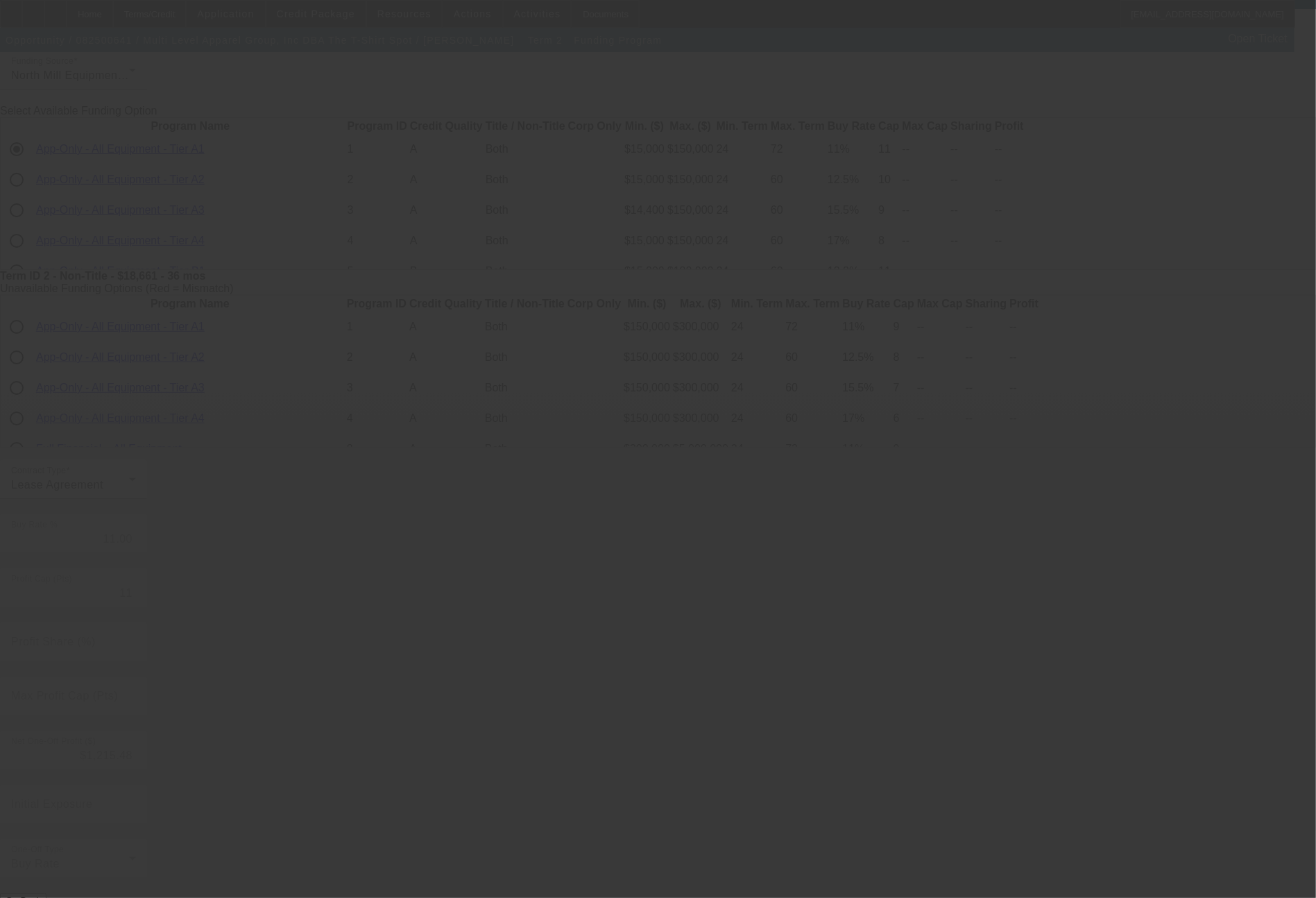
type input "11.59"
type input "8"
type input "50.00"
type input "10"
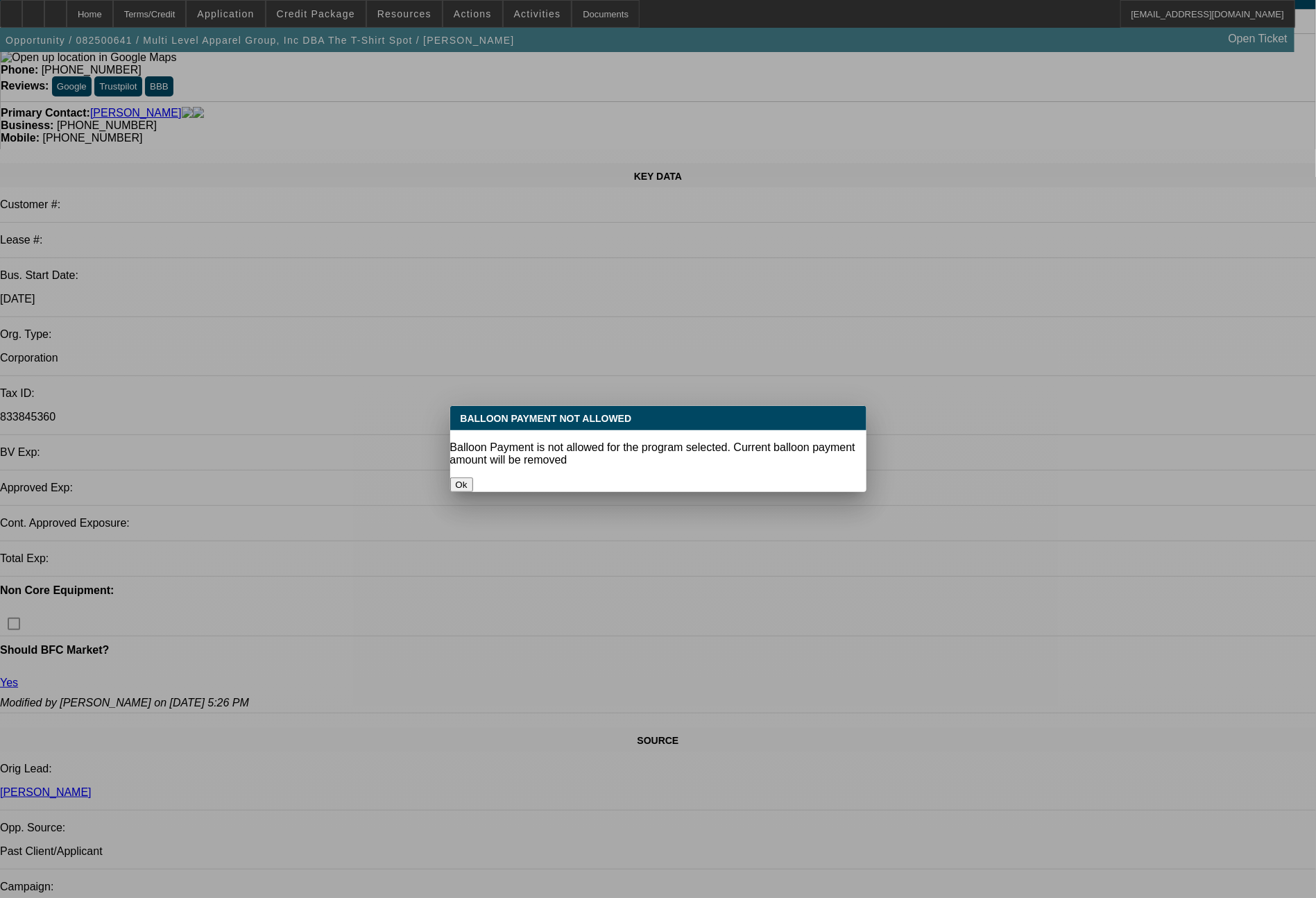
select select "0"
select select "6"
select select "0"
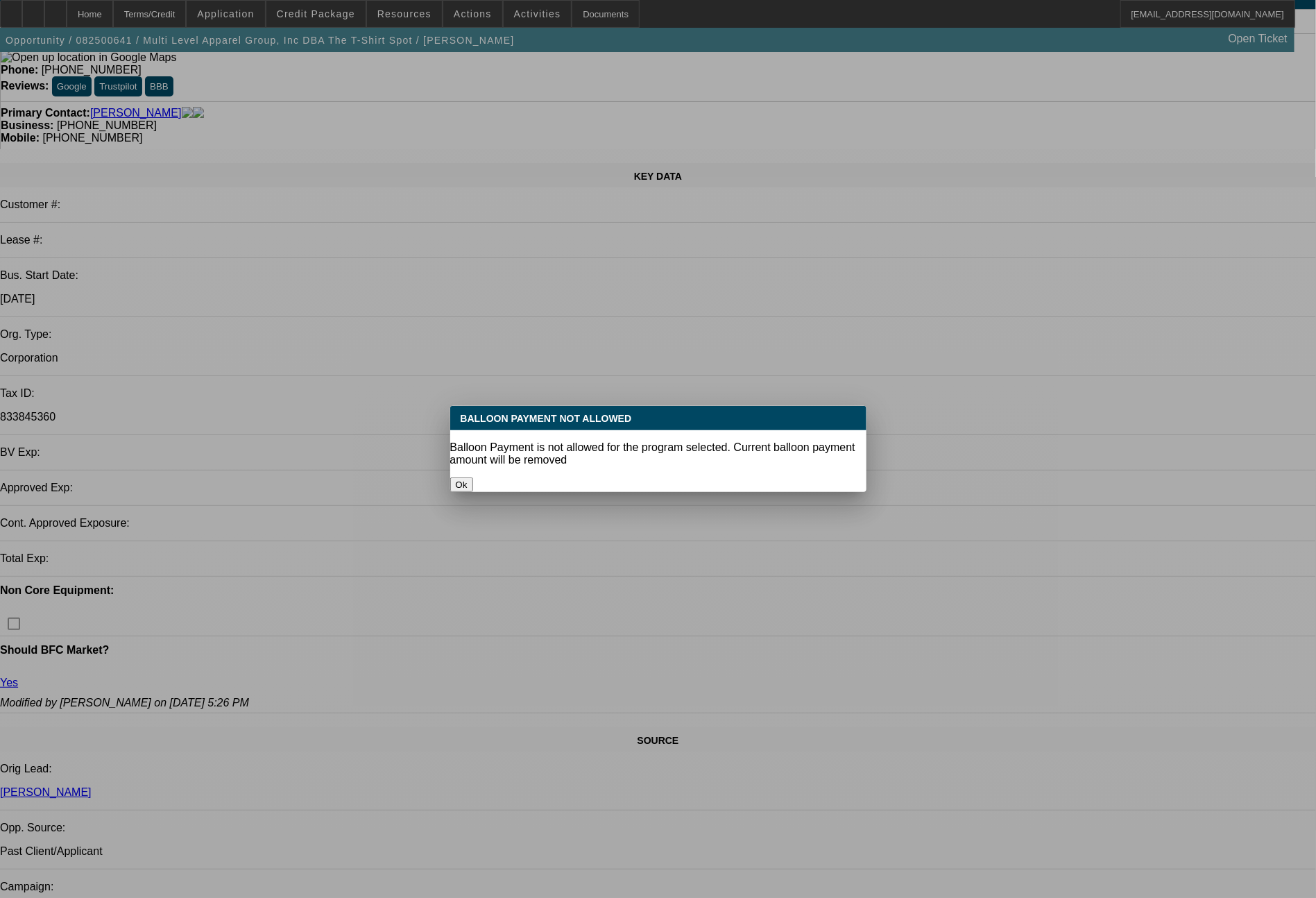
select select "0"
select select "0.1"
select select "4"
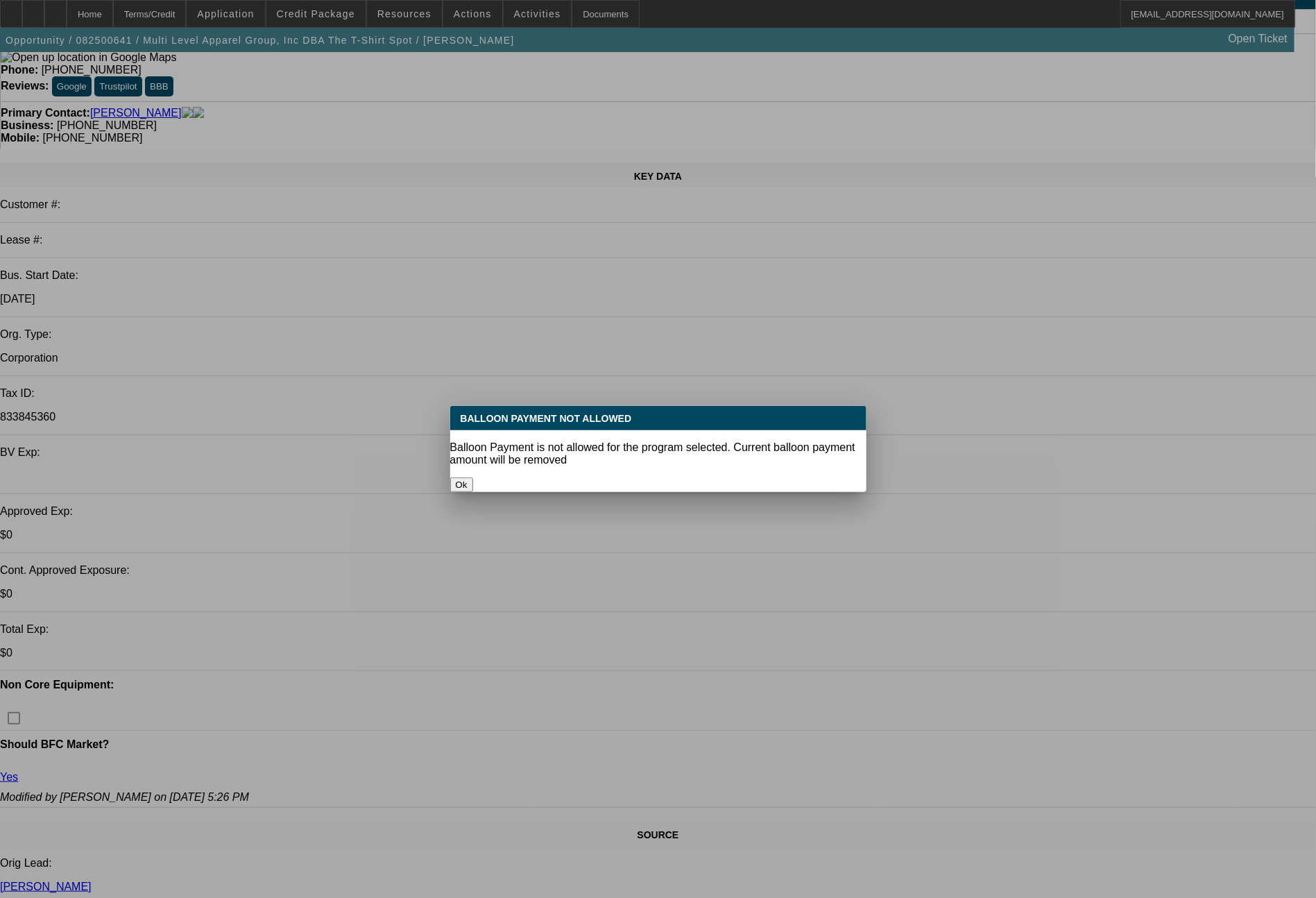
click at [473, 478] on button "Ok" at bounding box center [462, 485] width 23 height 15
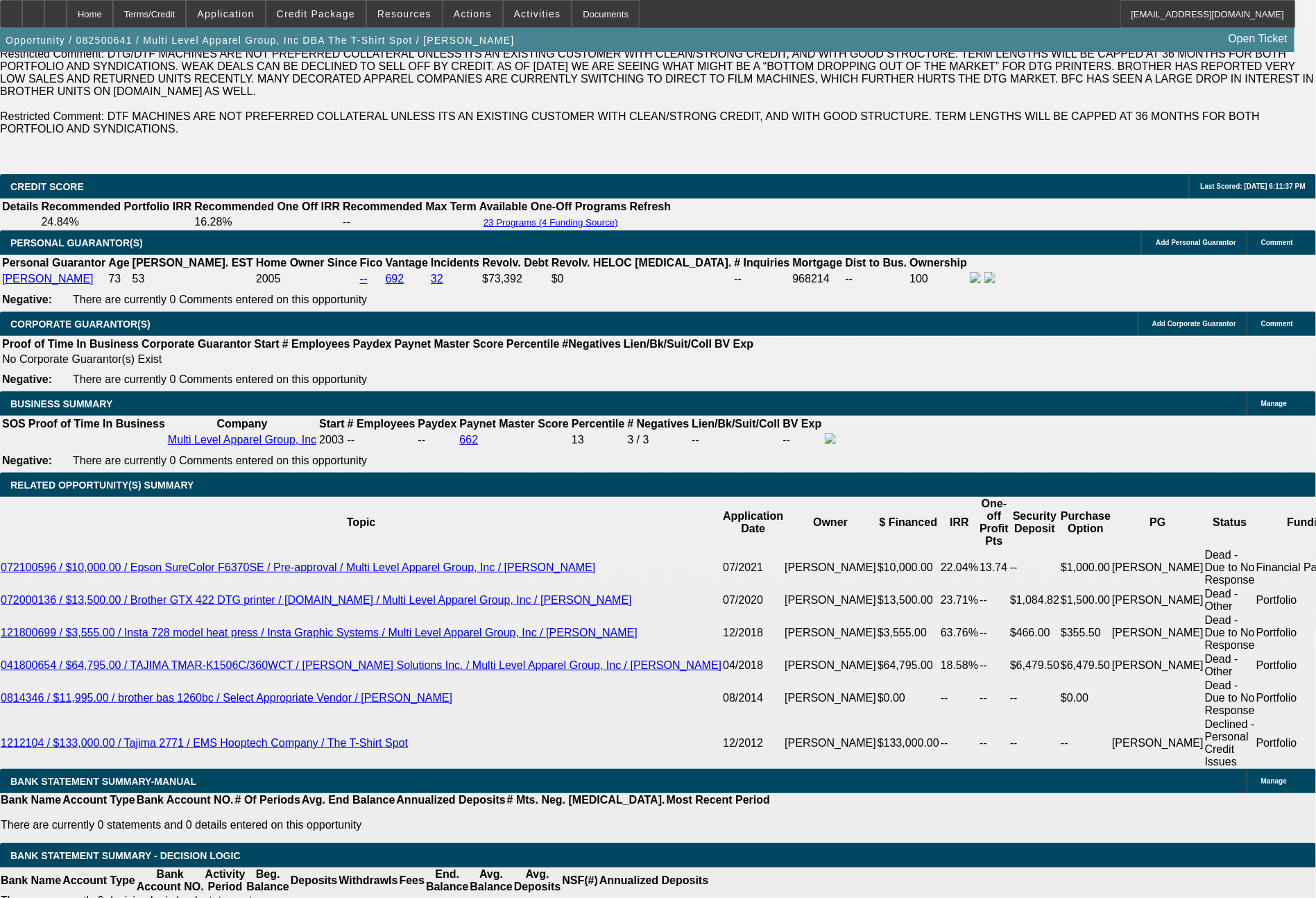
scroll to position [2246, 0]
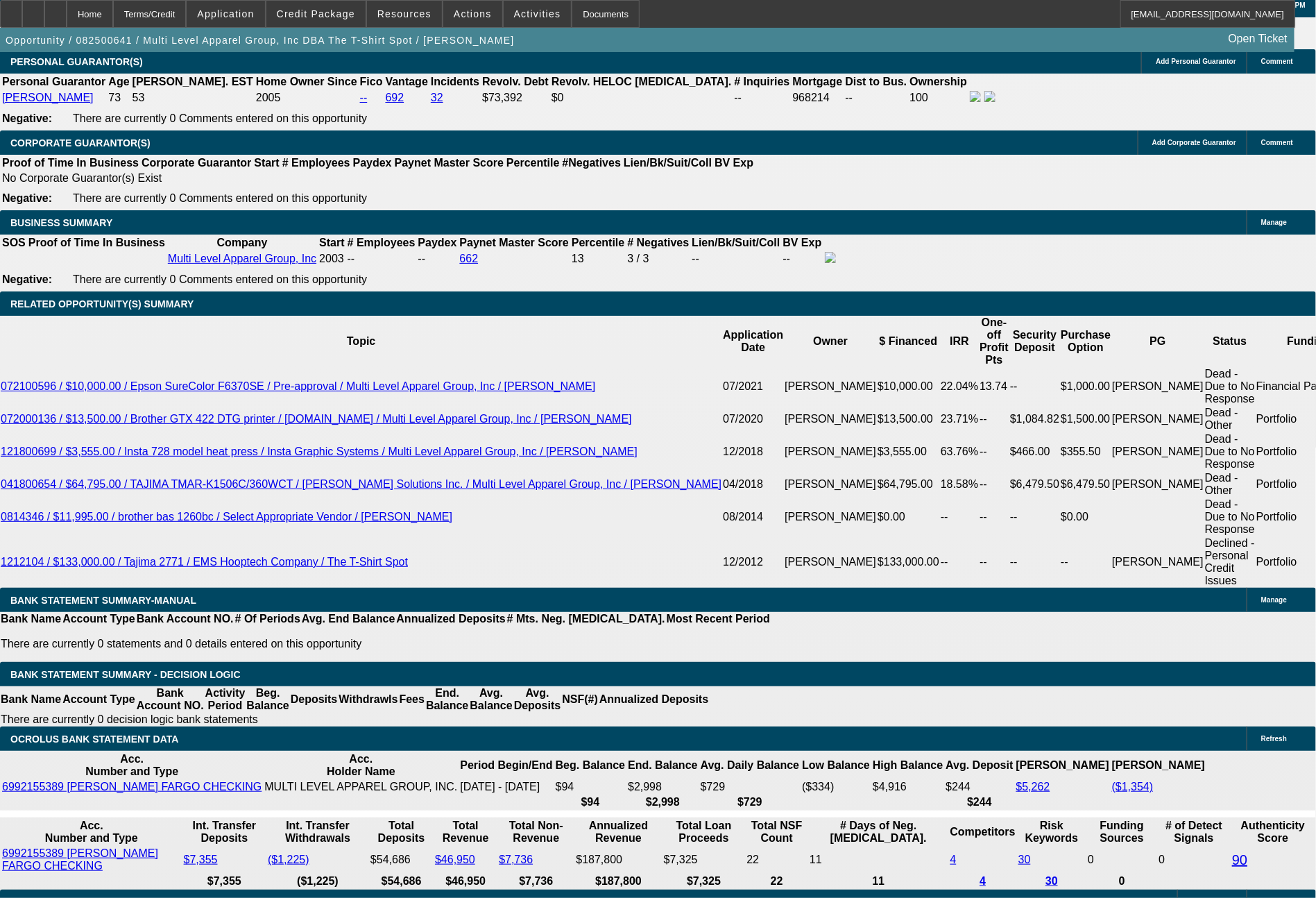
select select "0.1"
type input "$1,866.09"
type input "UNKNOWN"
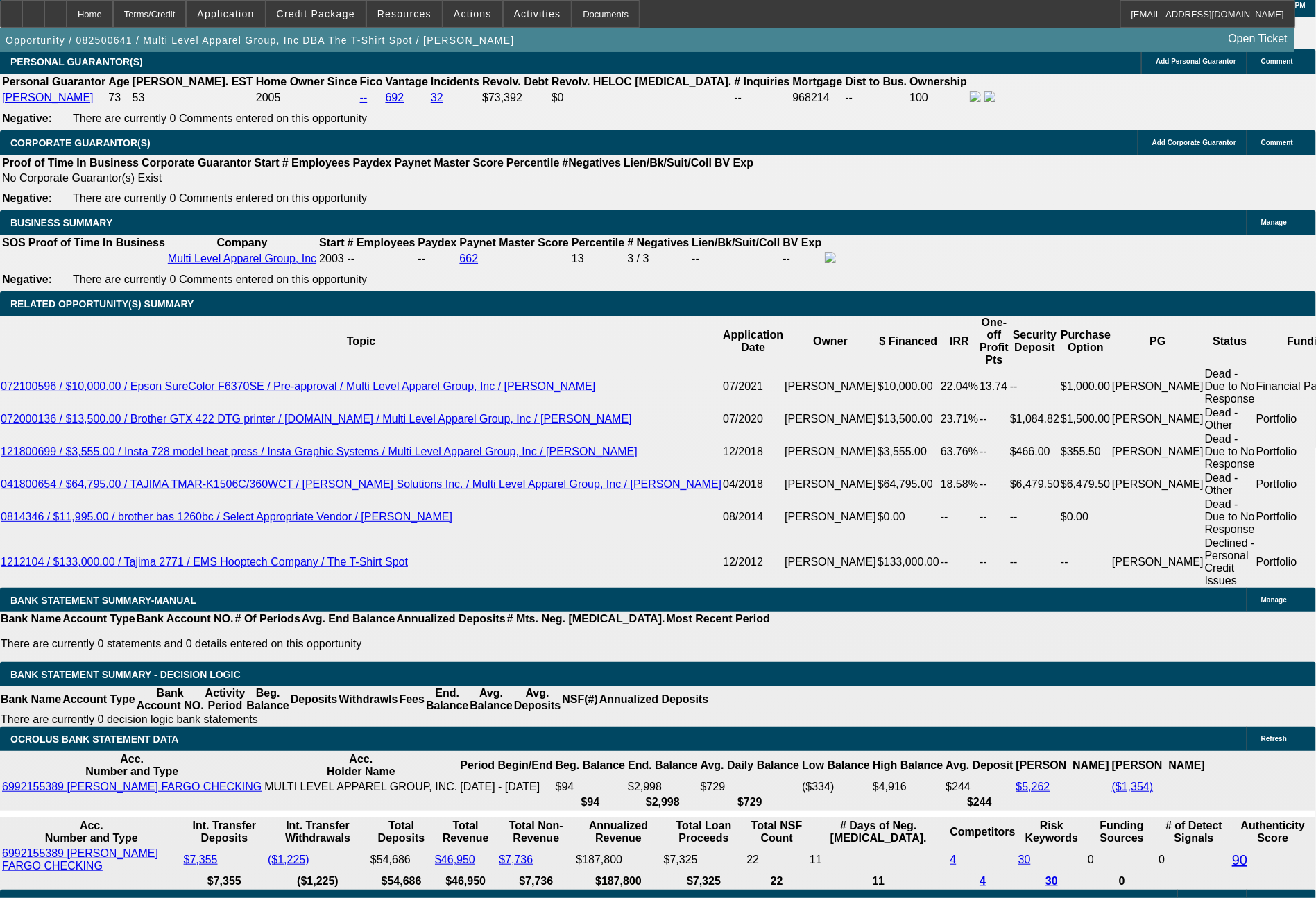
select select "4"
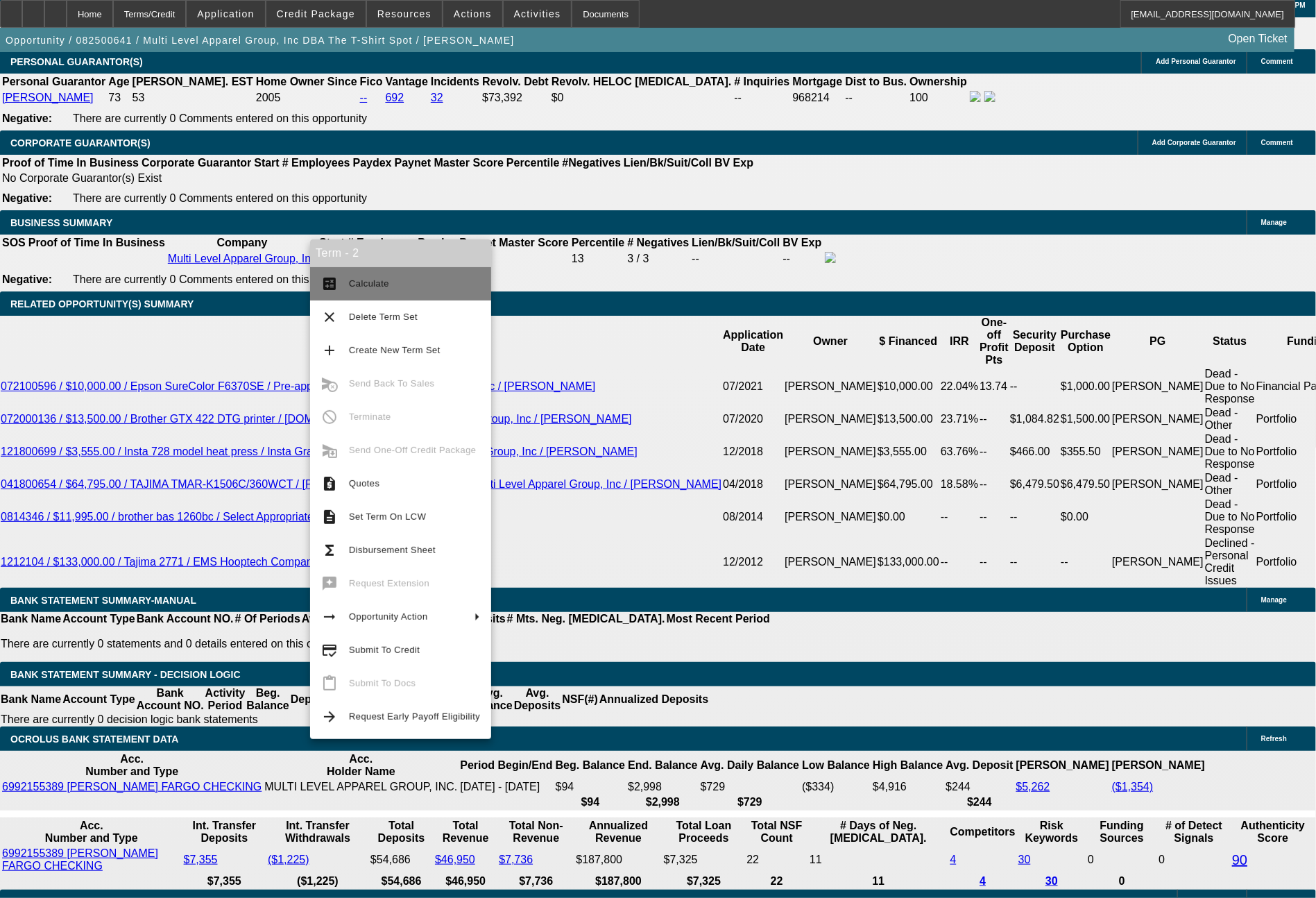
click at [367, 294] on button "calculate Calculate" at bounding box center [400, 283] width 181 height 33
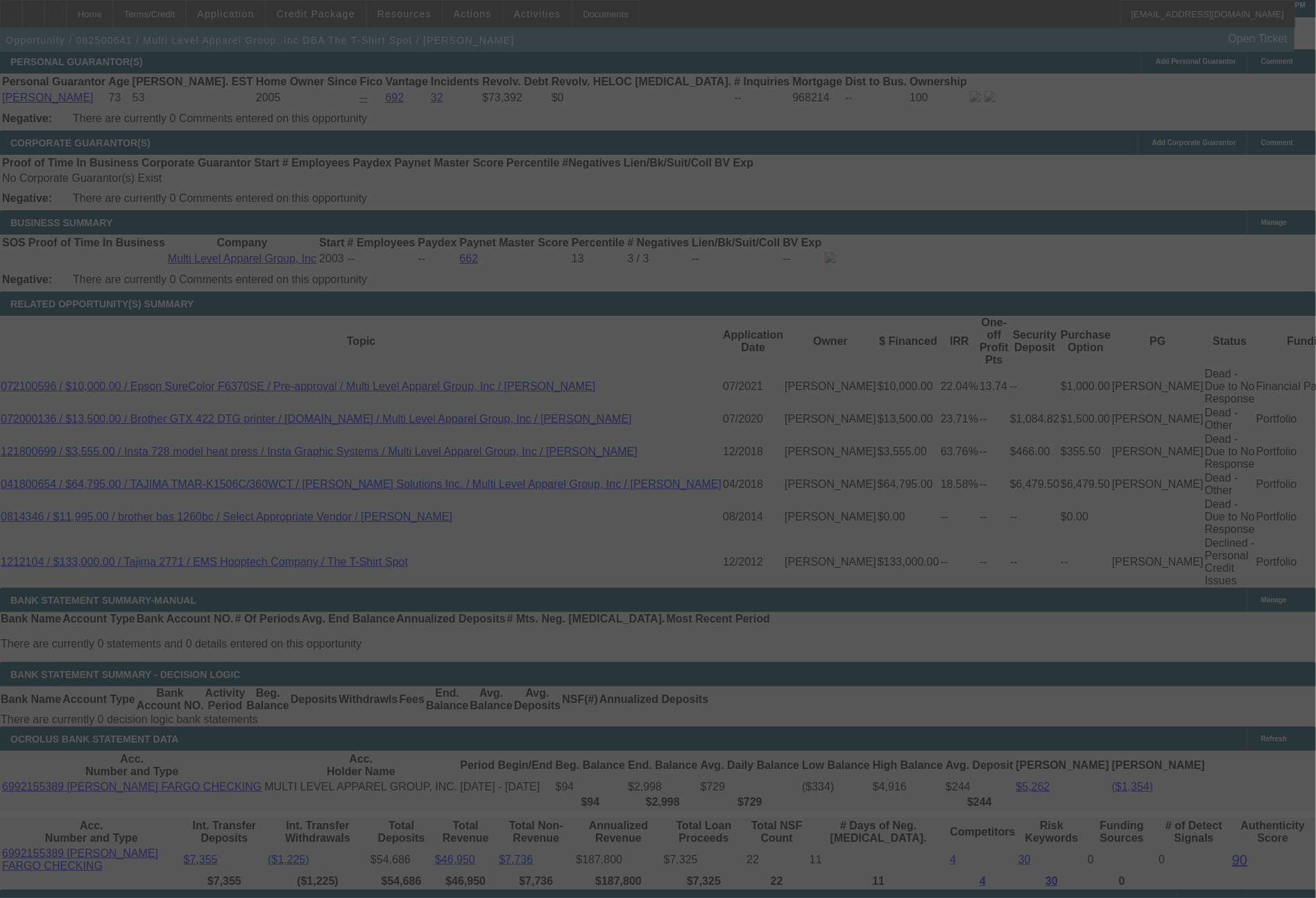
select select "0"
select select "0.1"
select select "4"
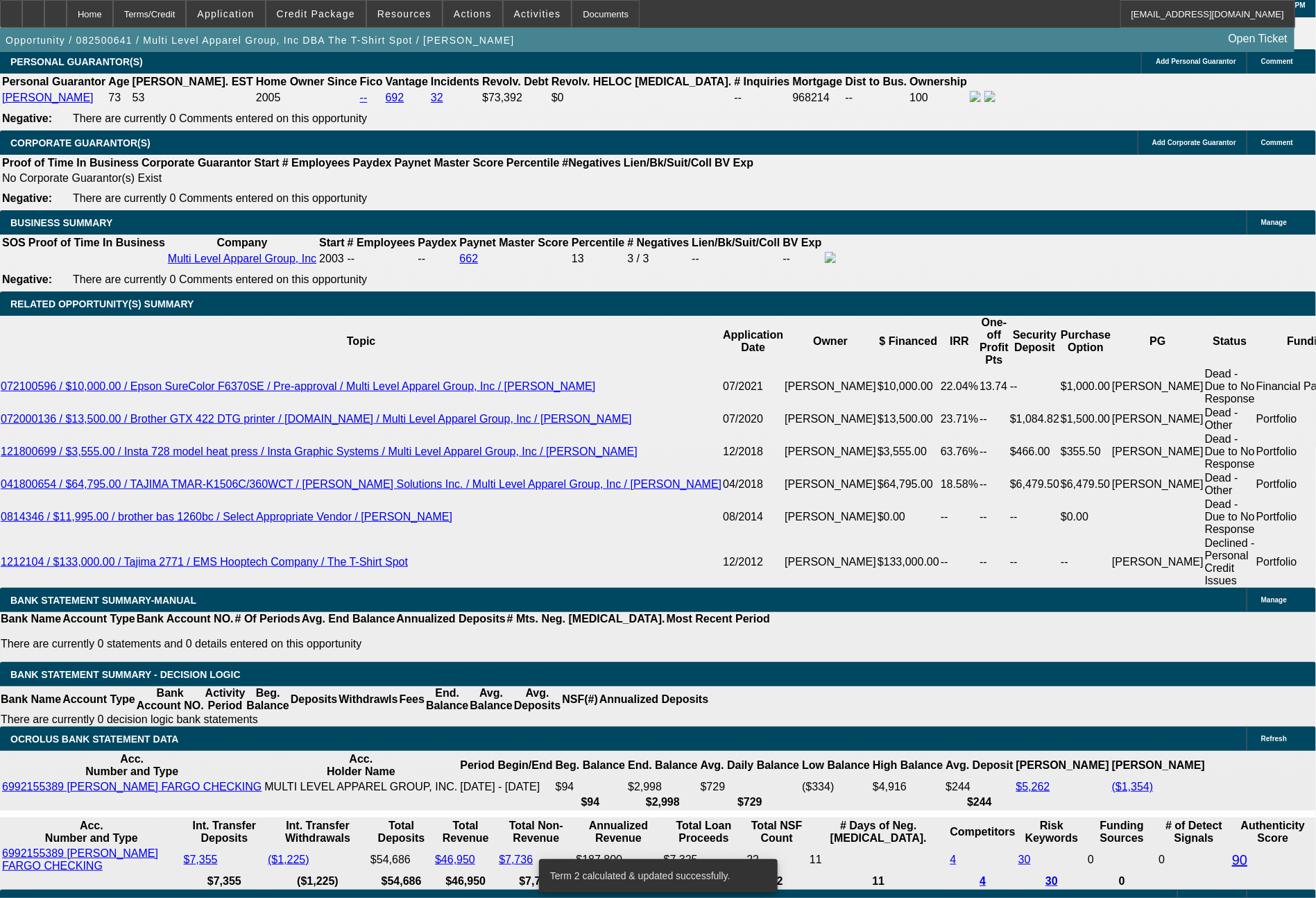
drag, startPoint x: 208, startPoint y: 527, endPoint x: 288, endPoint y: 523, distance: 80.1
type input "6"
type input "UNKNOWN"
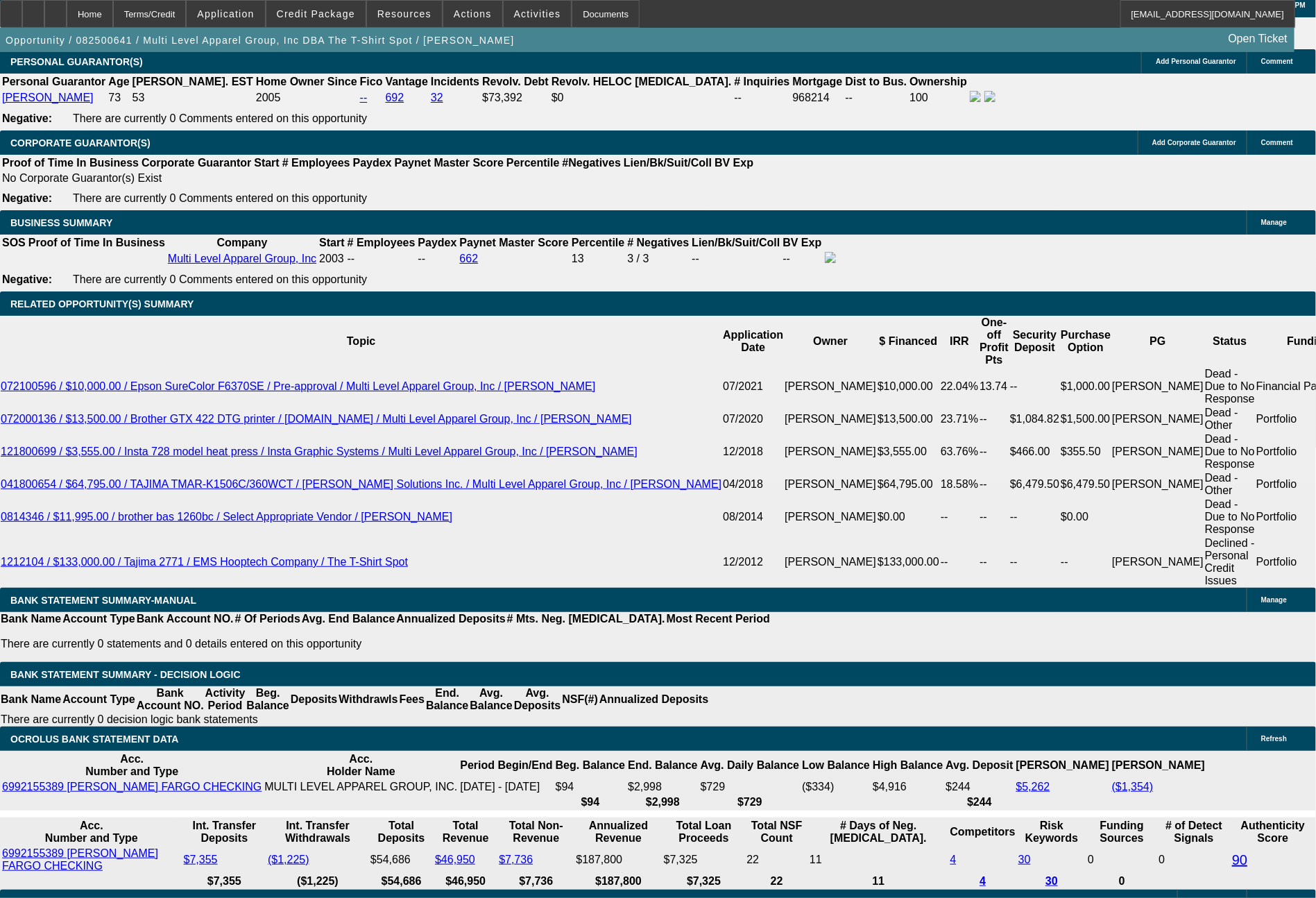
type input "621"
type input "12.1"
type input "62"
type input "616"
type input "11.6"
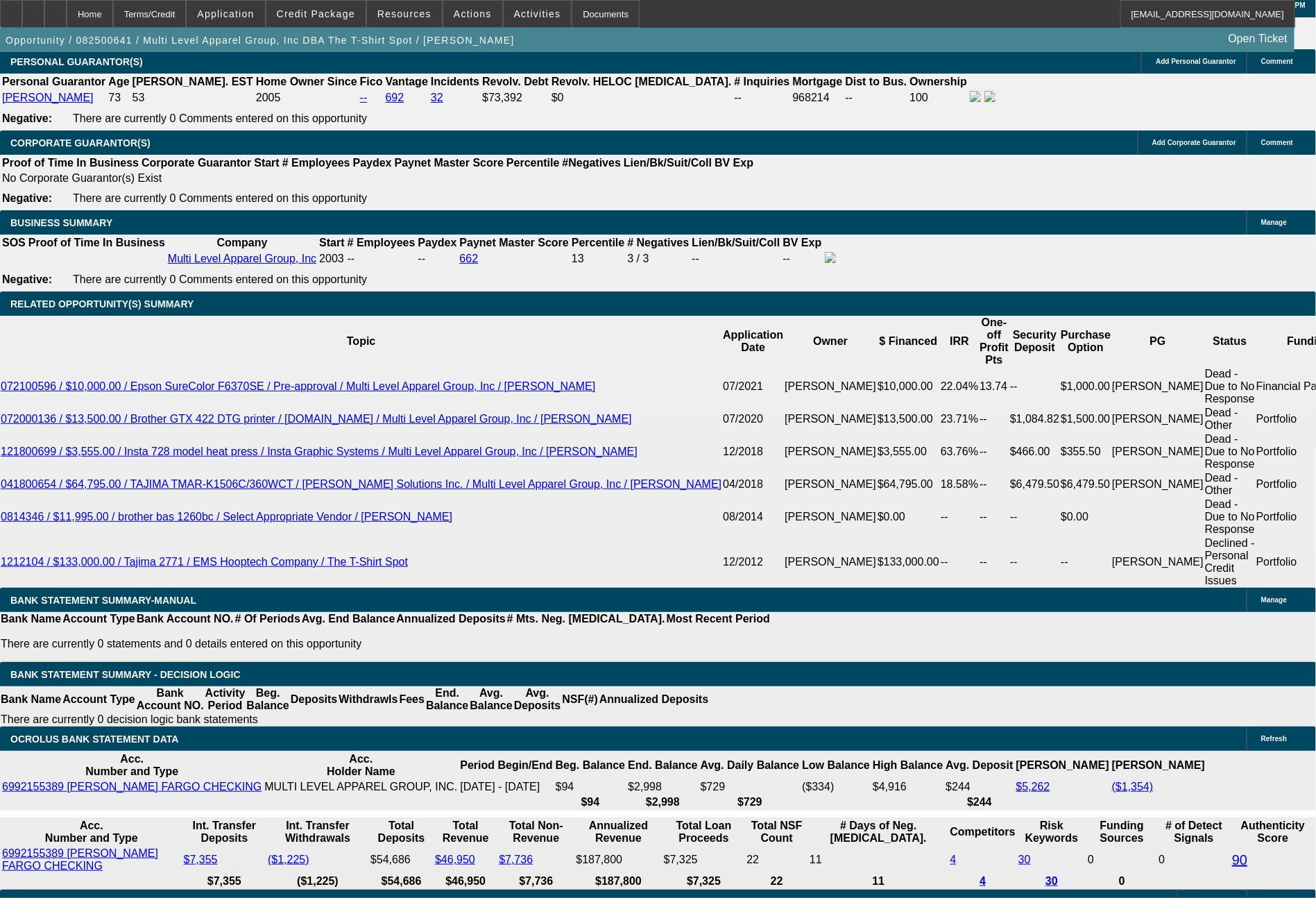
type input "61"
type input "619"
type input "11.9"
type input "$619.00"
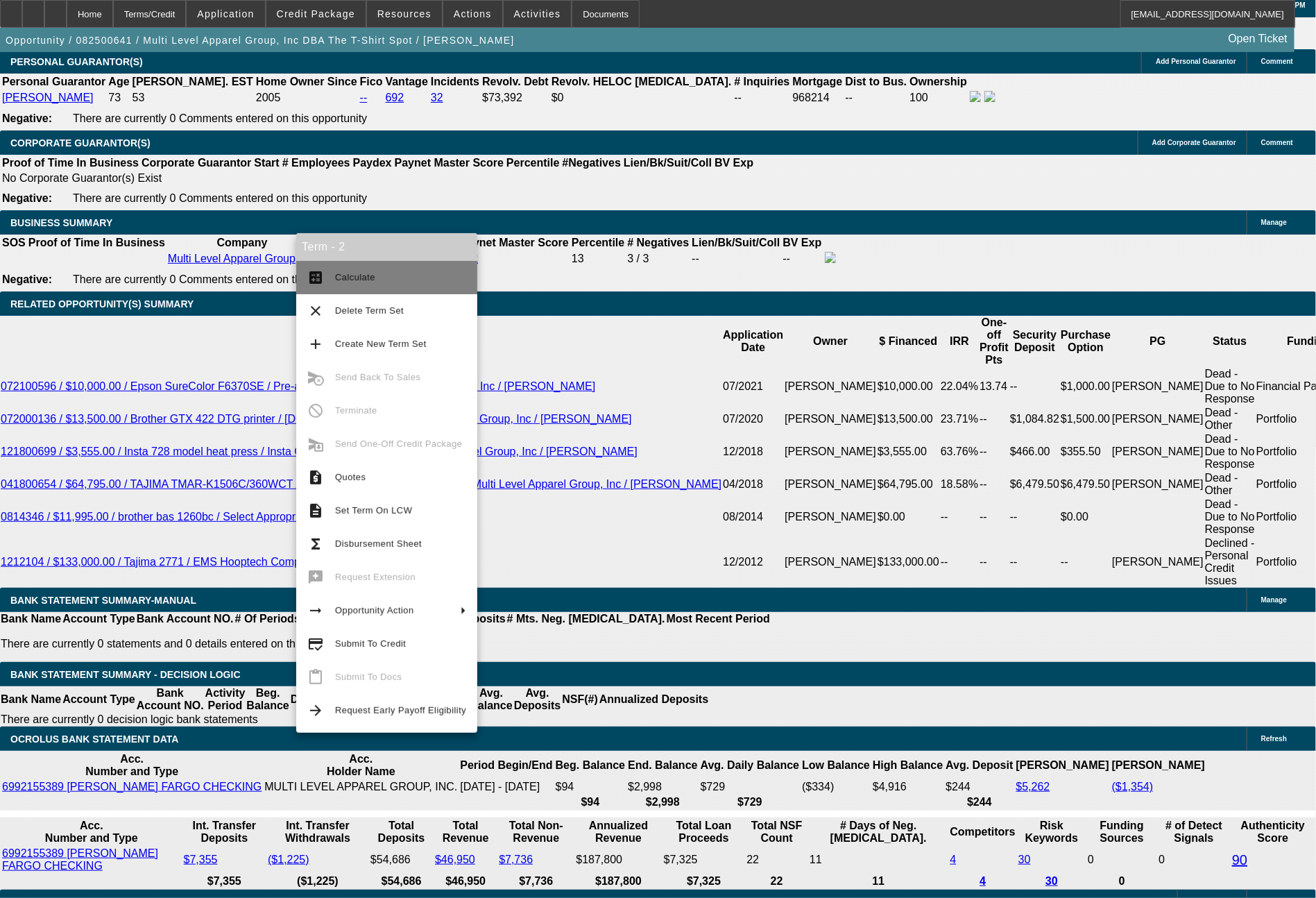
click at [359, 282] on span "Calculate" at bounding box center [355, 277] width 40 height 11
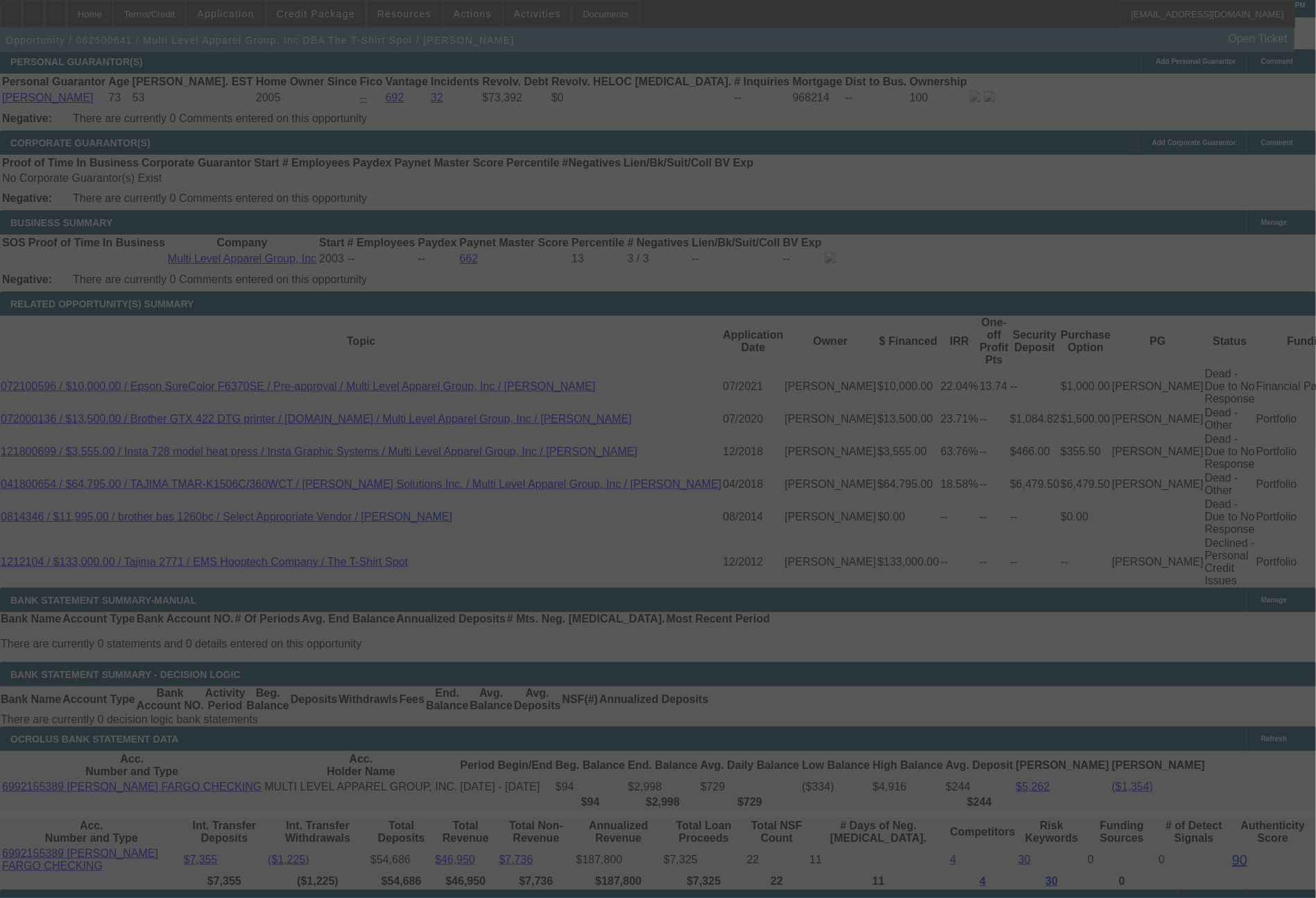
select select "0"
select select "0.1"
select select "4"
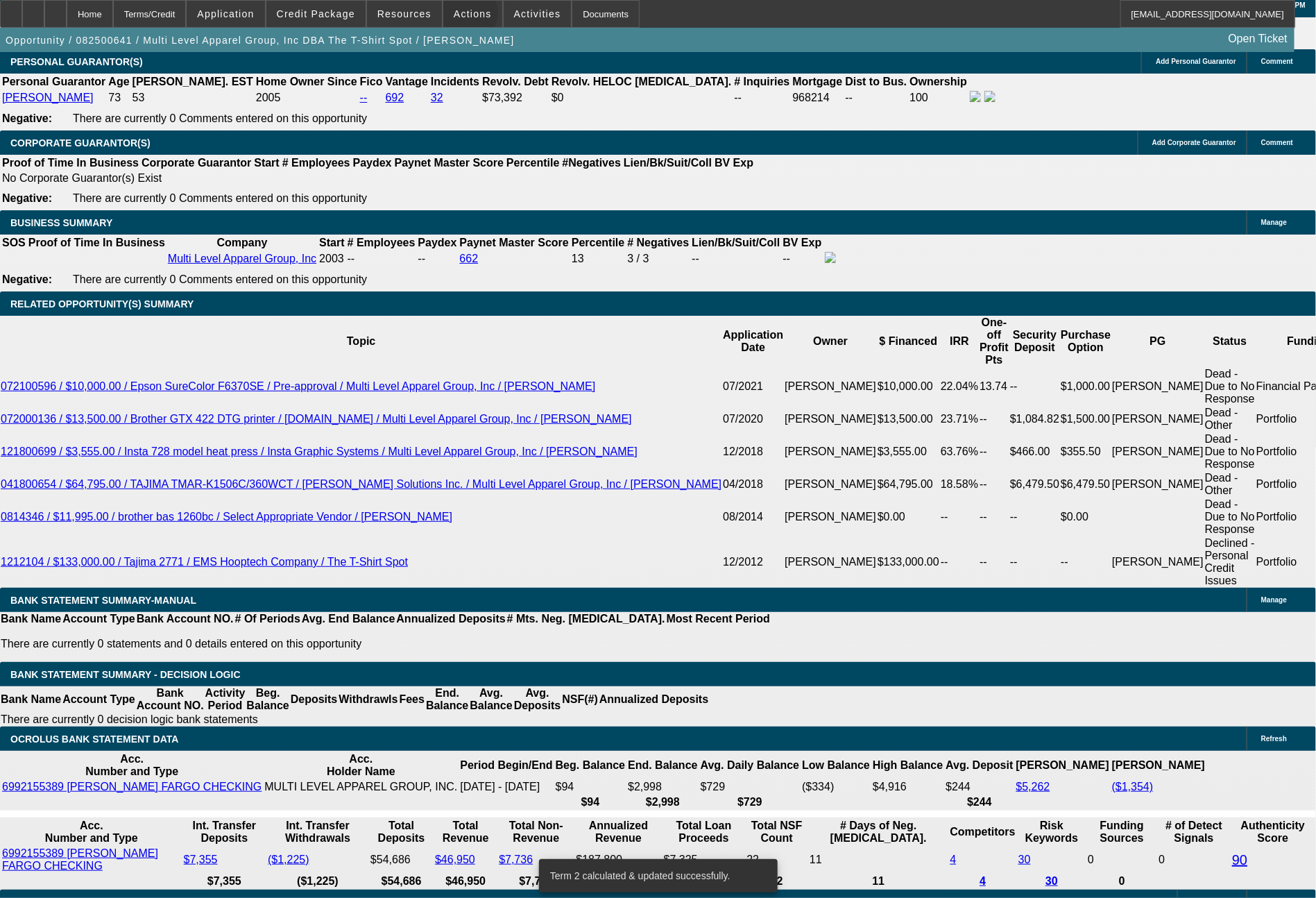
click at [469, 17] on span "Actions" at bounding box center [473, 13] width 38 height 11
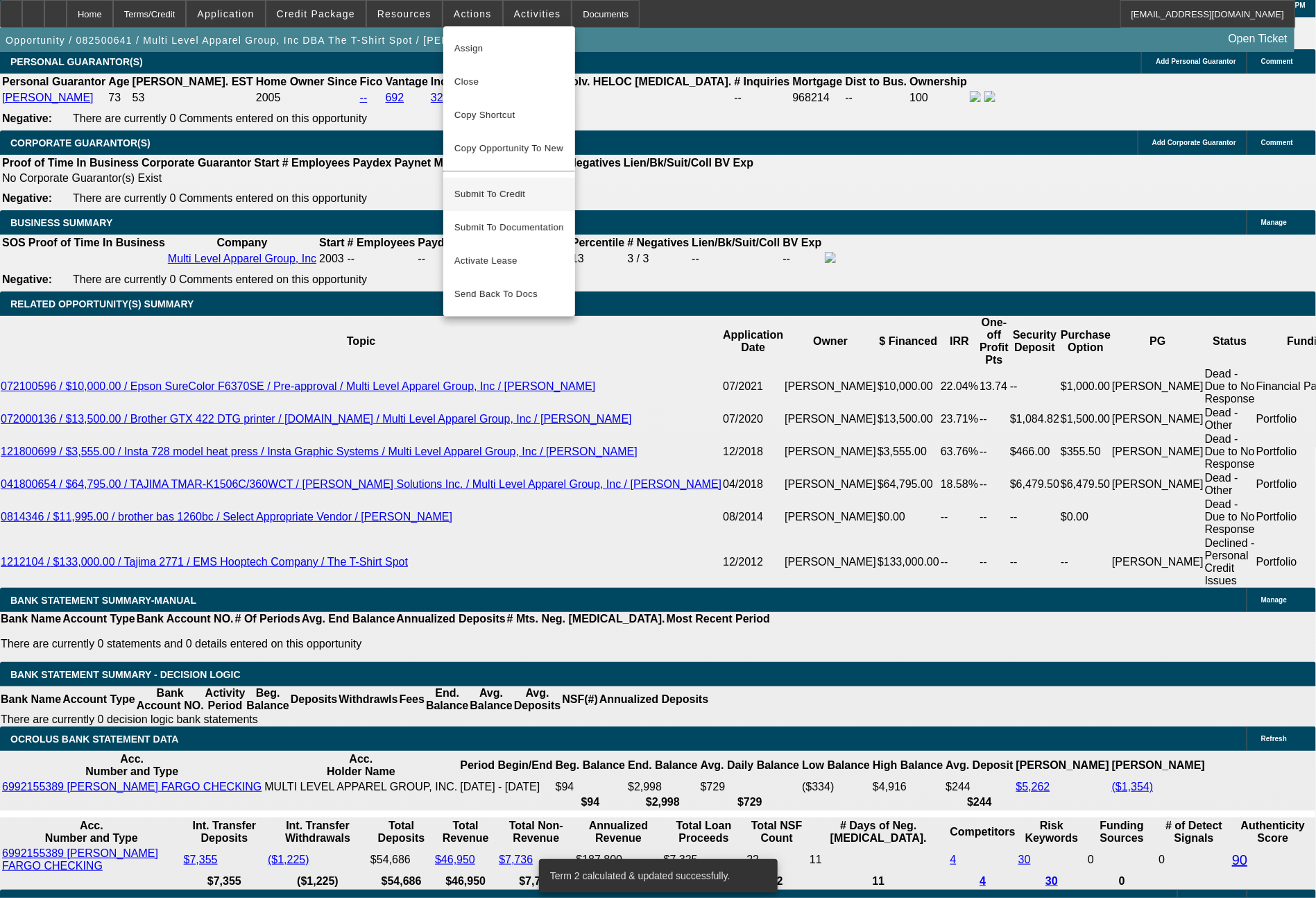
click at [519, 186] on span "Submit To Credit" at bounding box center [509, 194] width 110 height 17
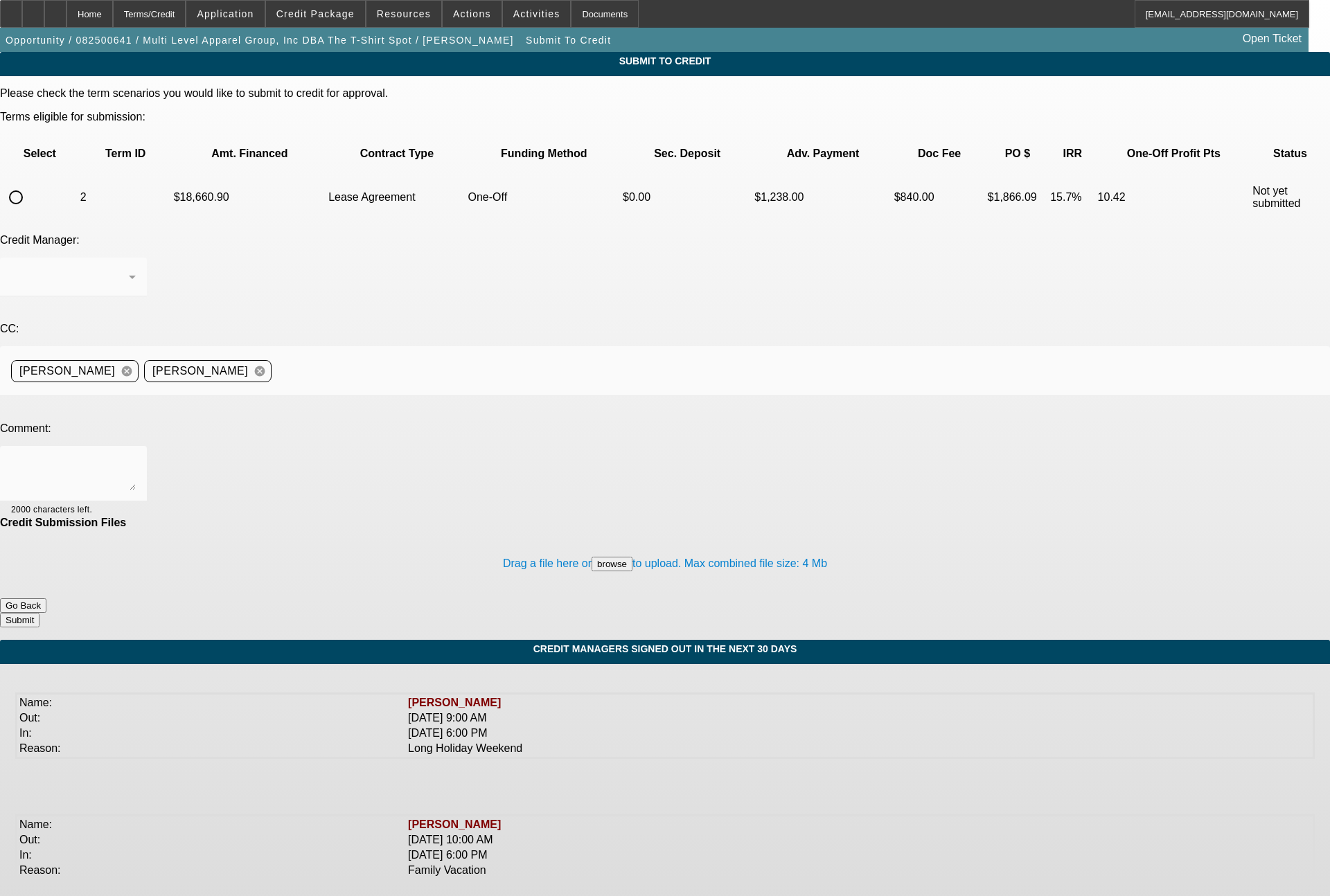
click at [30, 184] on input "radio" at bounding box center [16, 198] width 28 height 28
radio input "true"
click at [136, 457] on textarea at bounding box center [73, 473] width 125 height 33
type textarea "F"
type textarea "CPCEF cannot do deals in [GEOGRAPHIC_DATA], and Finpac has restricted this vend…"
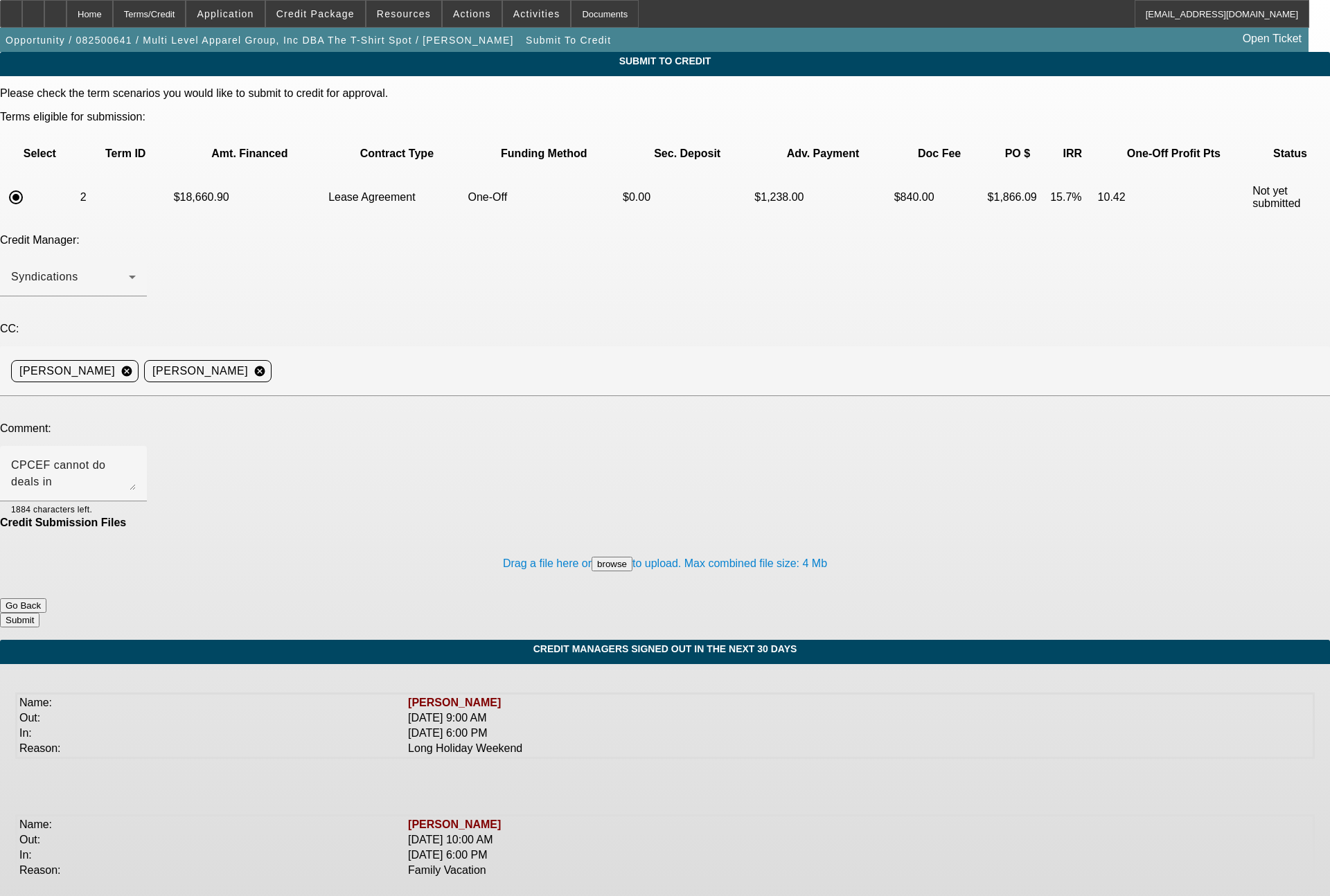
click at [40, 612] on button "Submit" at bounding box center [20, 620] width 40 height 15
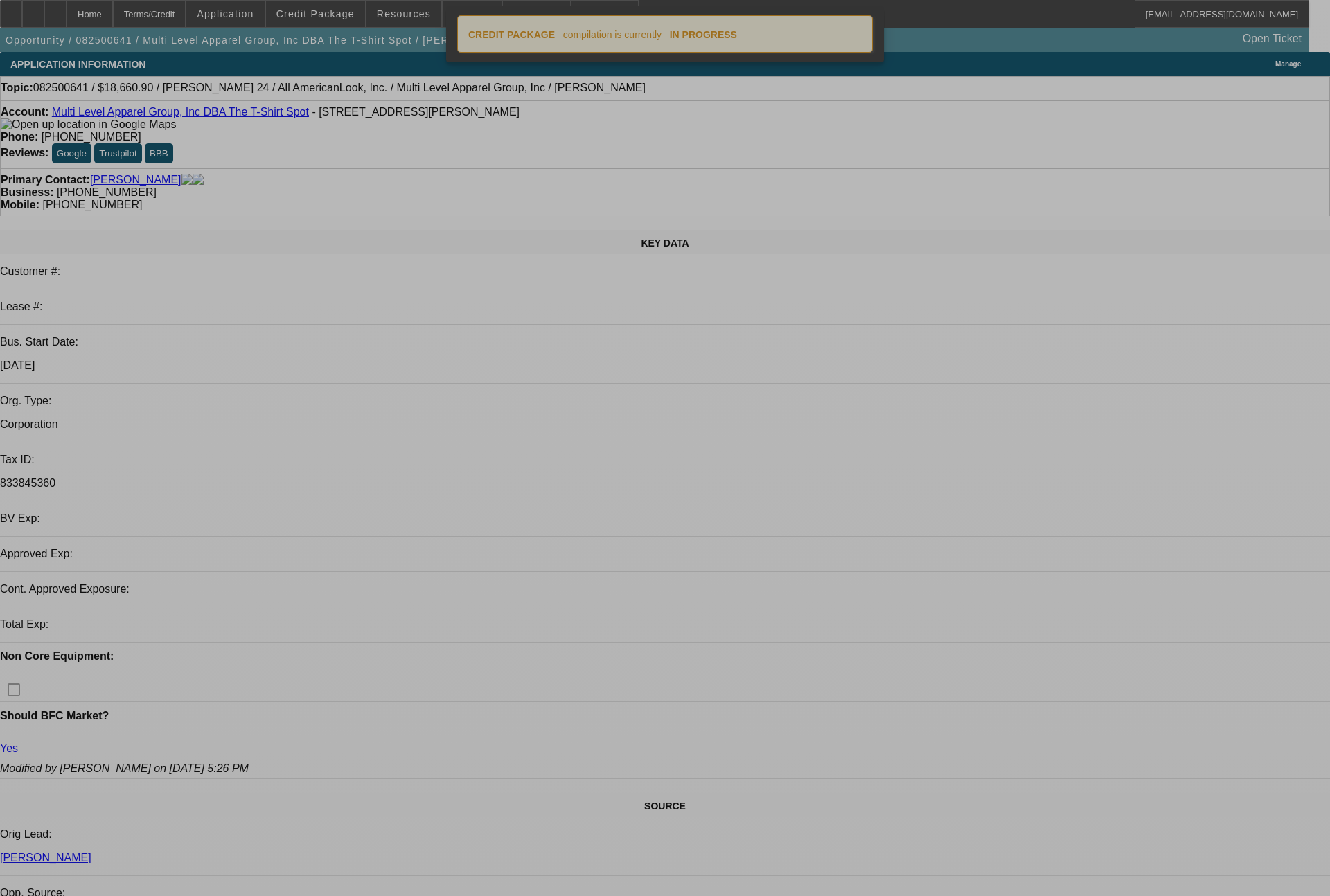
select select "0"
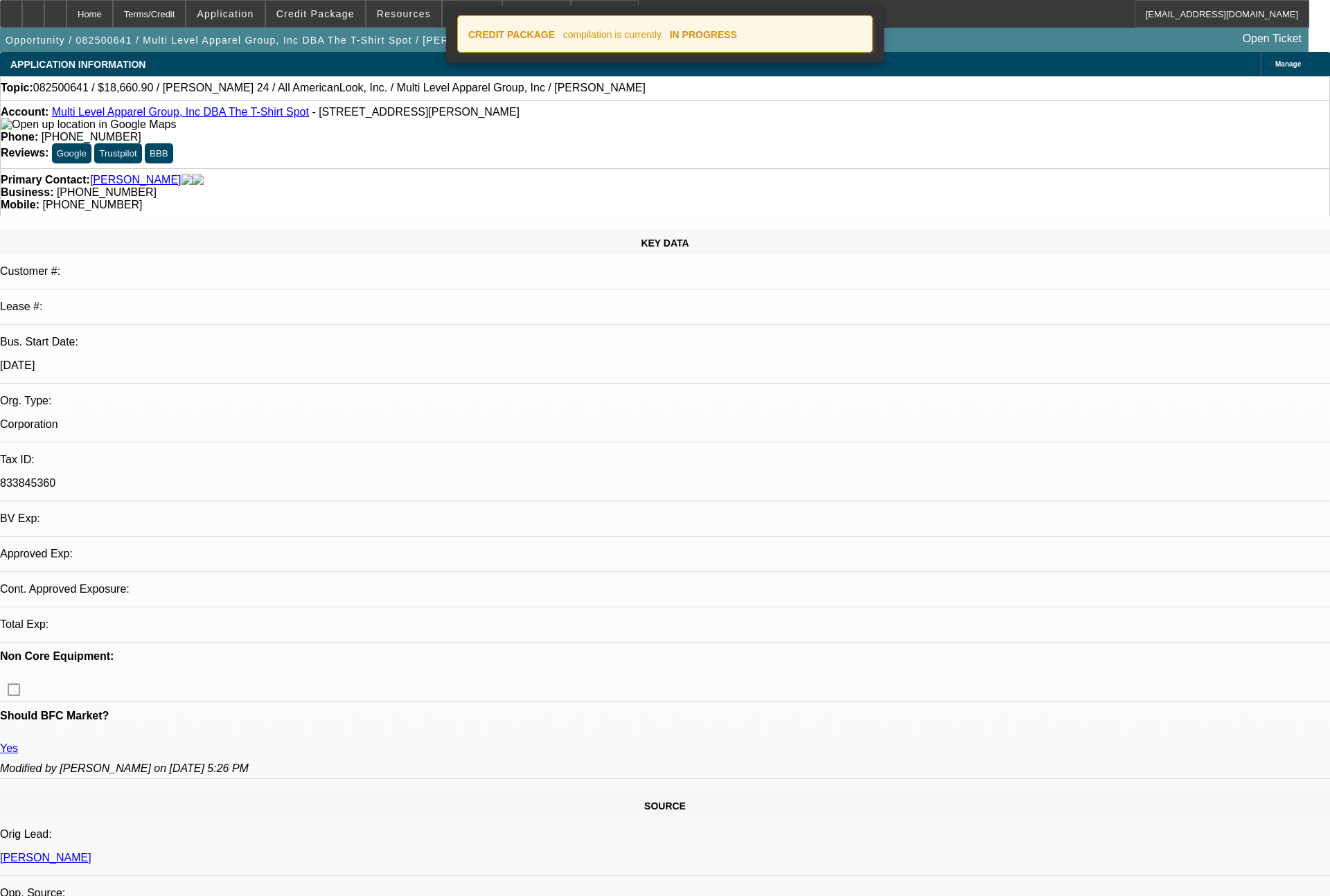
select select "0"
select select "0.1"
select select "4"
select select "0"
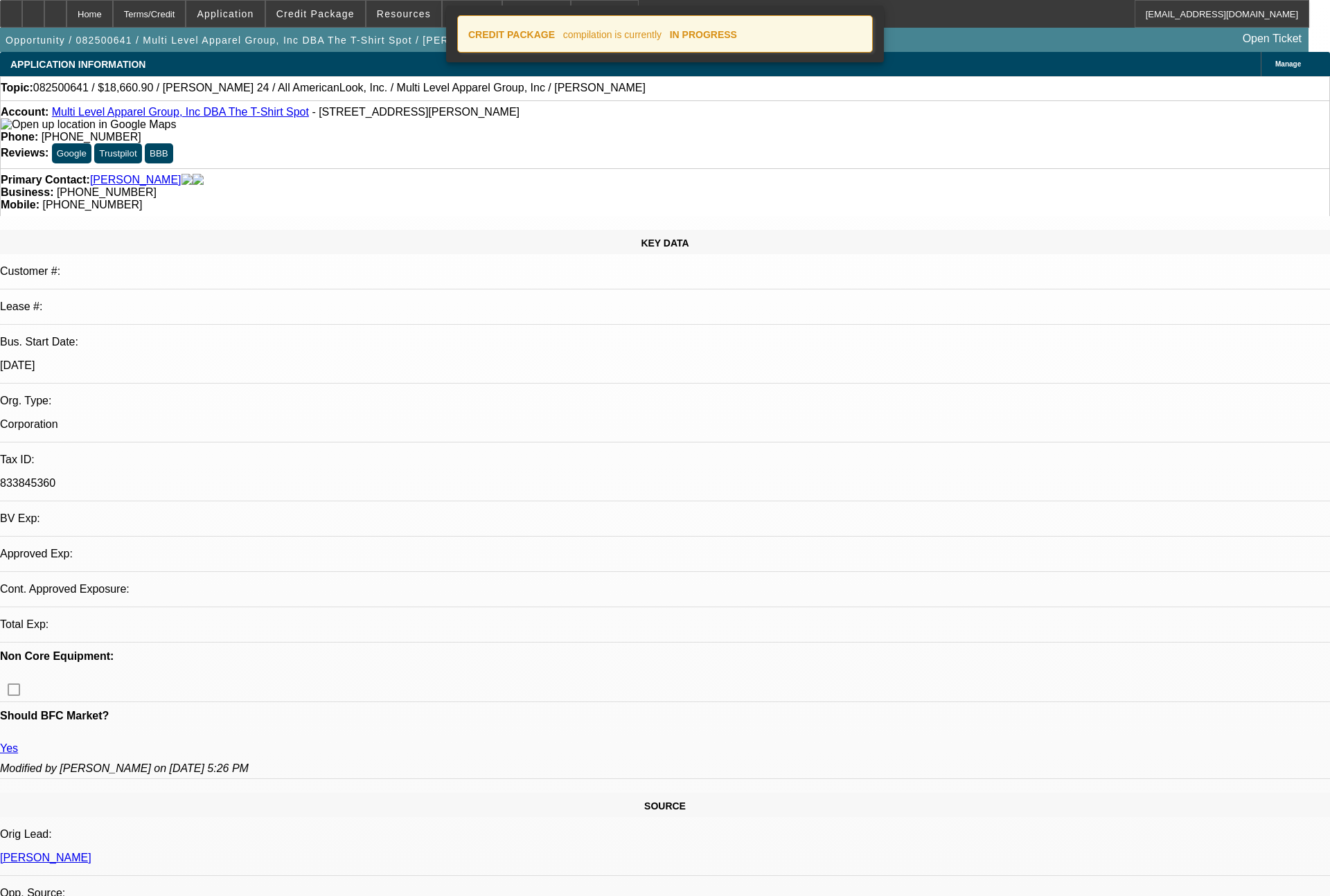
select select "0.1"
select select "4"
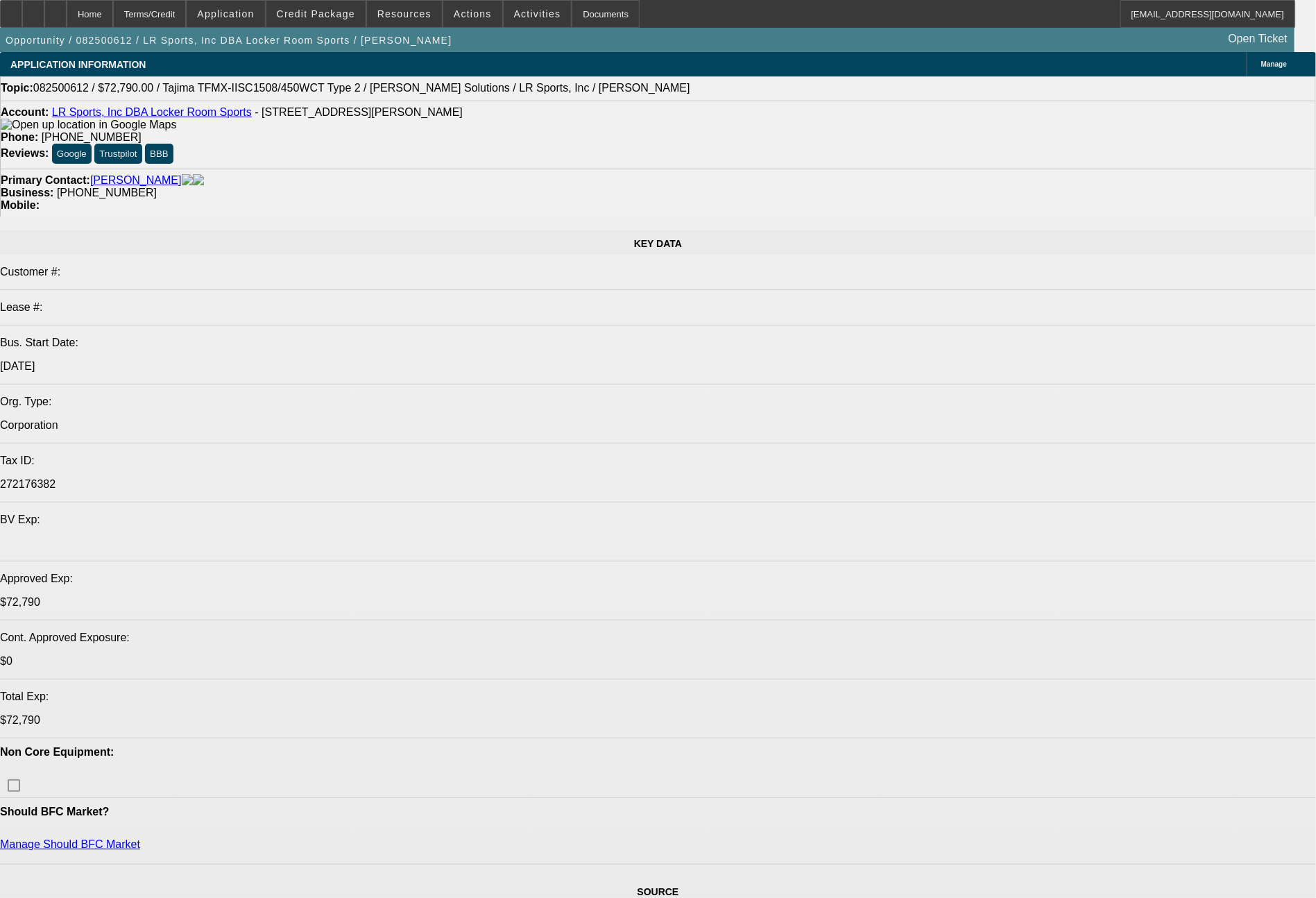
select select "0"
select select "2"
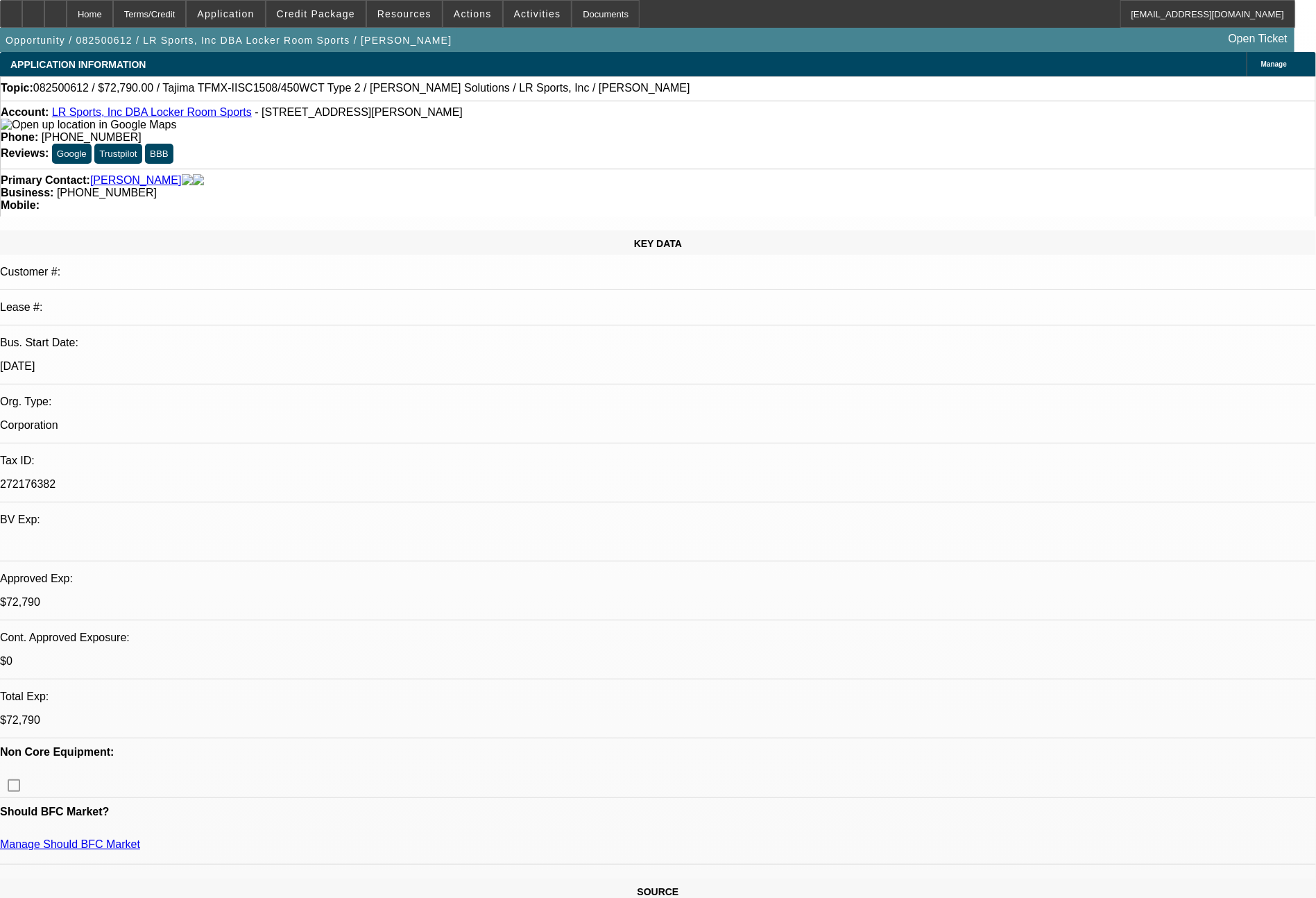
select select "2"
select select "0.1"
select select "4"
select select "0"
select select "2"
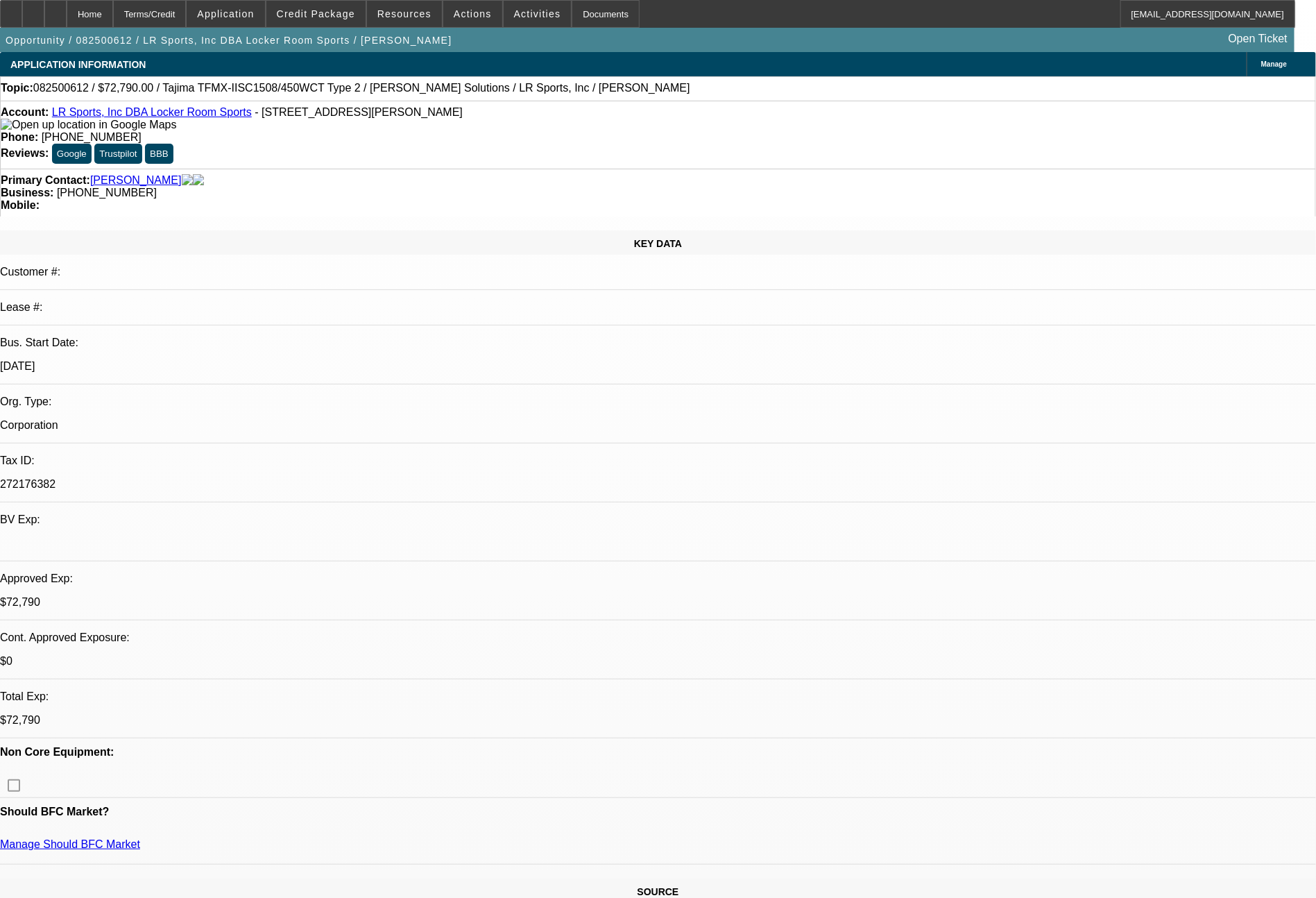
select select "2"
select select "0"
select select "6"
select select "0"
select select "2"
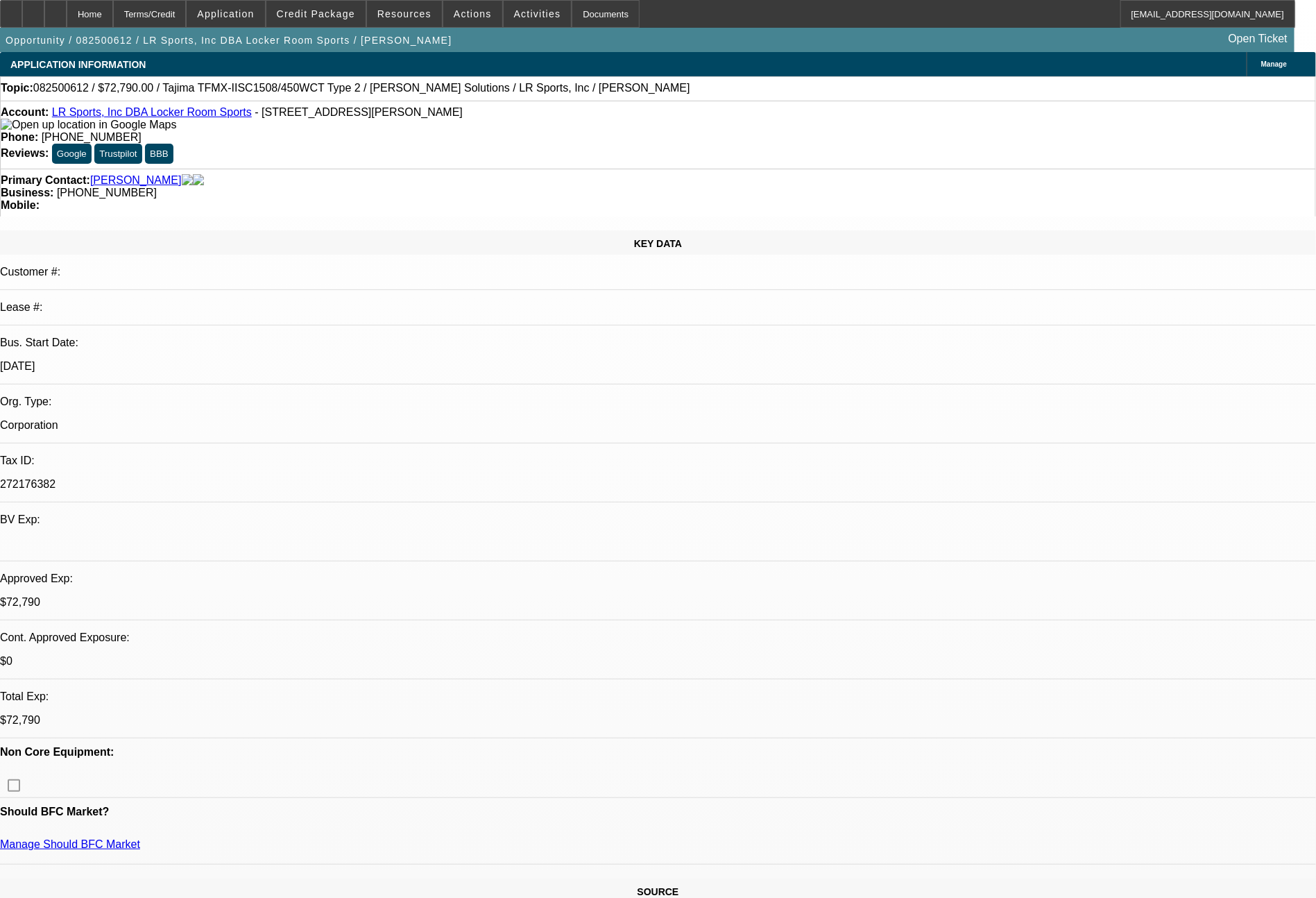
select select "2"
select select "0.1"
select select "4"
select select "0"
select select "2"
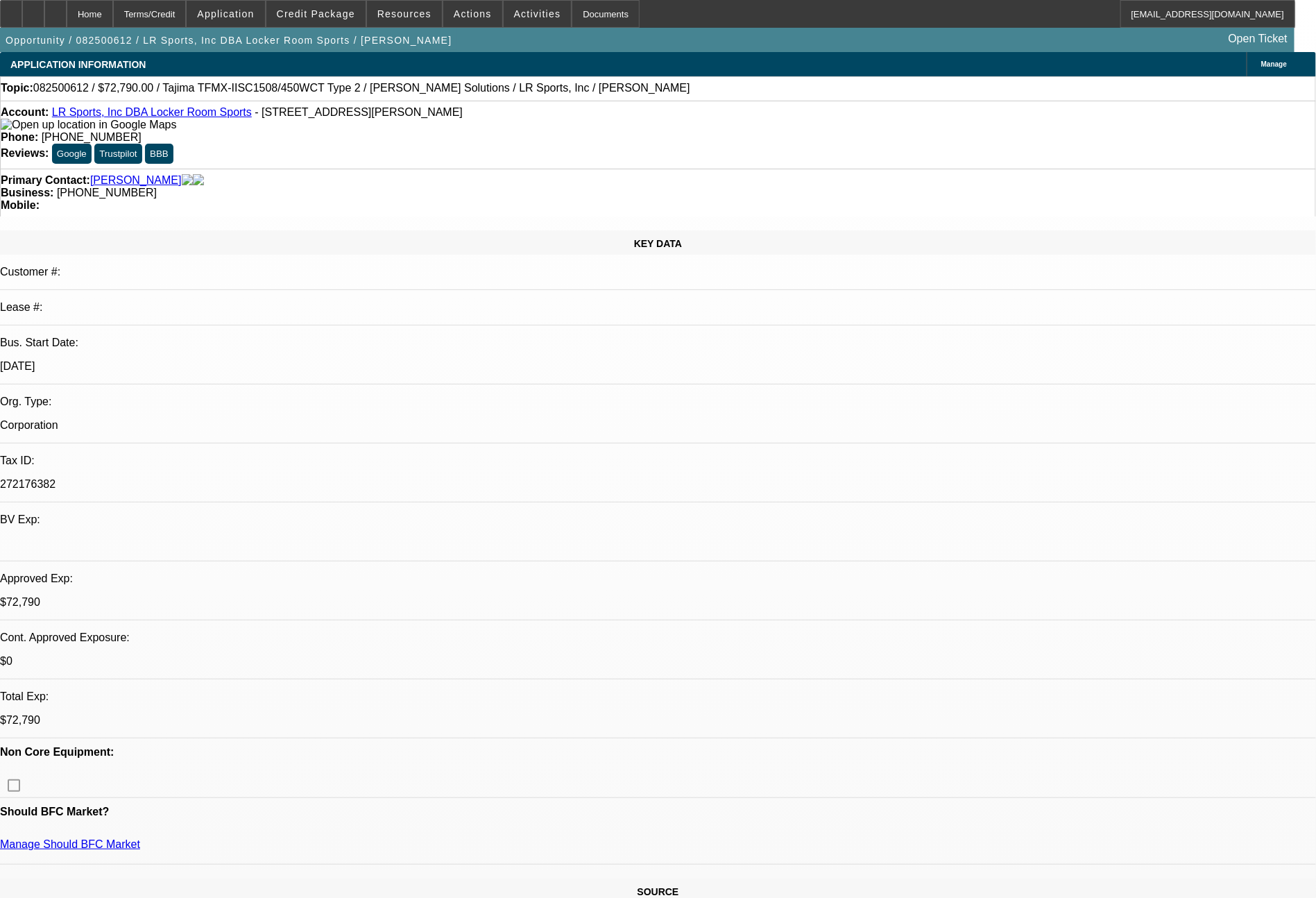
select select "2"
select select "0"
select select "6"
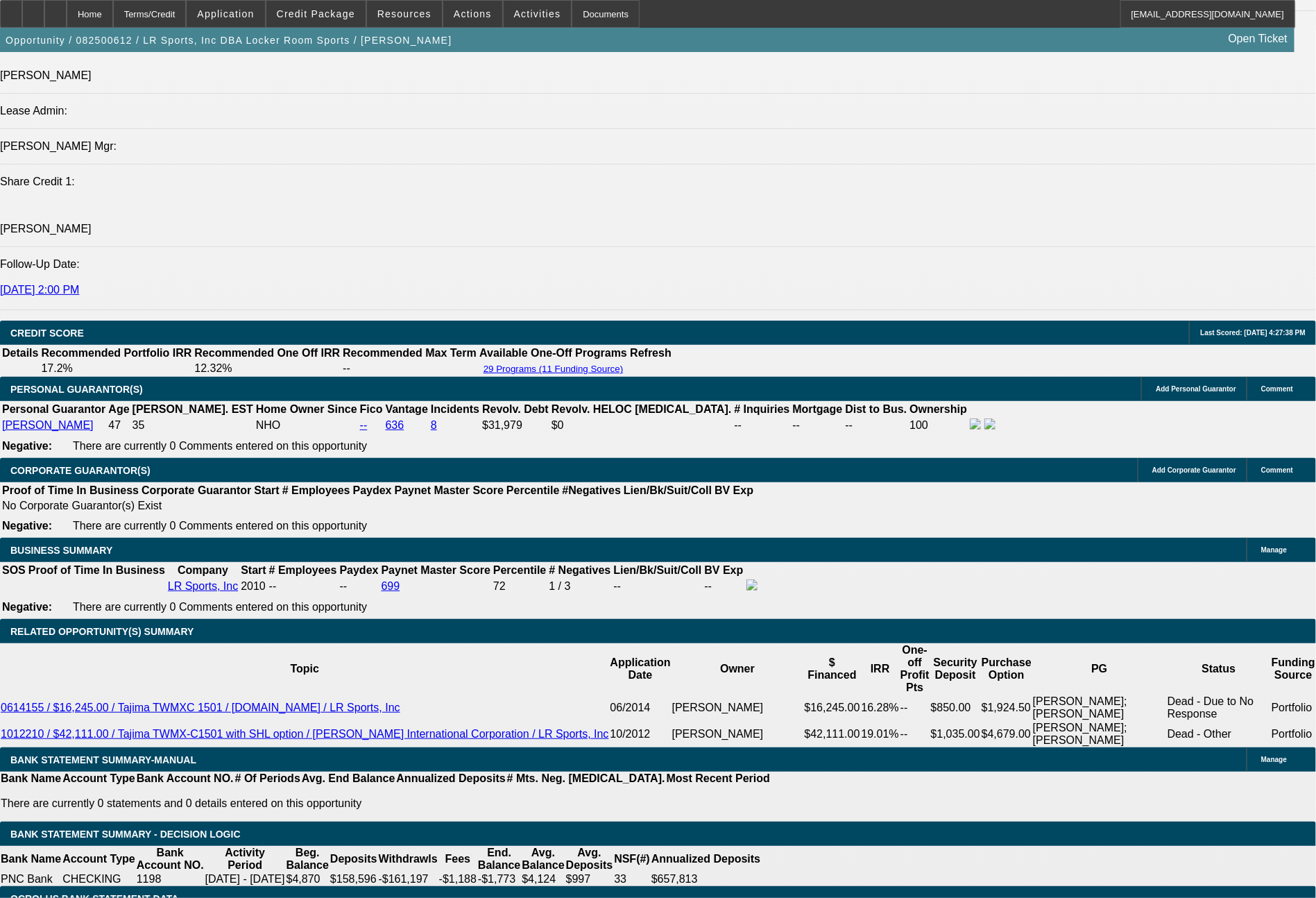
scroll to position [1813, 0]
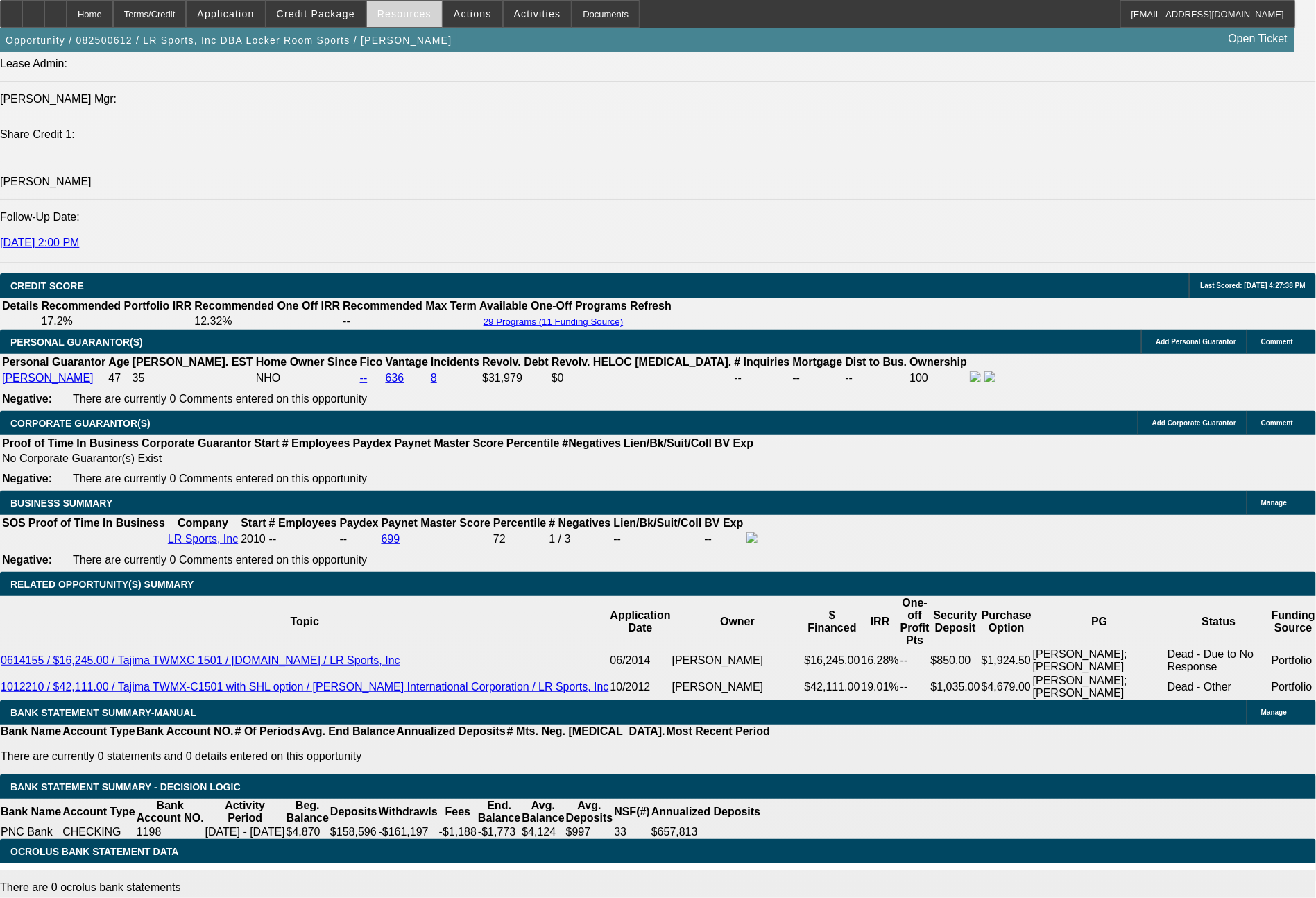
click at [404, 17] on span "Resources" at bounding box center [405, 13] width 55 height 11
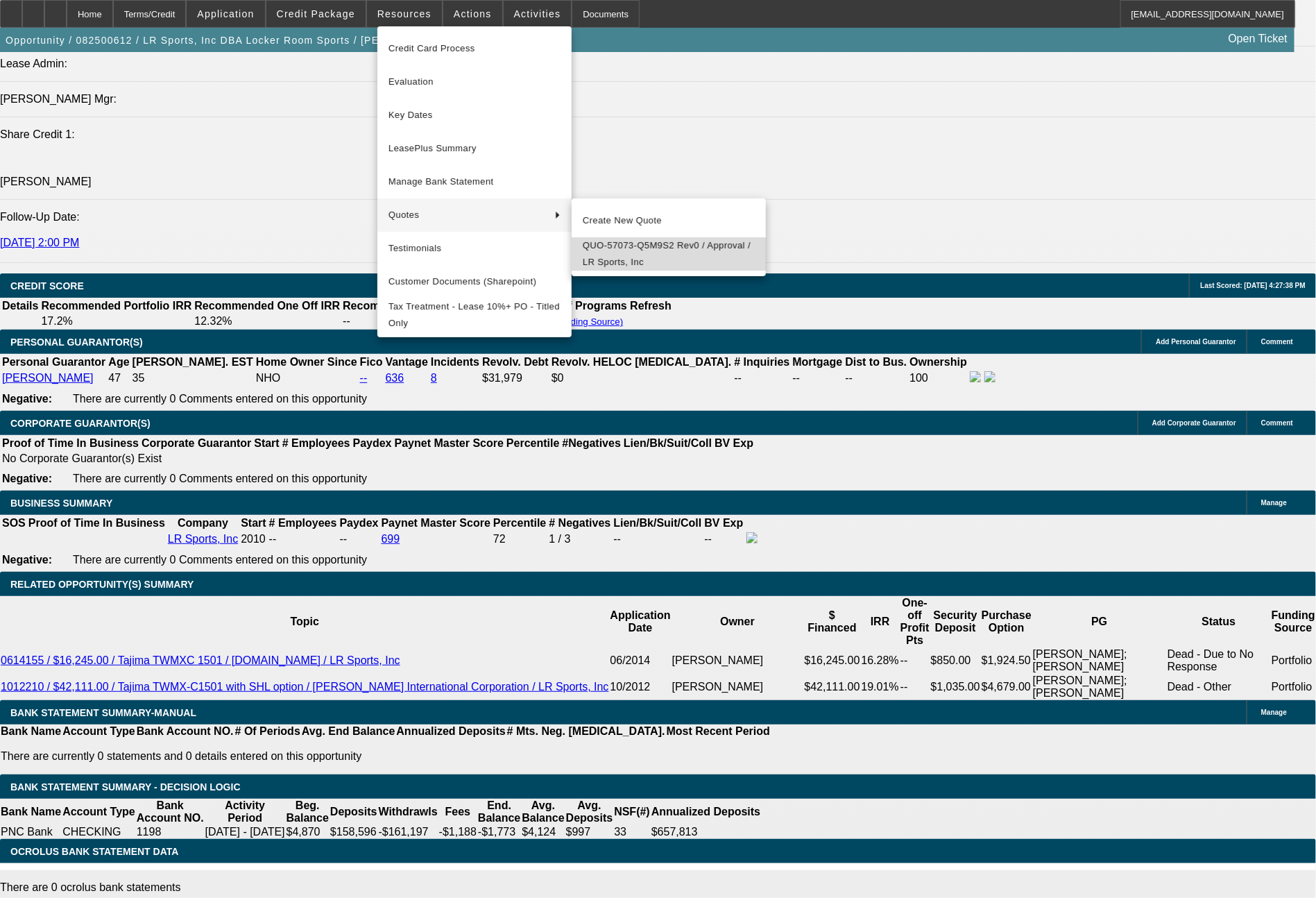
click at [614, 242] on span "QUO-57073-Q5M9S2 Rev0 / Approval / LR Sports, Inc" at bounding box center [669, 254] width 172 height 33
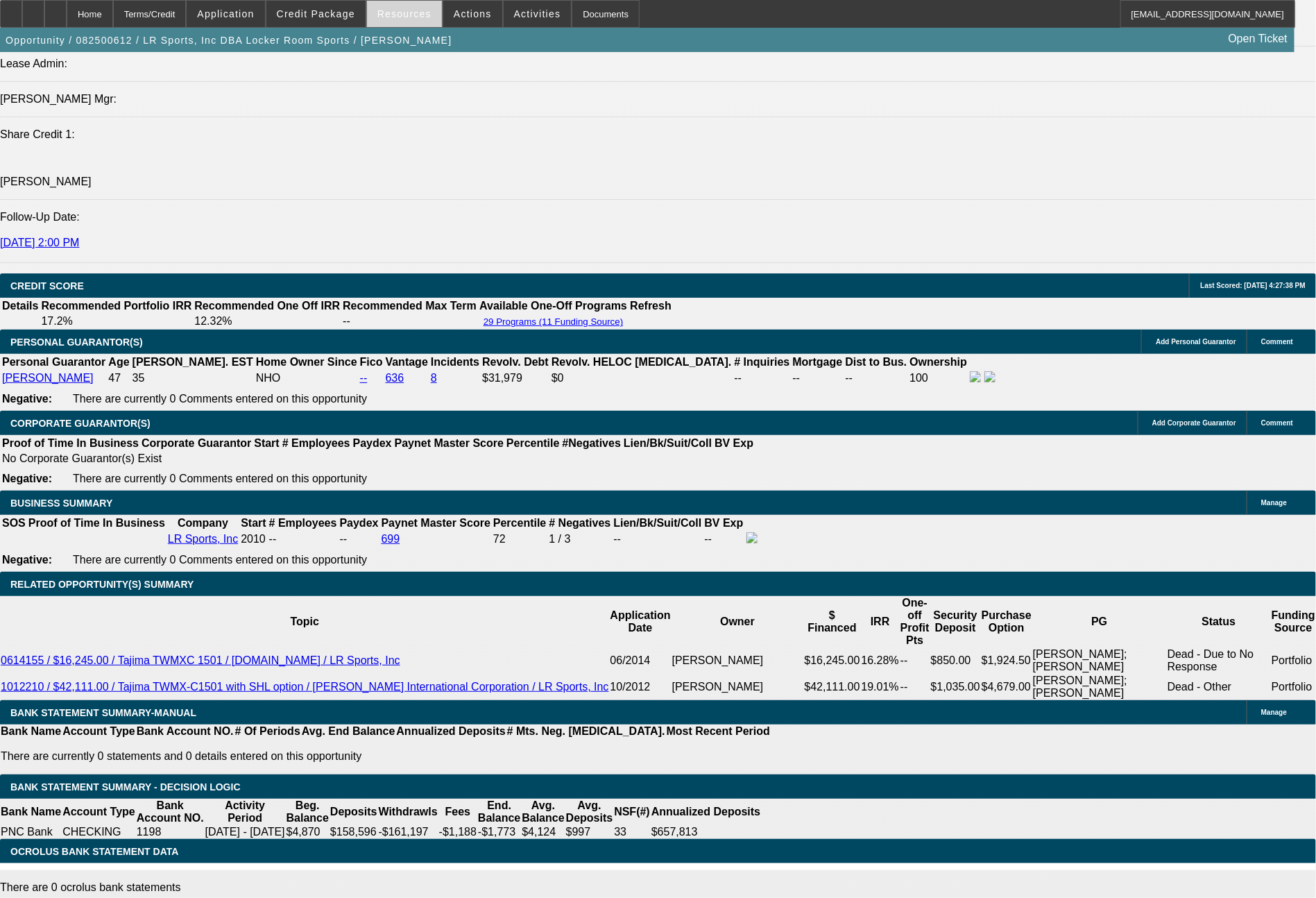
click at [427, 4] on span at bounding box center [404, 14] width 75 height 33
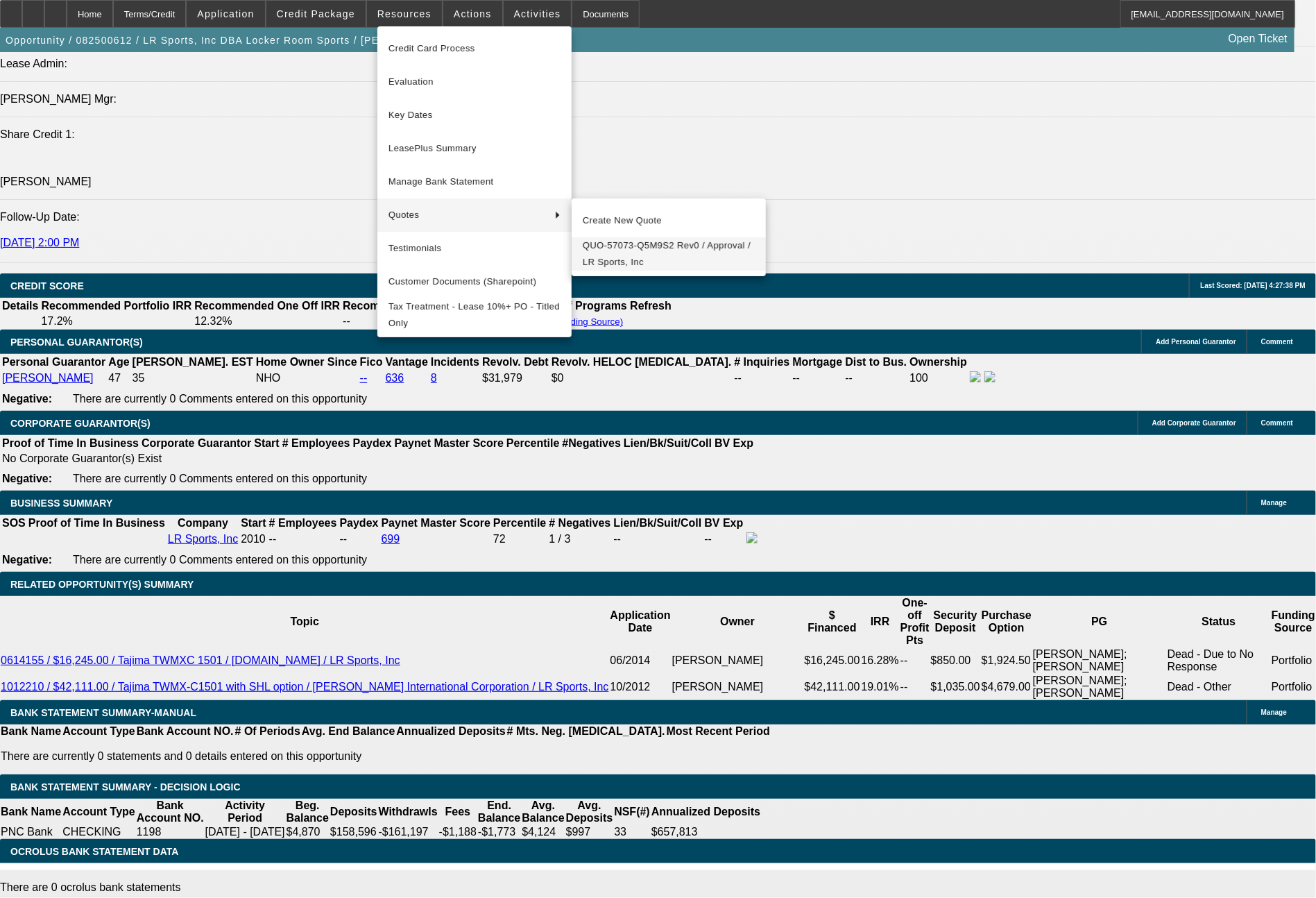
click at [623, 254] on span "QUO-57073-Q5M9S2 Rev0 / Approval / LR Sports, Inc" at bounding box center [669, 254] width 172 height 33
